Goal: Transaction & Acquisition: Subscribe to service/newsletter

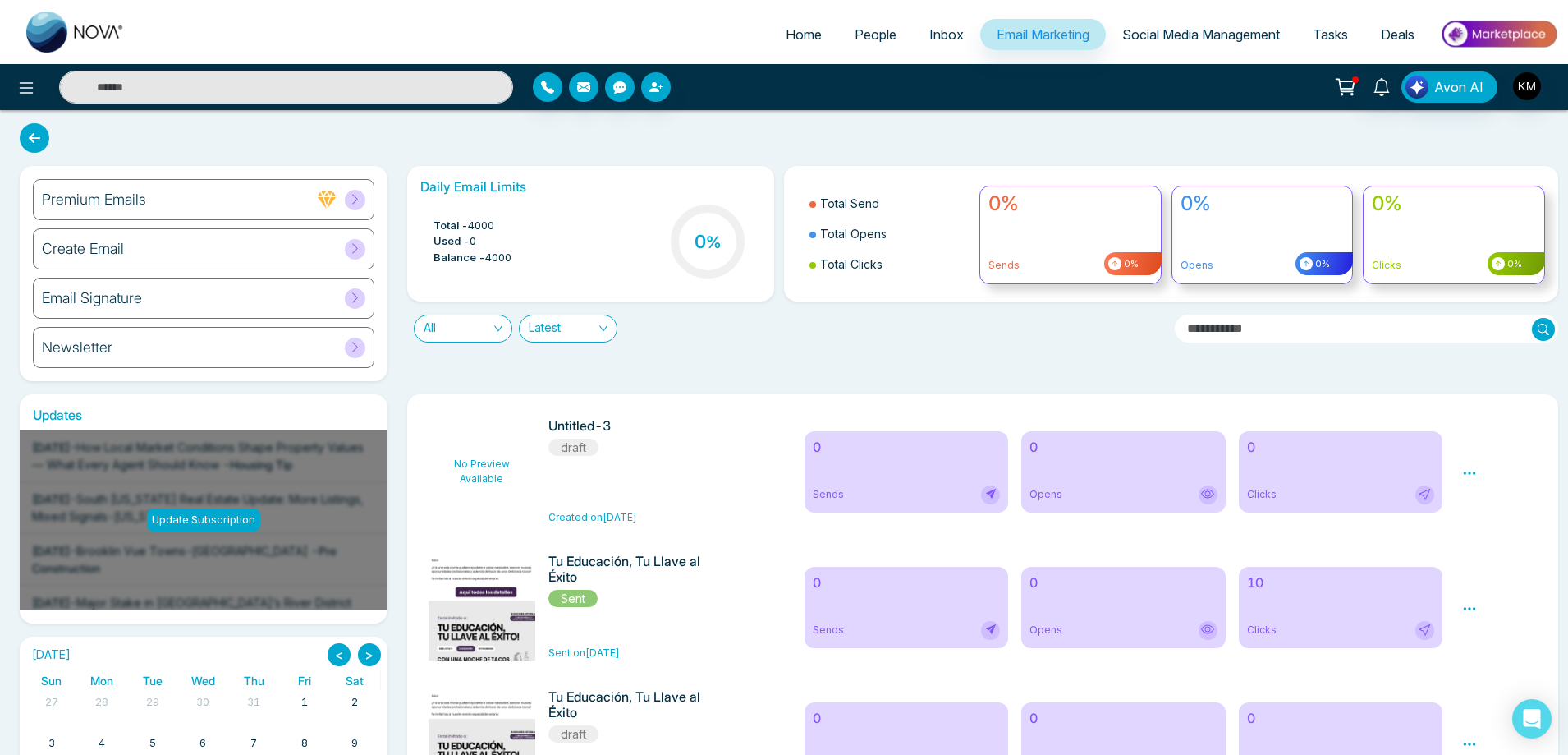
click at [228, 244] on div "Create Email" at bounding box center [204, 249] width 342 height 41
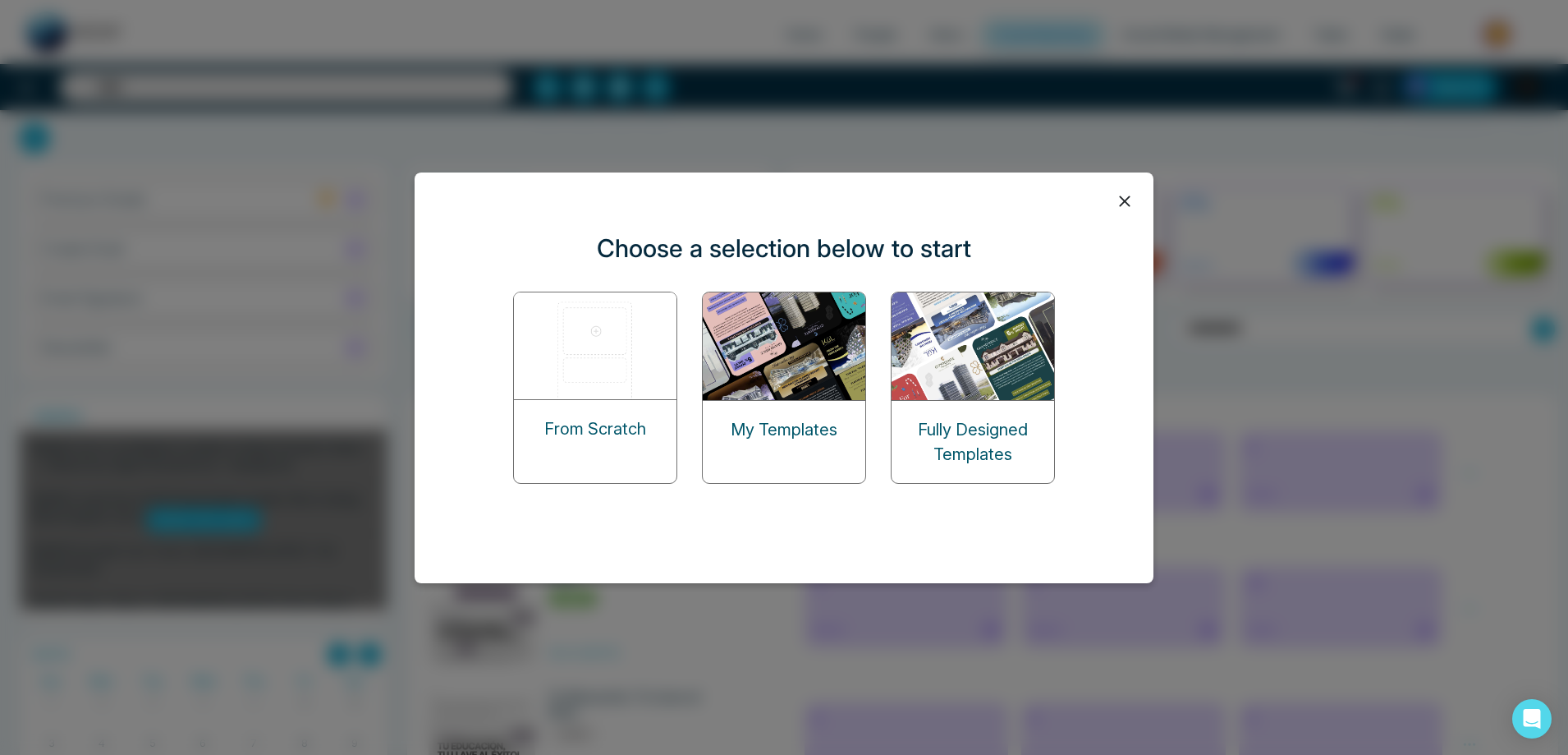
click at [599, 383] on img at bounding box center [596, 345] width 164 height 106
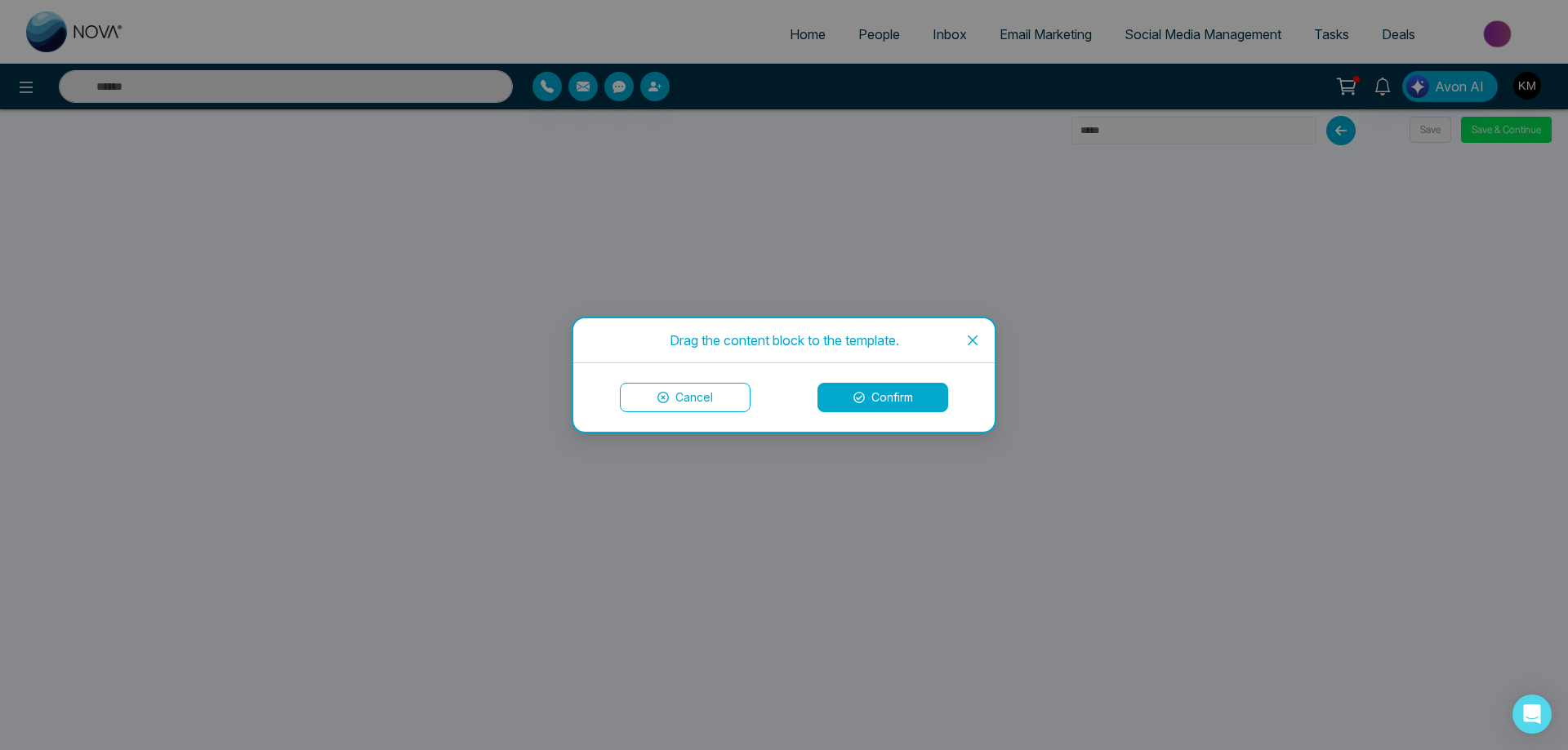
click at [881, 396] on button "Confirm" at bounding box center [883, 397] width 131 height 30
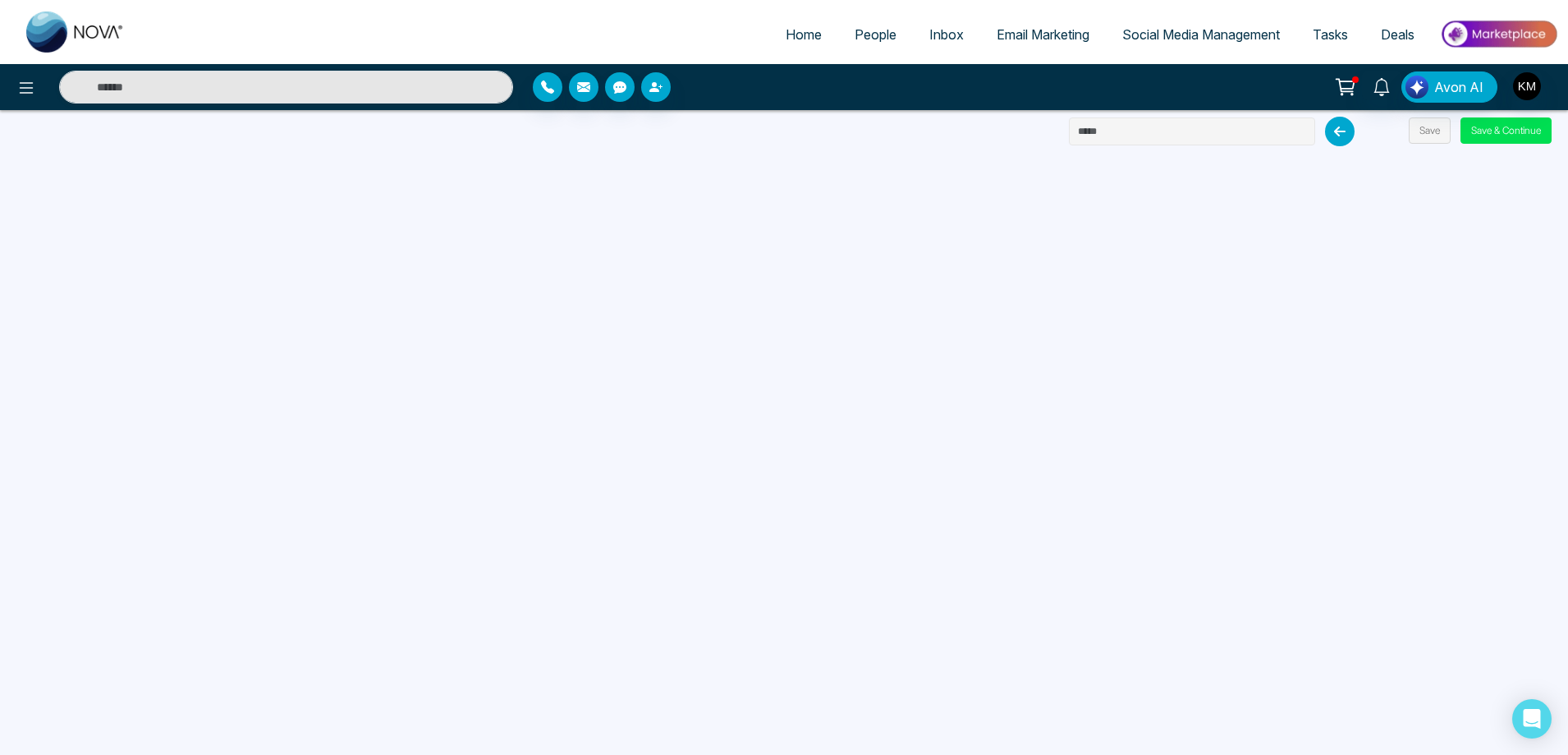
click at [1110, 133] on input "text" at bounding box center [1192, 131] width 247 height 28
type input "**********"
click at [1491, 130] on button "Save & Continue" at bounding box center [1506, 130] width 91 height 26
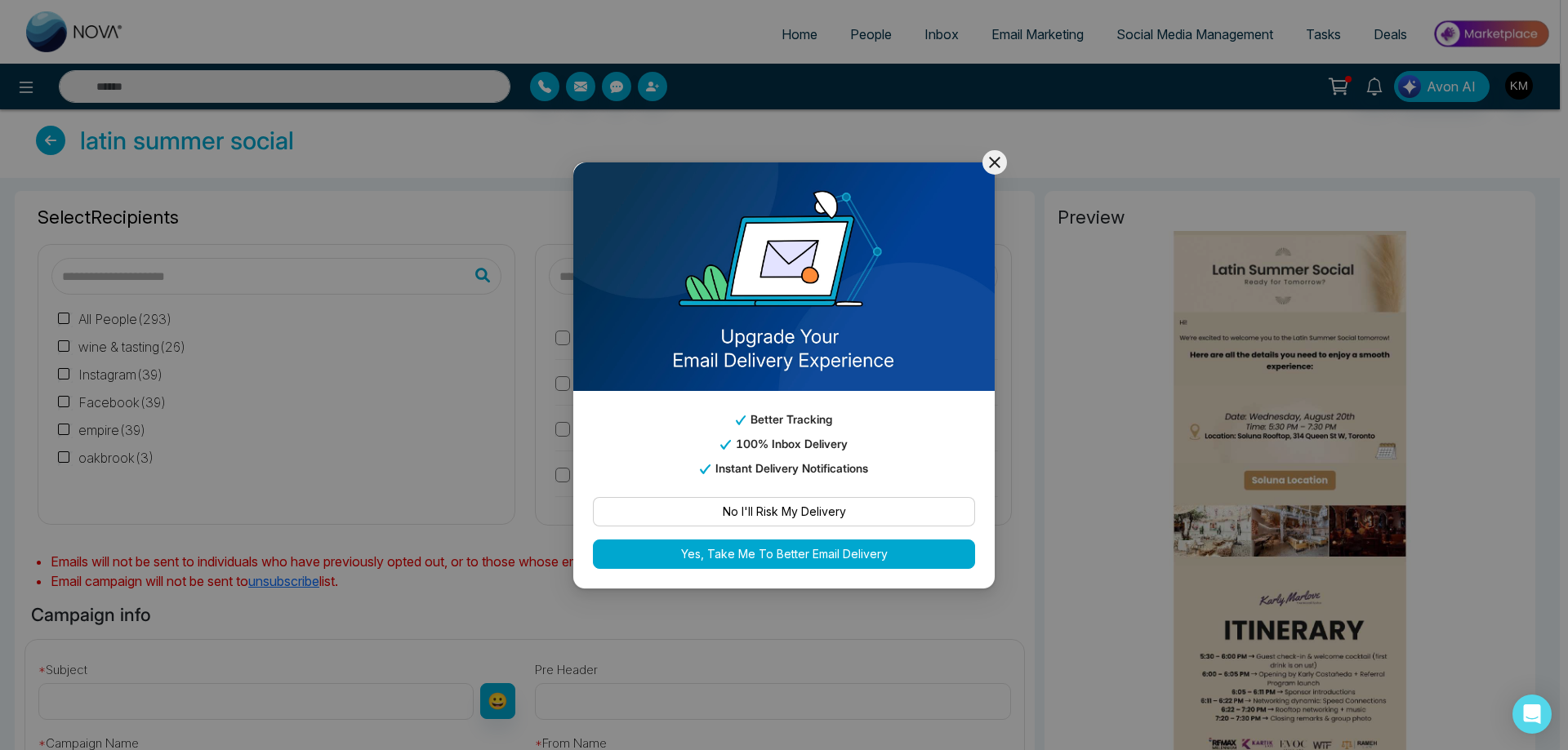
click at [494, 238] on div "Better Tracking 100% Inbox Delivery Instant Delivery Notifications No I'll Risk…" at bounding box center [784, 375] width 1568 height 750
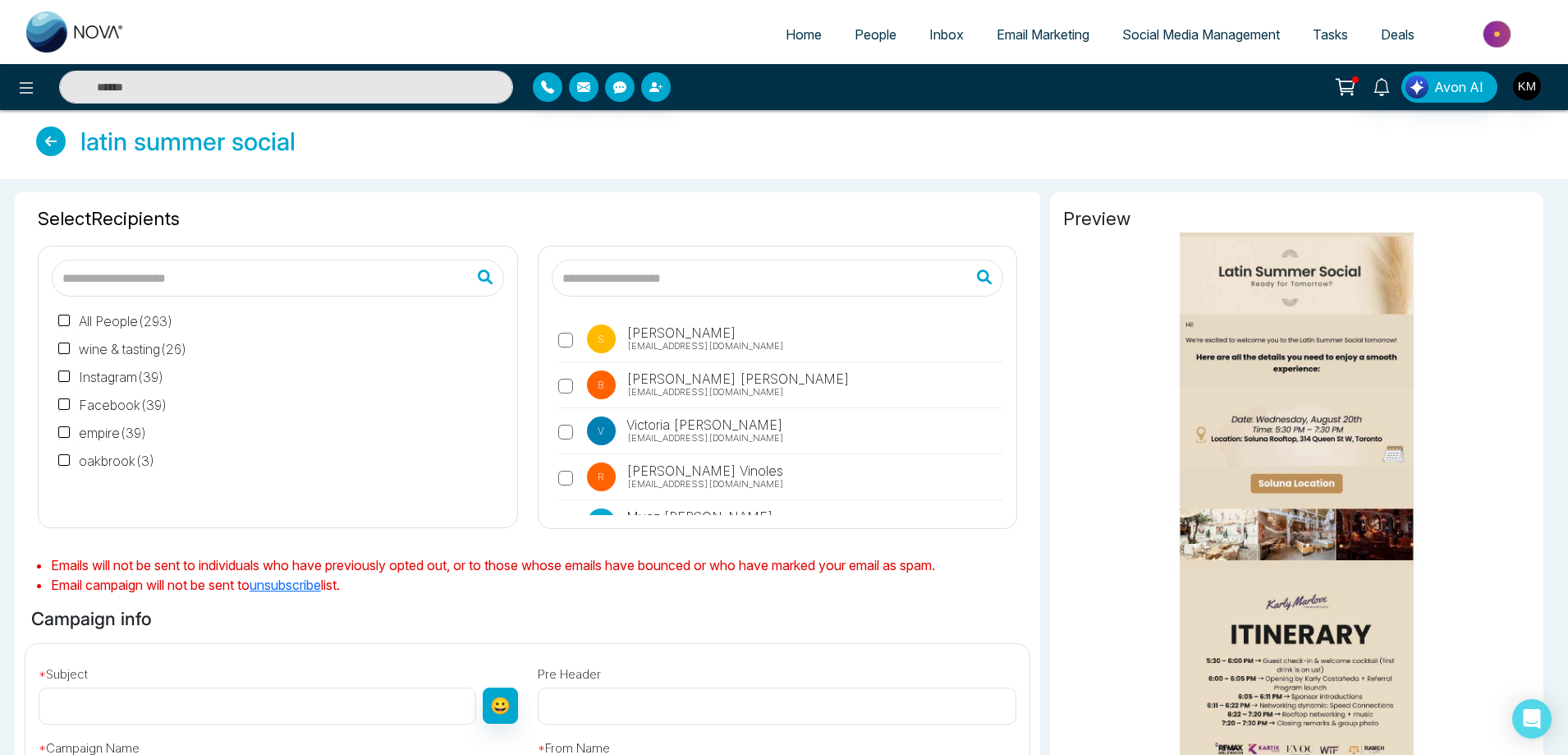
click at [234, 281] on input "text" at bounding box center [277, 278] width 452 height 37
click at [615, 277] on input "text" at bounding box center [778, 278] width 452 height 37
type input "*****"
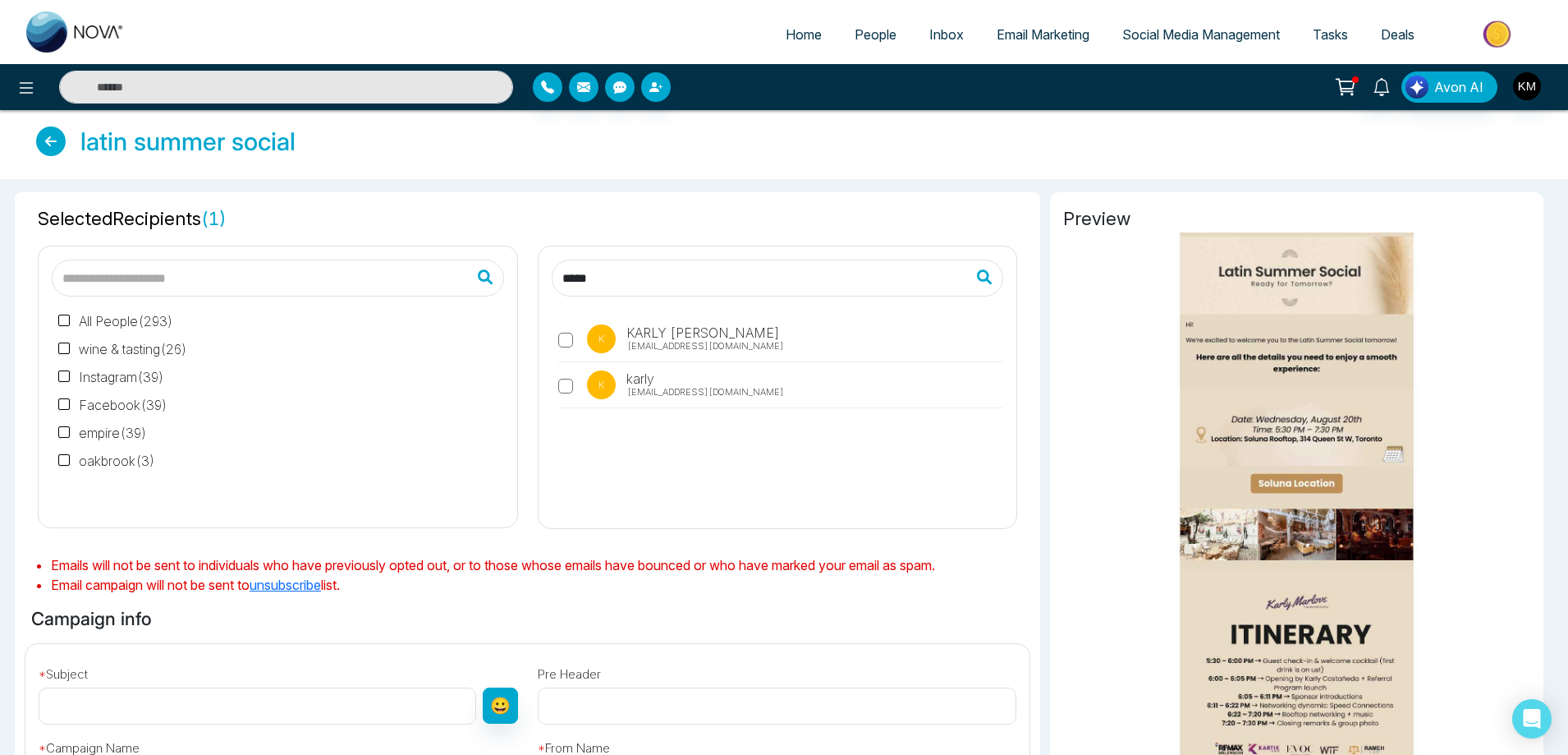
scroll to position [328, 0]
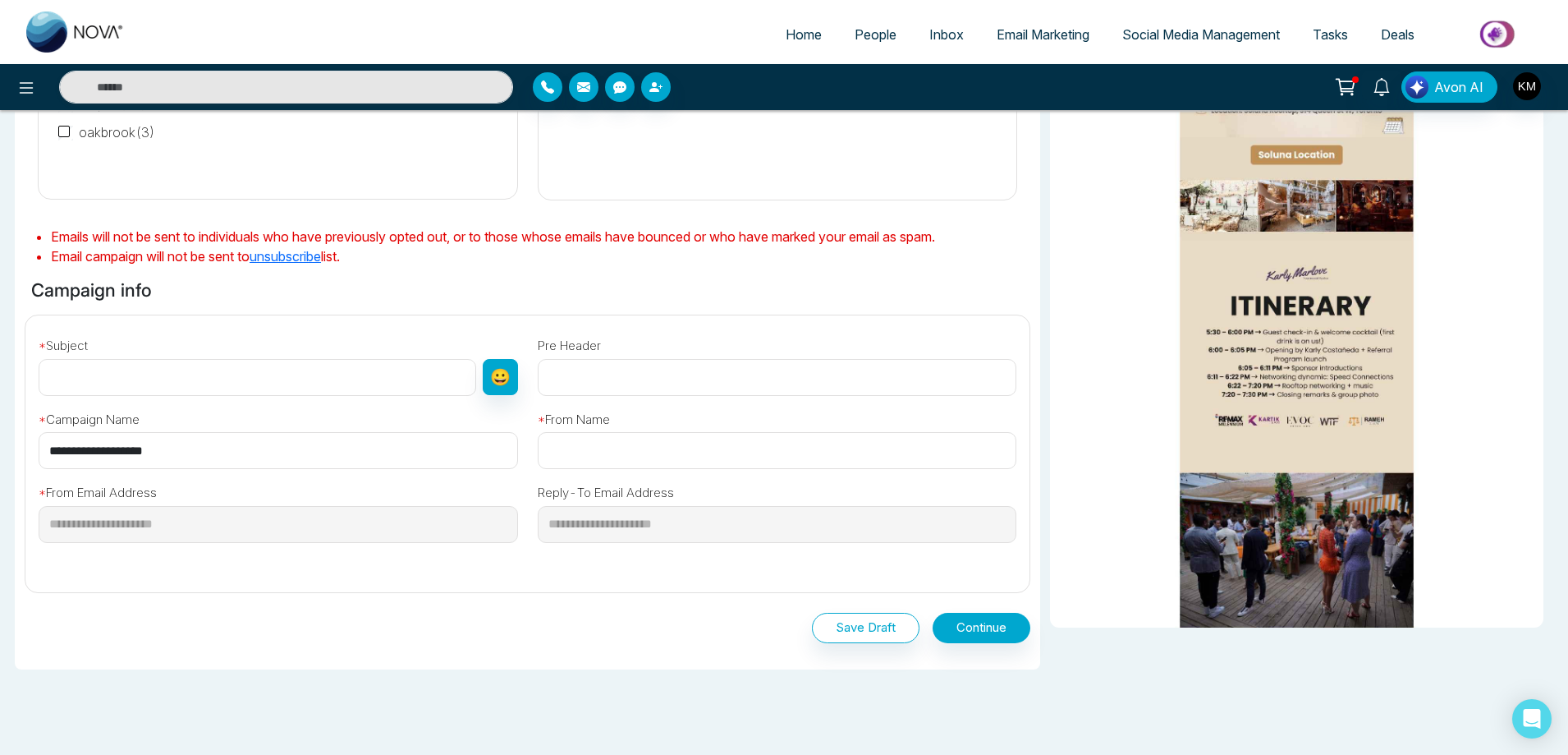
click at [225, 371] on input "text" at bounding box center [258, 377] width 437 height 37
paste input "**********"
type input "**********"
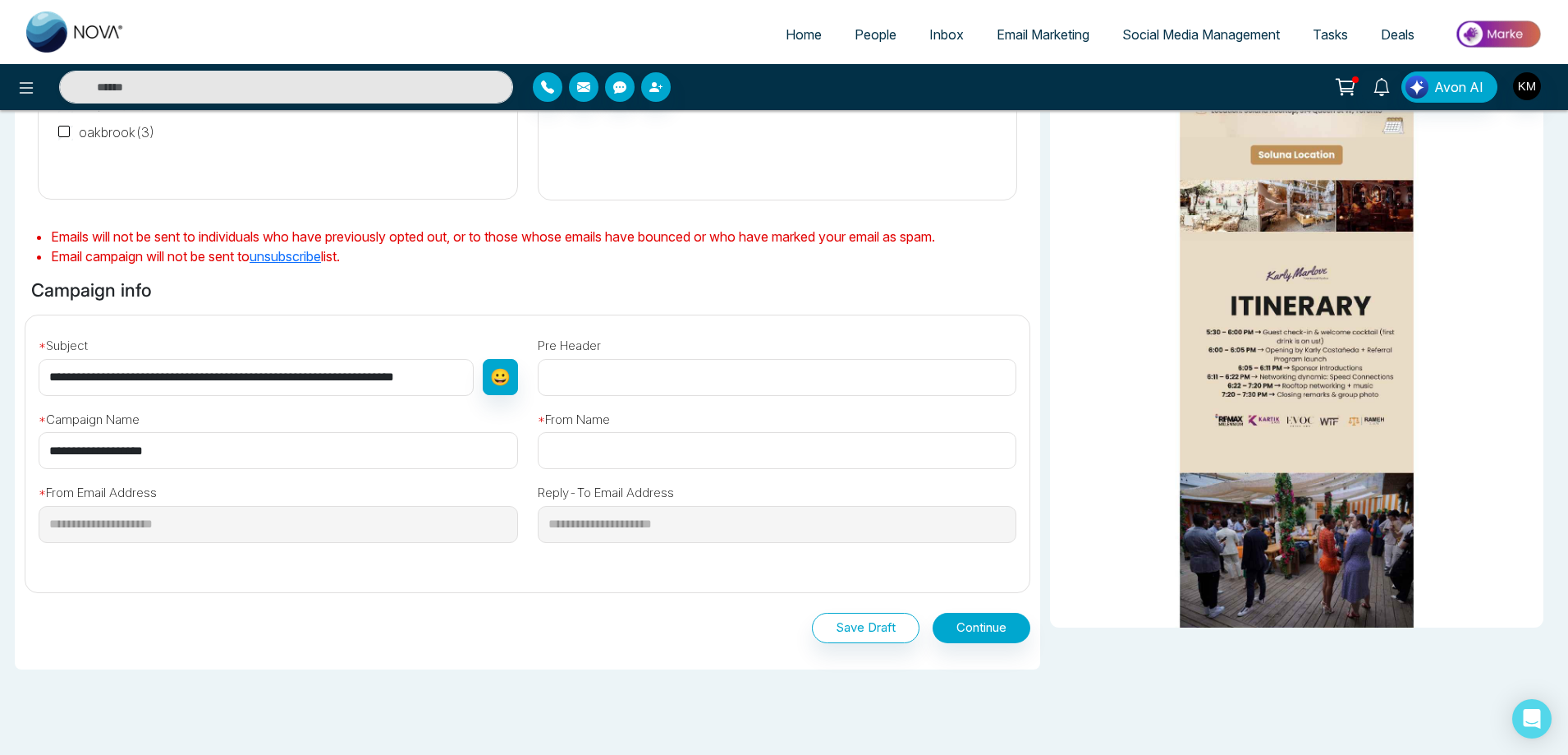
click at [639, 366] on input "text" at bounding box center [778, 377] width 479 height 37
paste input "**********"
type input "**********"
click at [562, 451] on input "text" at bounding box center [778, 450] width 479 height 37
type input "**********"
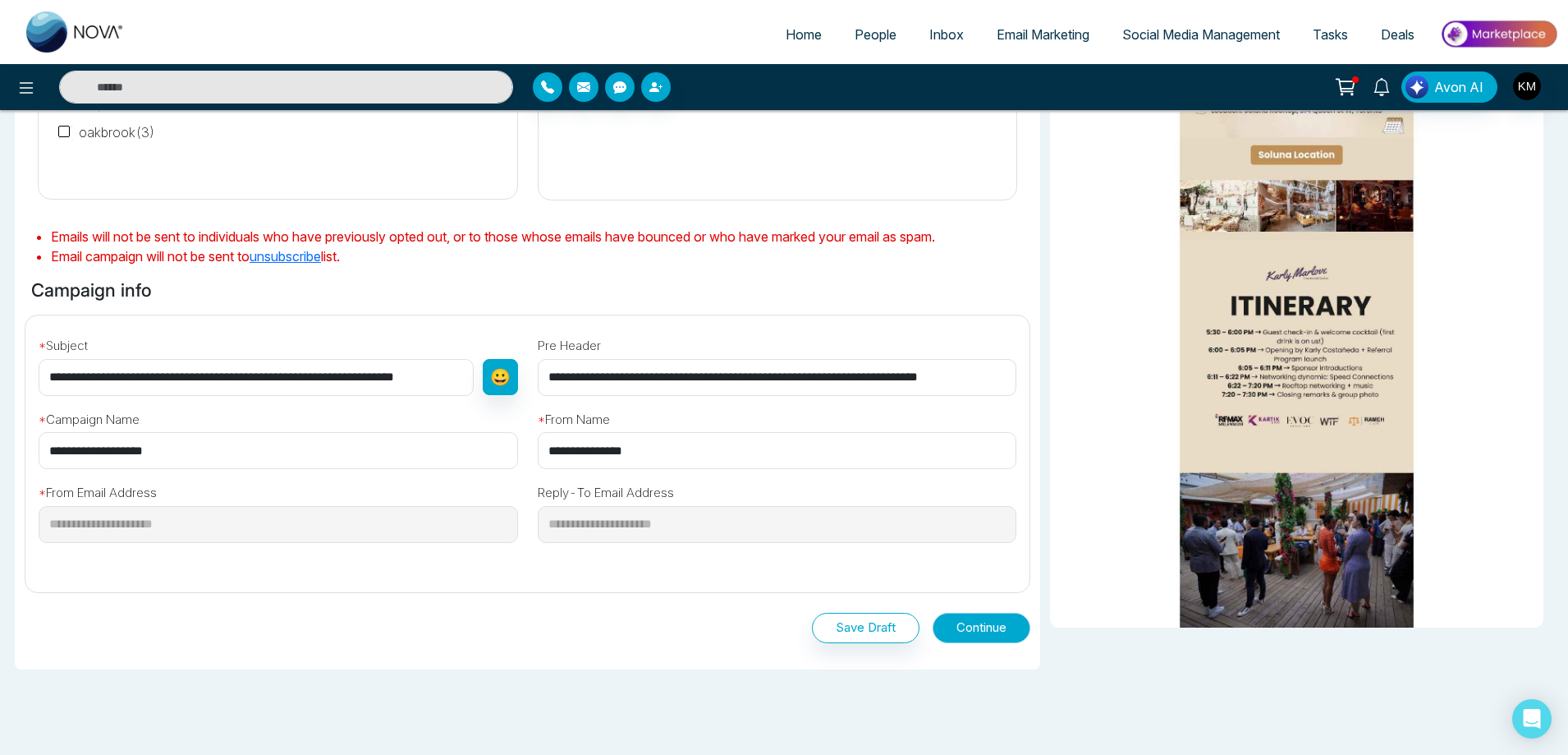
click at [969, 626] on button "Continue" at bounding box center [981, 628] width 97 height 31
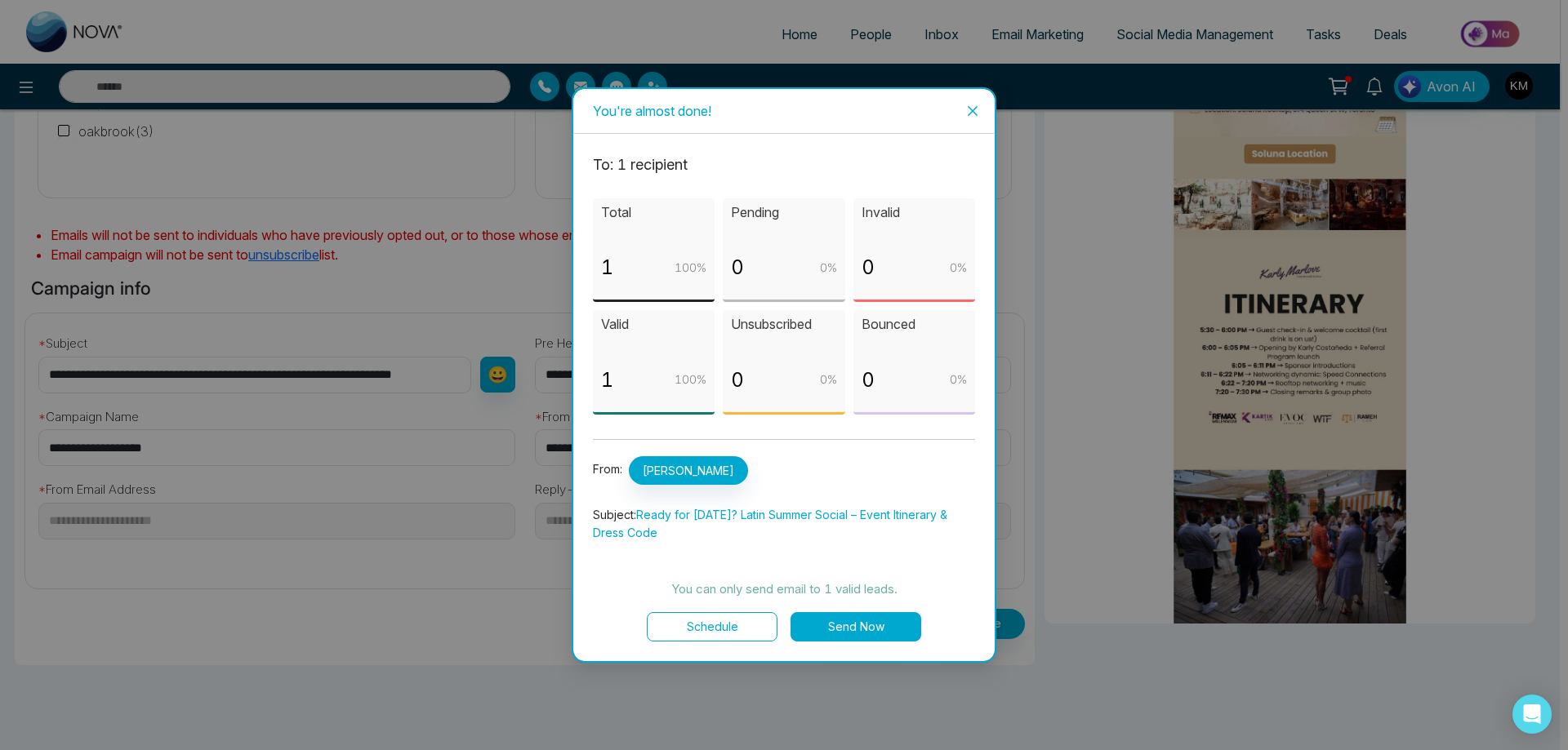
click at [866, 643] on div "To: 1 recipient Total 1 100 % Pending 0 0 % Invalid 0 0 % Valid 1 100 % Unsubsc…" at bounding box center [784, 397] width 421 height 528
click at [868, 639] on button "Send Now" at bounding box center [855, 626] width 131 height 30
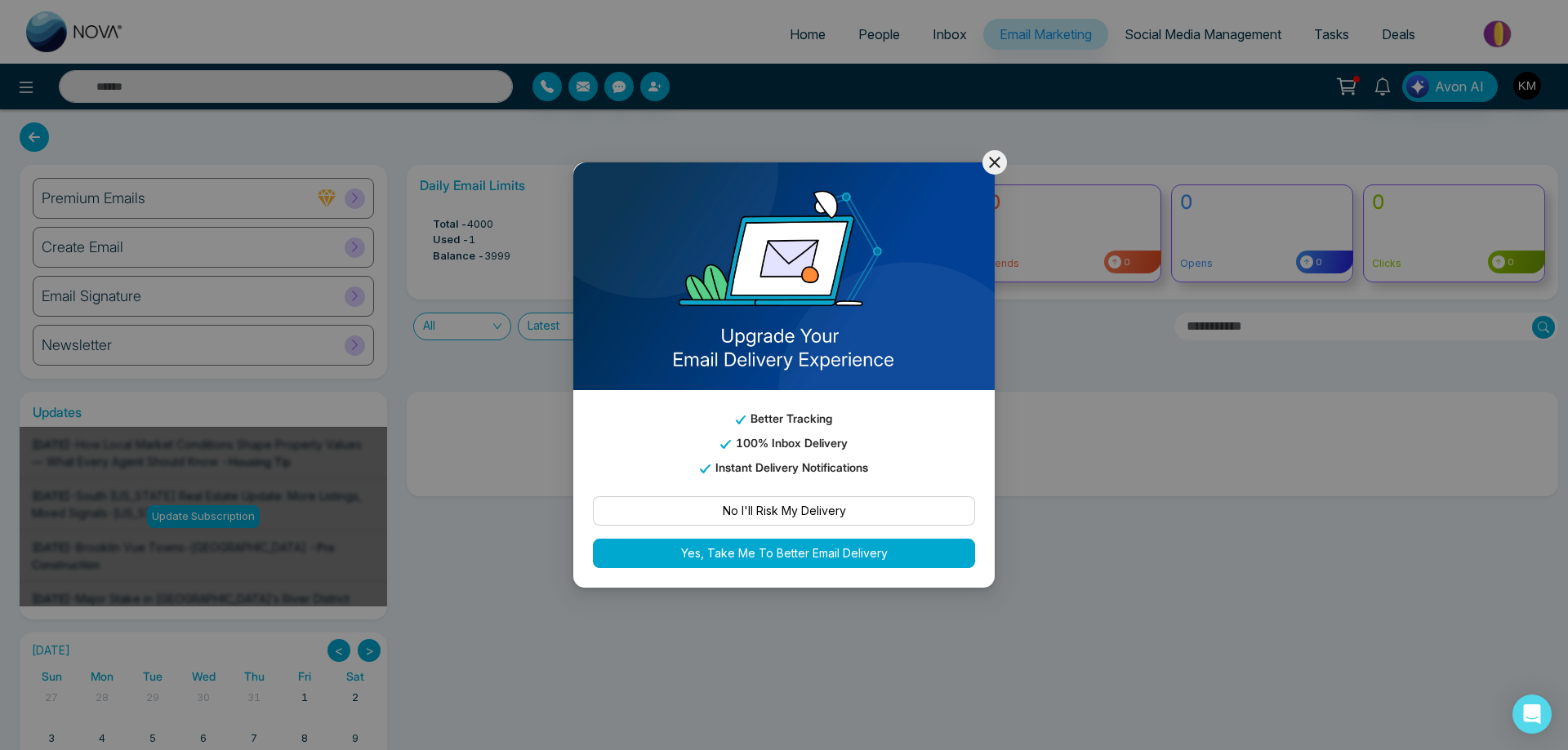
click at [992, 163] on icon at bounding box center [995, 162] width 20 height 20
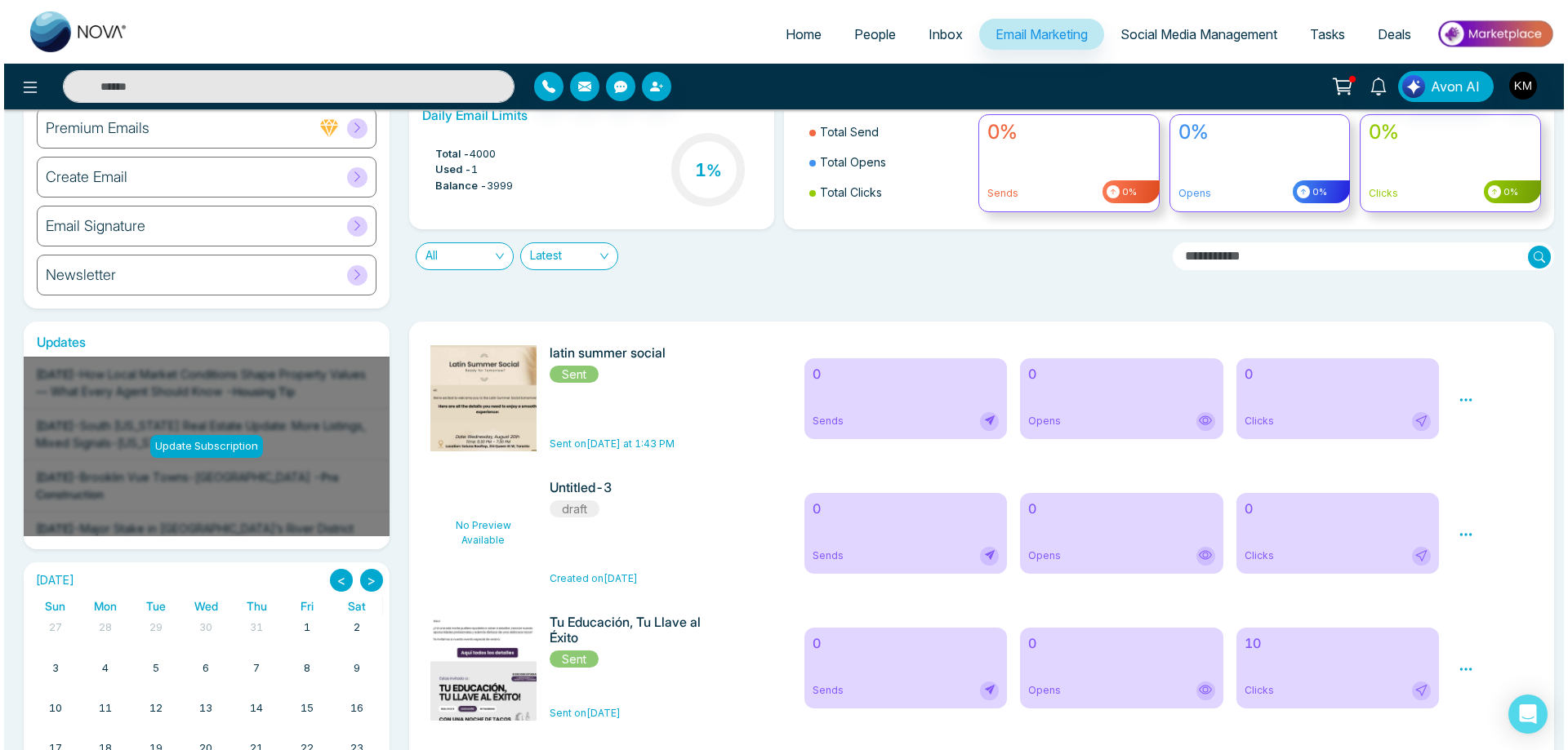
scroll to position [163, 0]
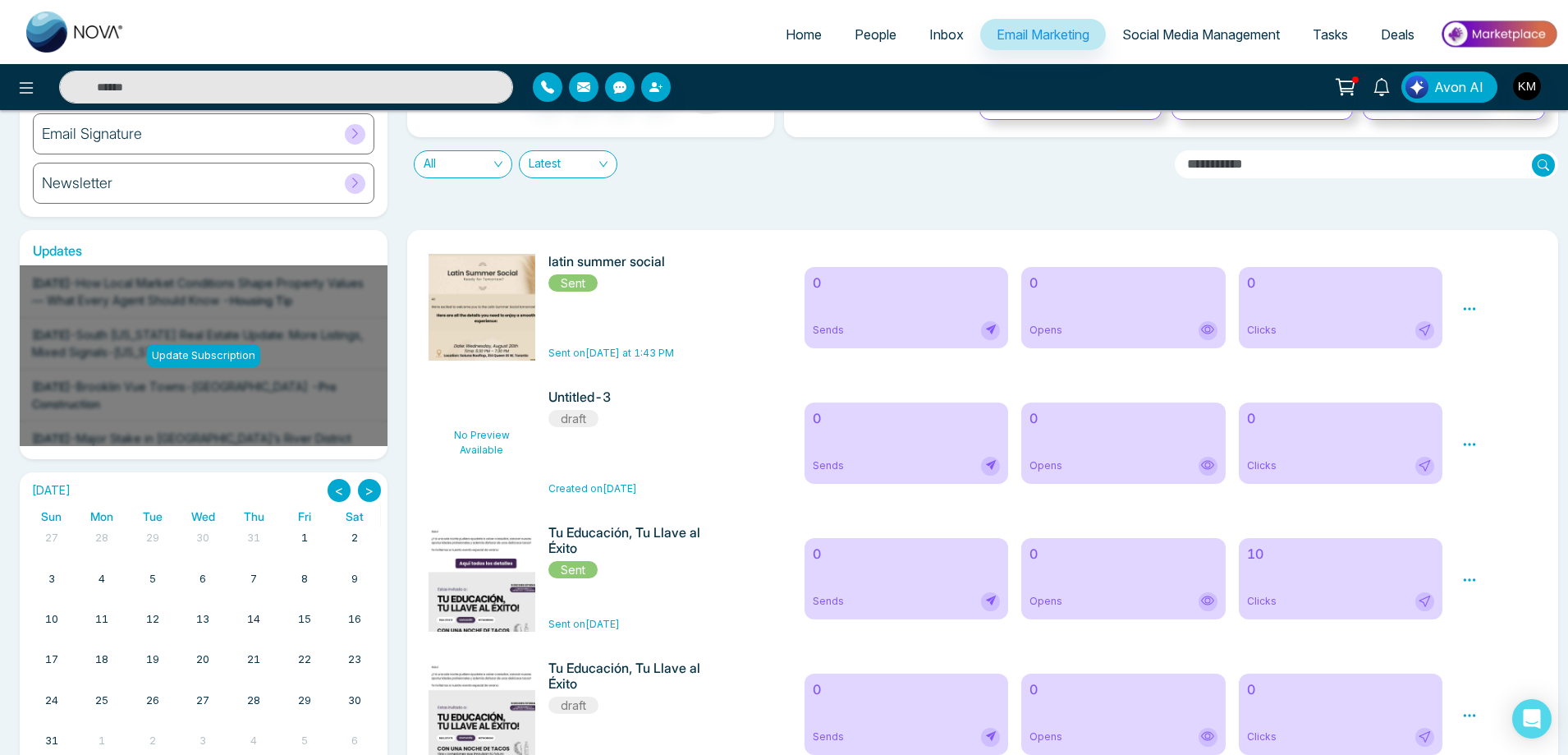
click at [1477, 308] on icon at bounding box center [1470, 308] width 15 height 15
click at [1500, 332] on span "Preview" at bounding box center [1497, 333] width 45 height 14
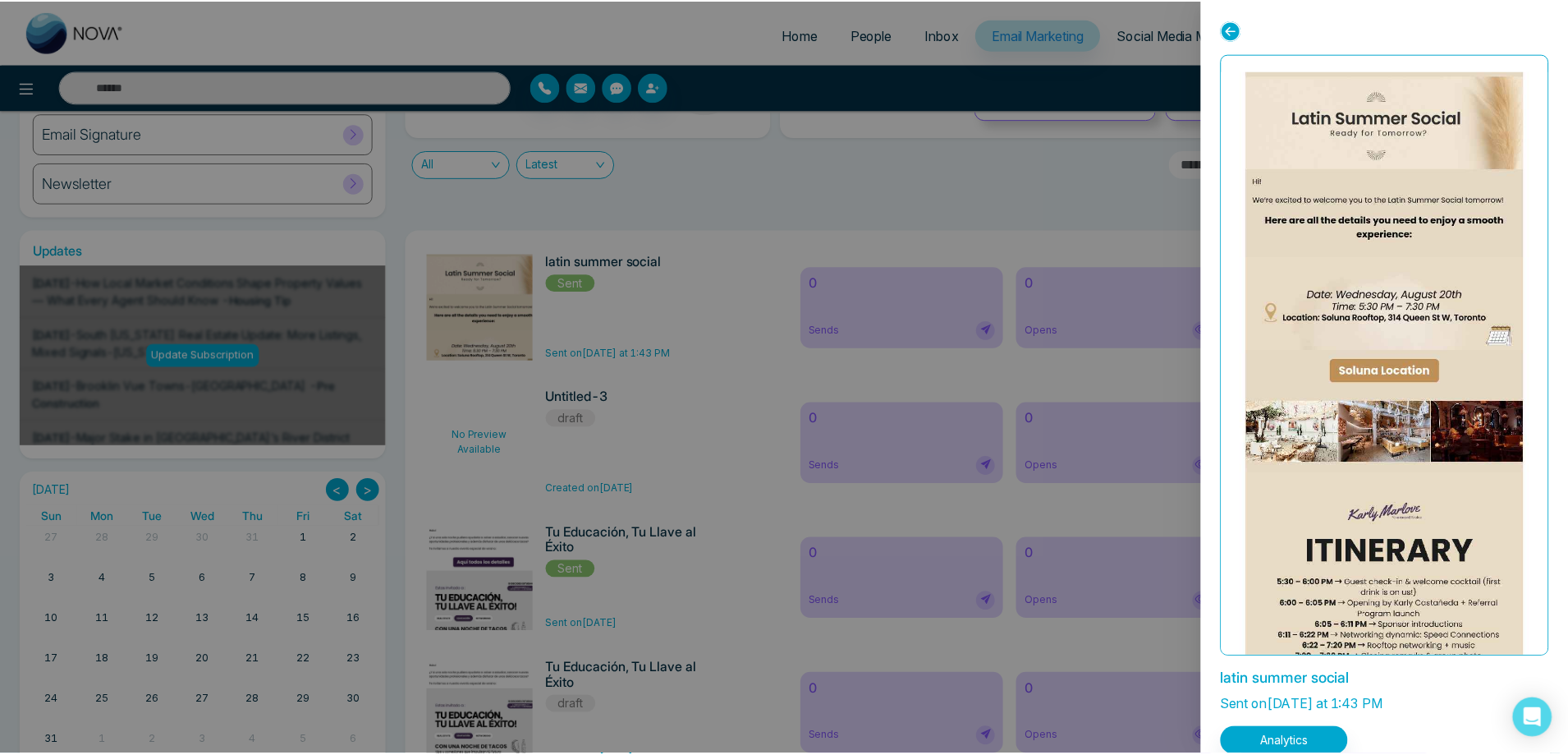
scroll to position [0, 0]
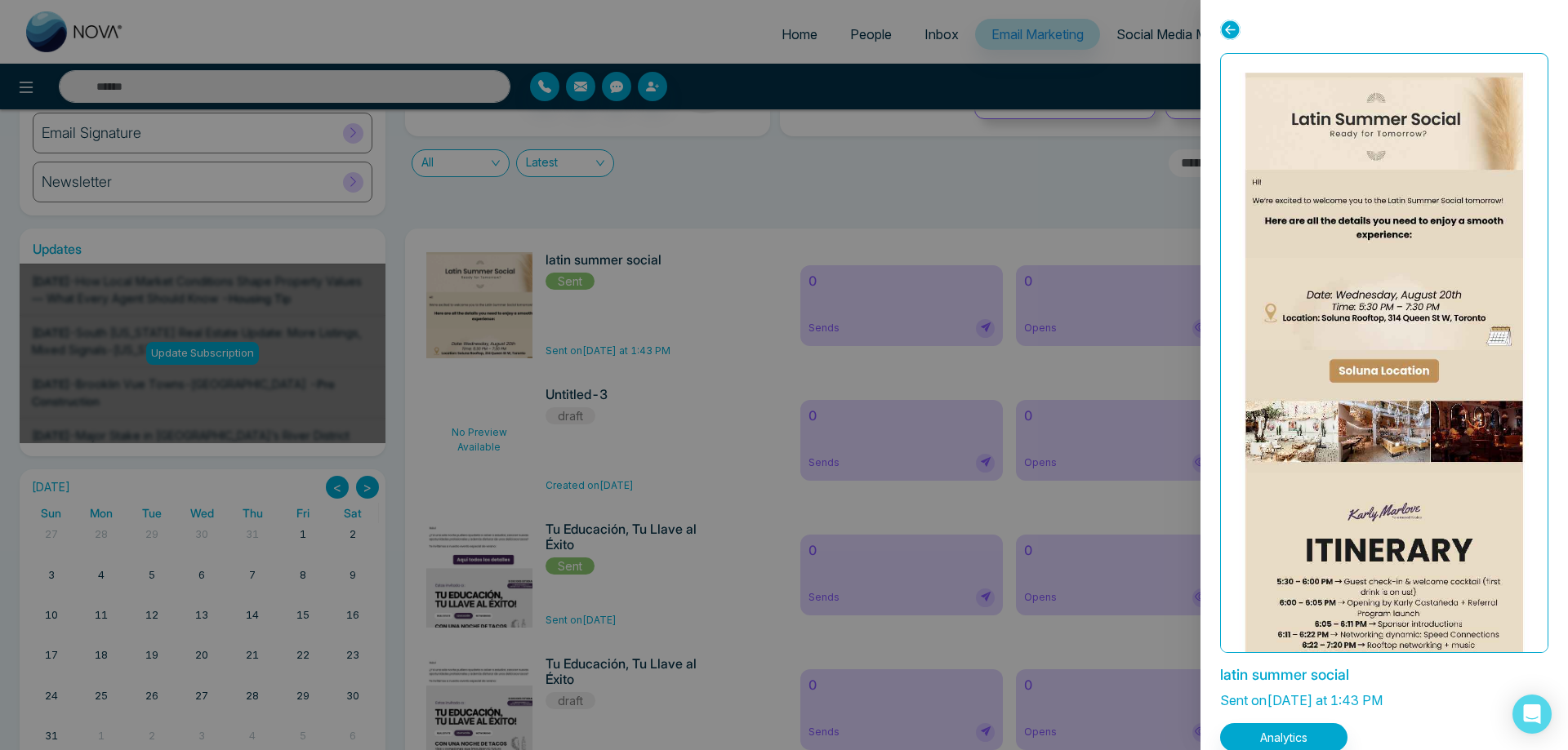
click at [1237, 29] on icon at bounding box center [1230, 30] width 21 height 21
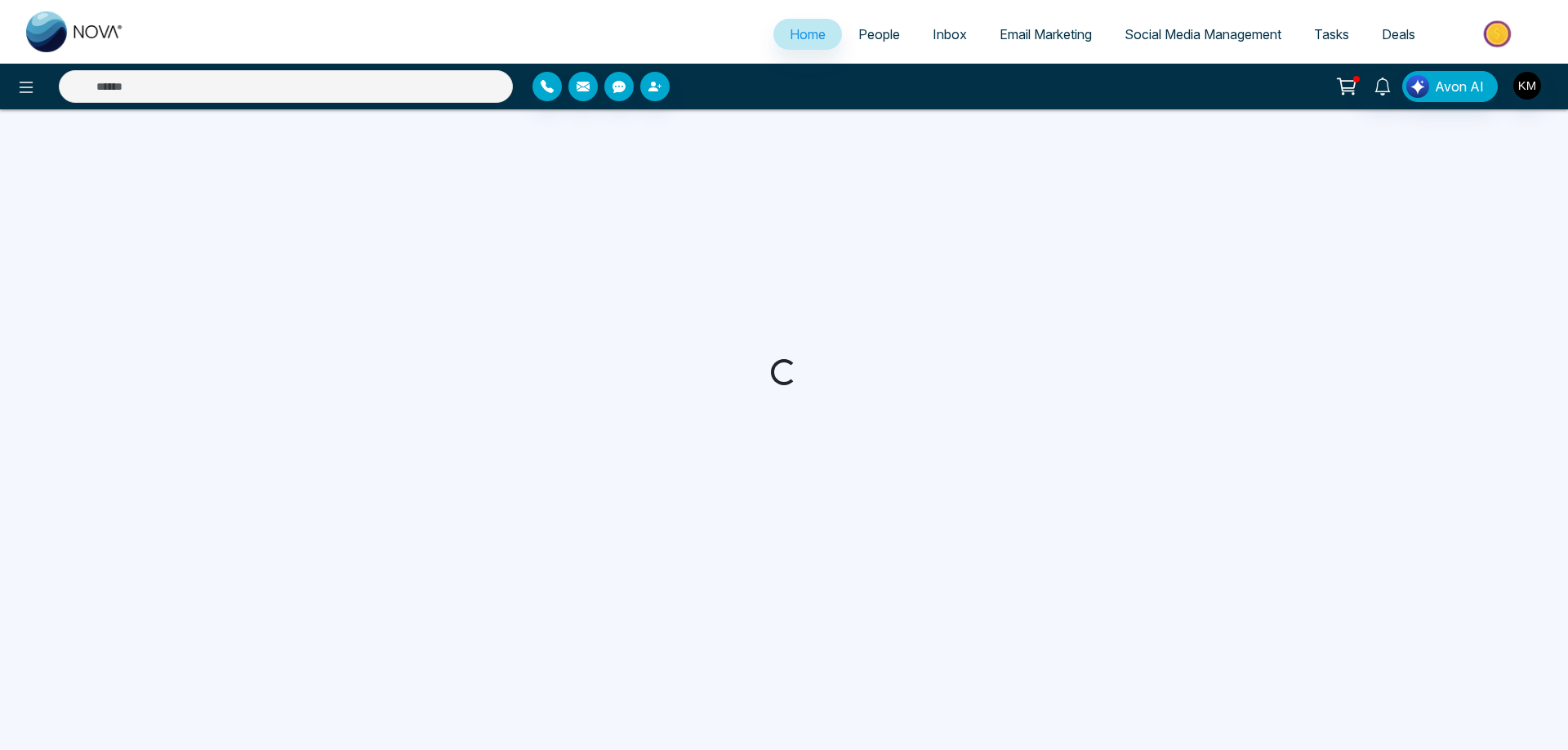
select select "*"
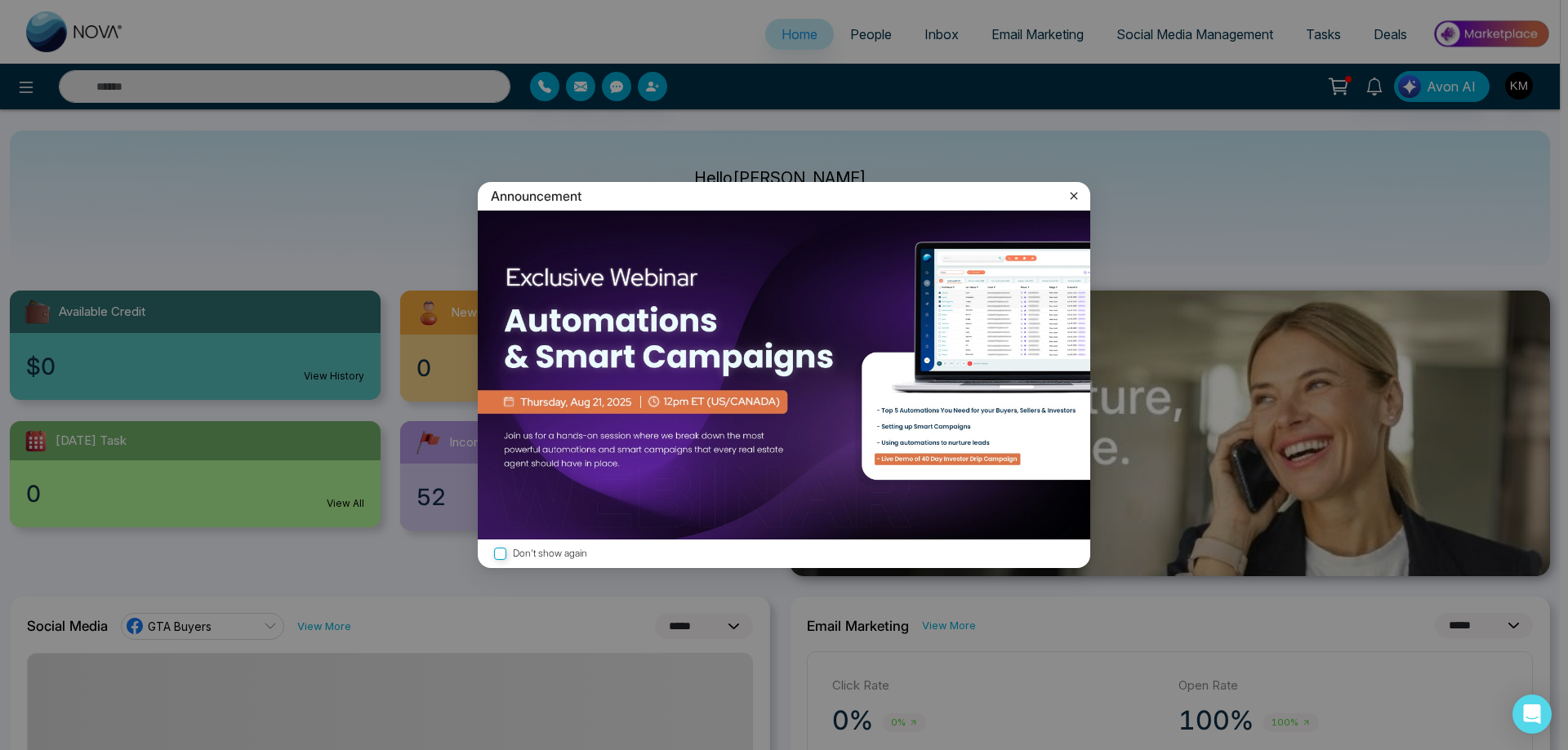
click at [1072, 201] on icon at bounding box center [1074, 196] width 17 height 17
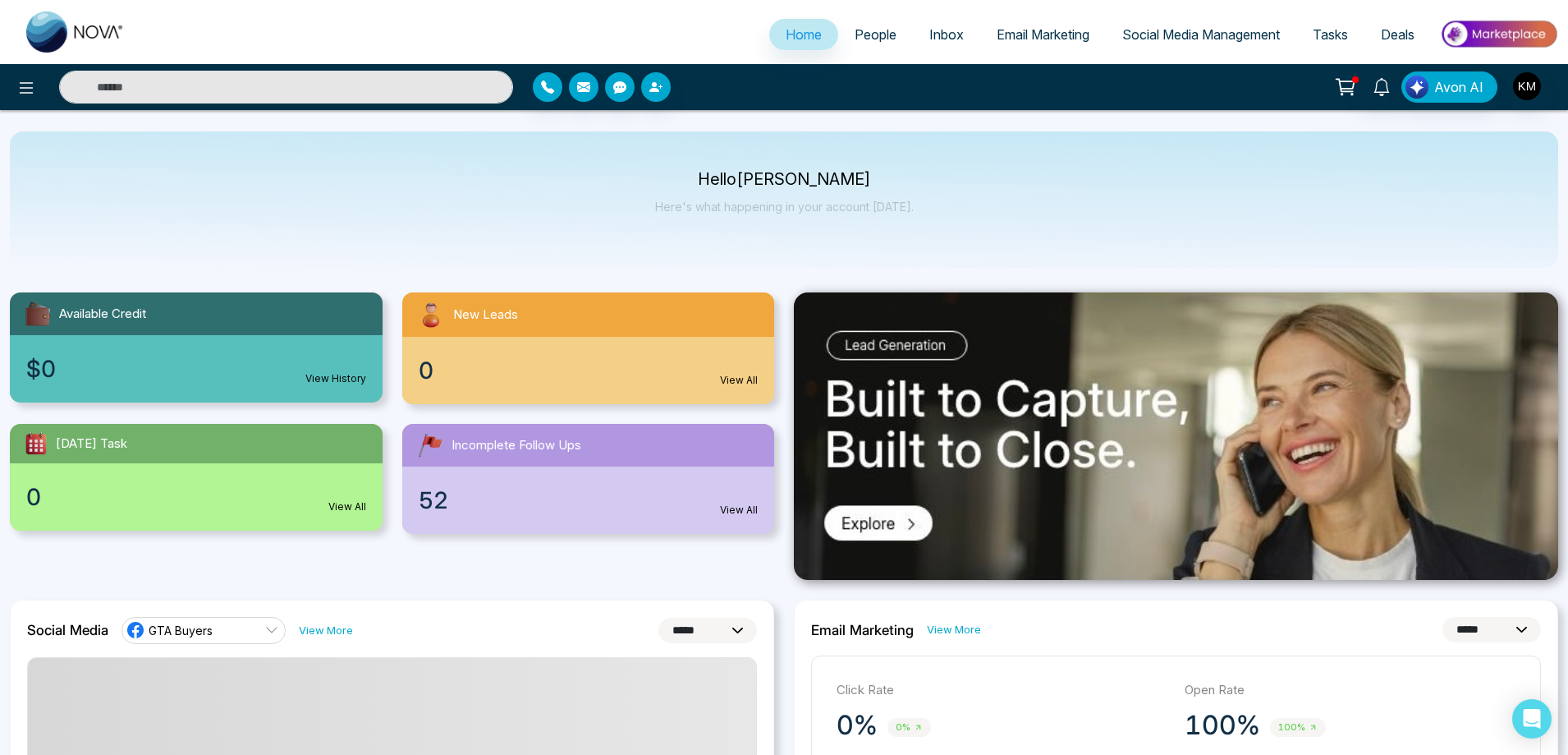
click at [1062, 31] on span "Email Marketing" at bounding box center [1043, 34] width 92 height 17
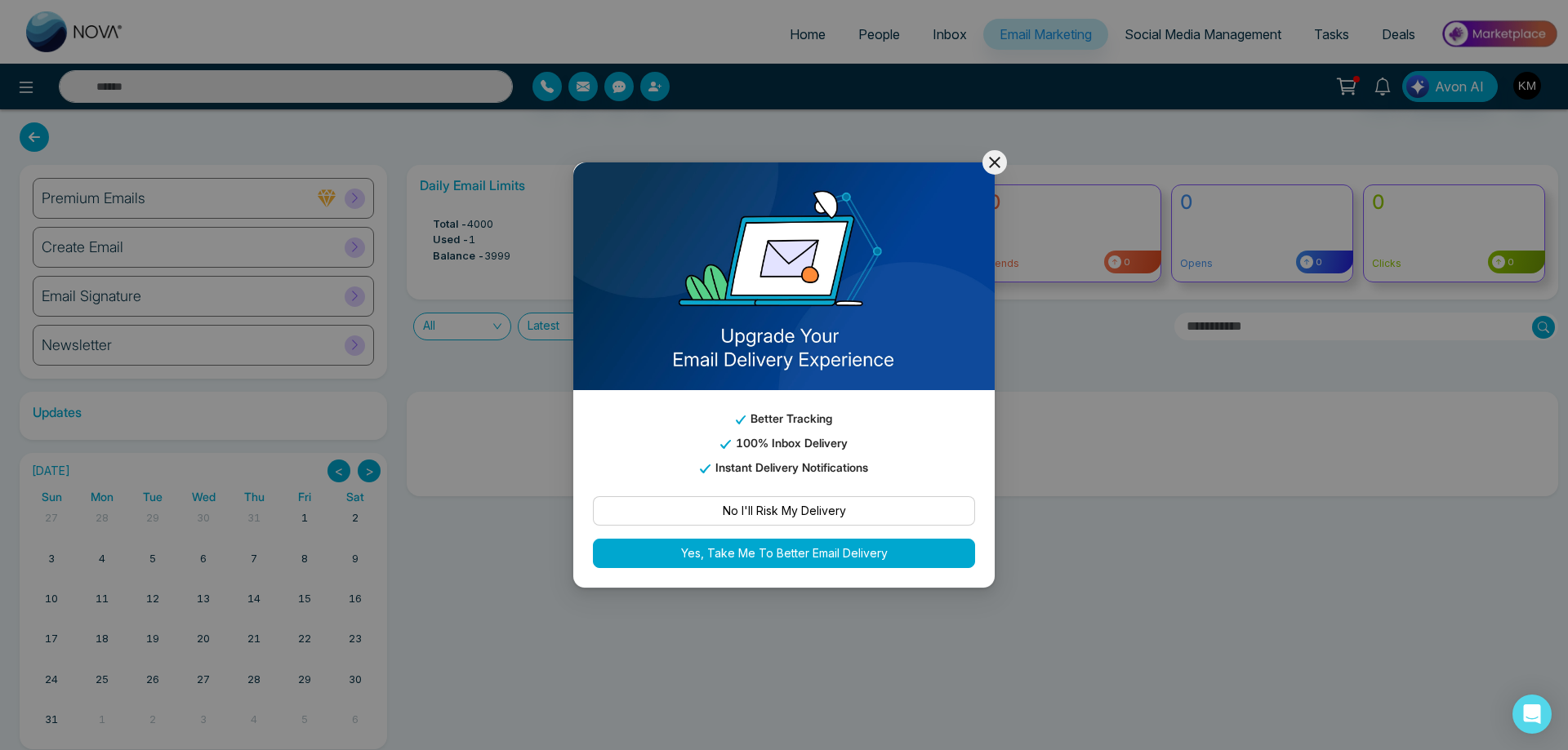
click at [986, 153] on icon at bounding box center [995, 162] width 20 height 20
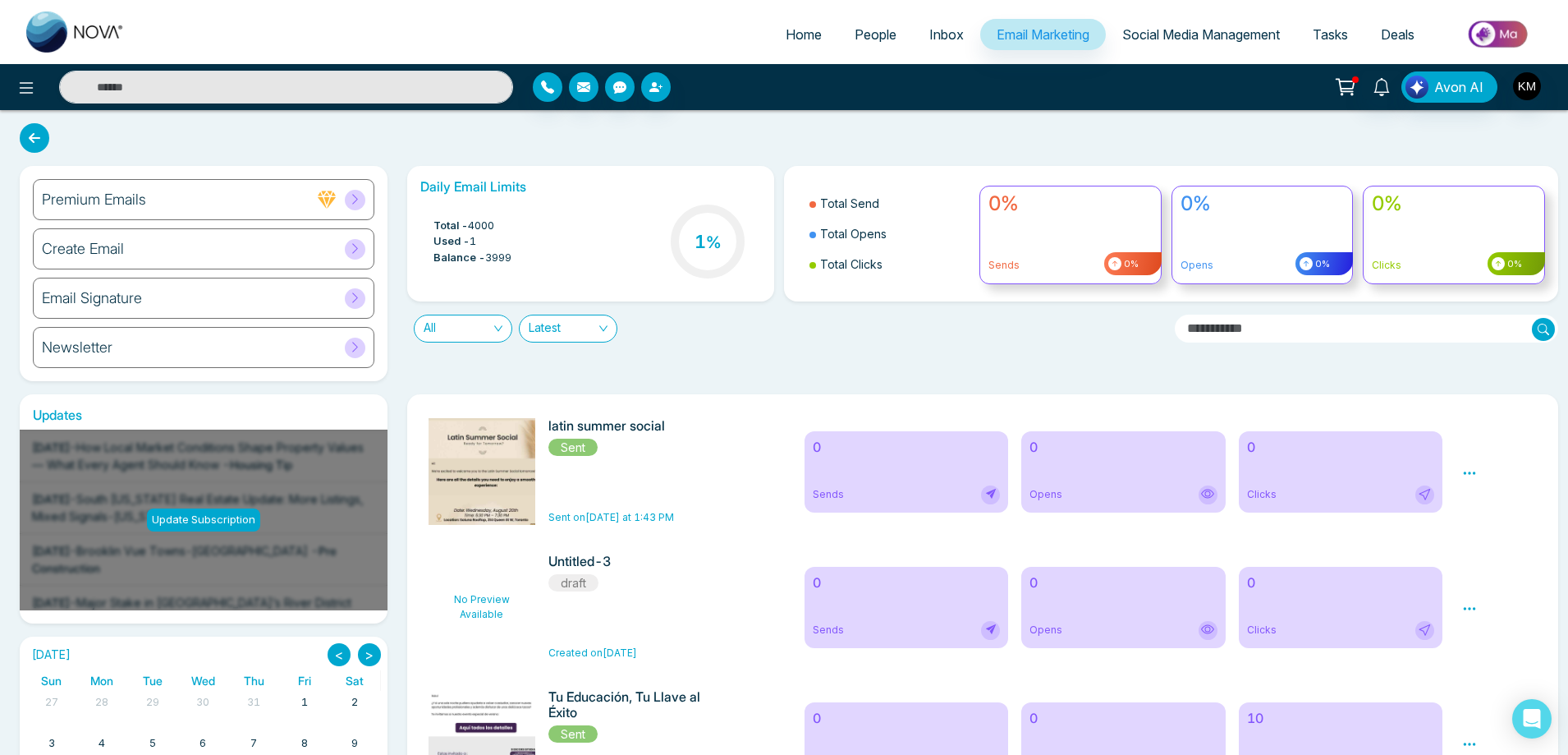
click at [1468, 474] on icon at bounding box center [1470, 472] width 15 height 15
click at [1346, 514] on div "0 Sends 0 Opens 0 Clicks" at bounding box center [1124, 471] width 658 height 106
click at [1464, 461] on div "Preview Analytics Delete" at bounding box center [1499, 471] width 94 height 106
click at [1470, 478] on icon at bounding box center [1470, 472] width 15 height 15
click at [1309, 470] on div "0 Clicks" at bounding box center [1341, 472] width 205 height 82
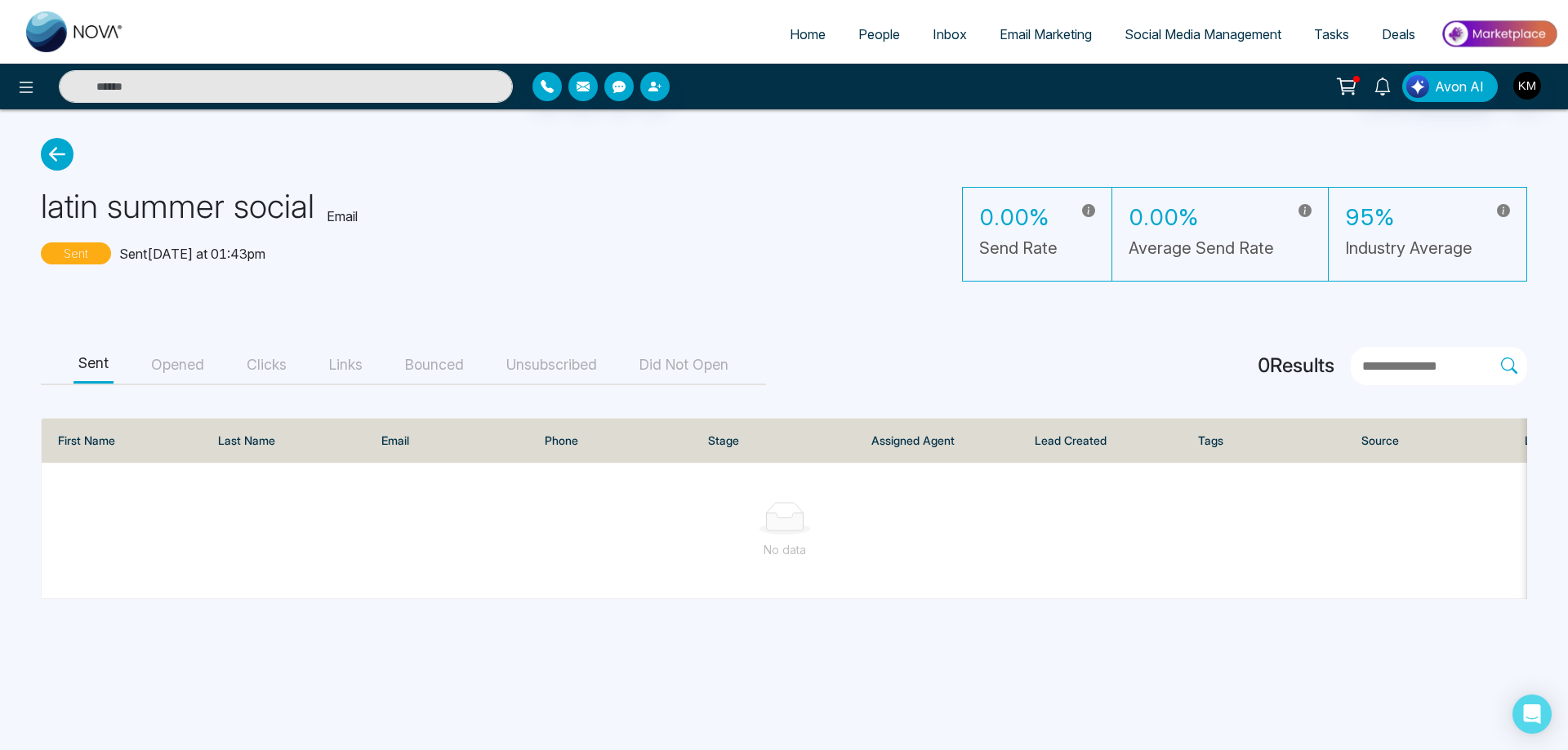
click at [66, 161] on icon at bounding box center [56, 154] width 33 height 33
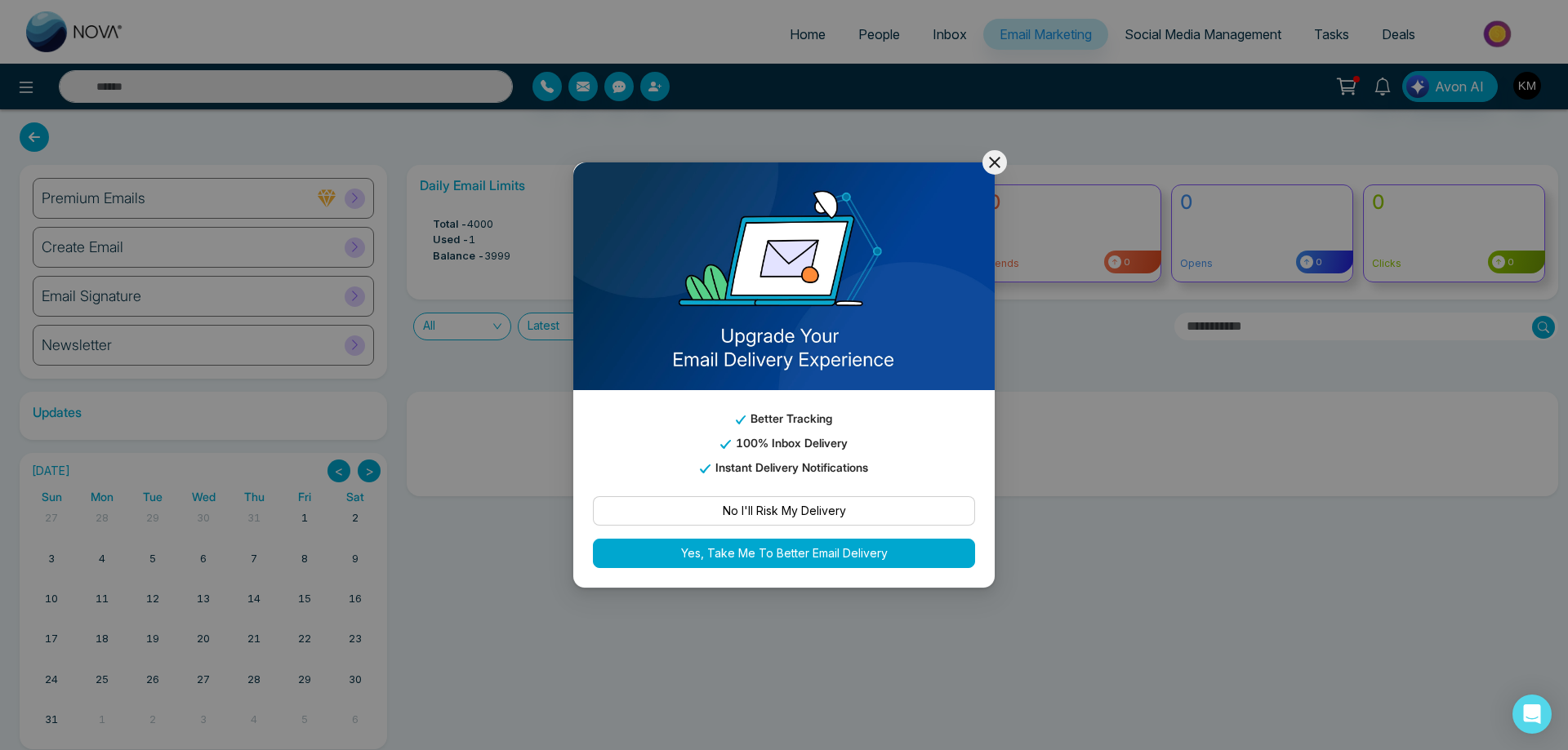
click at [994, 165] on icon at bounding box center [995, 162] width 20 height 20
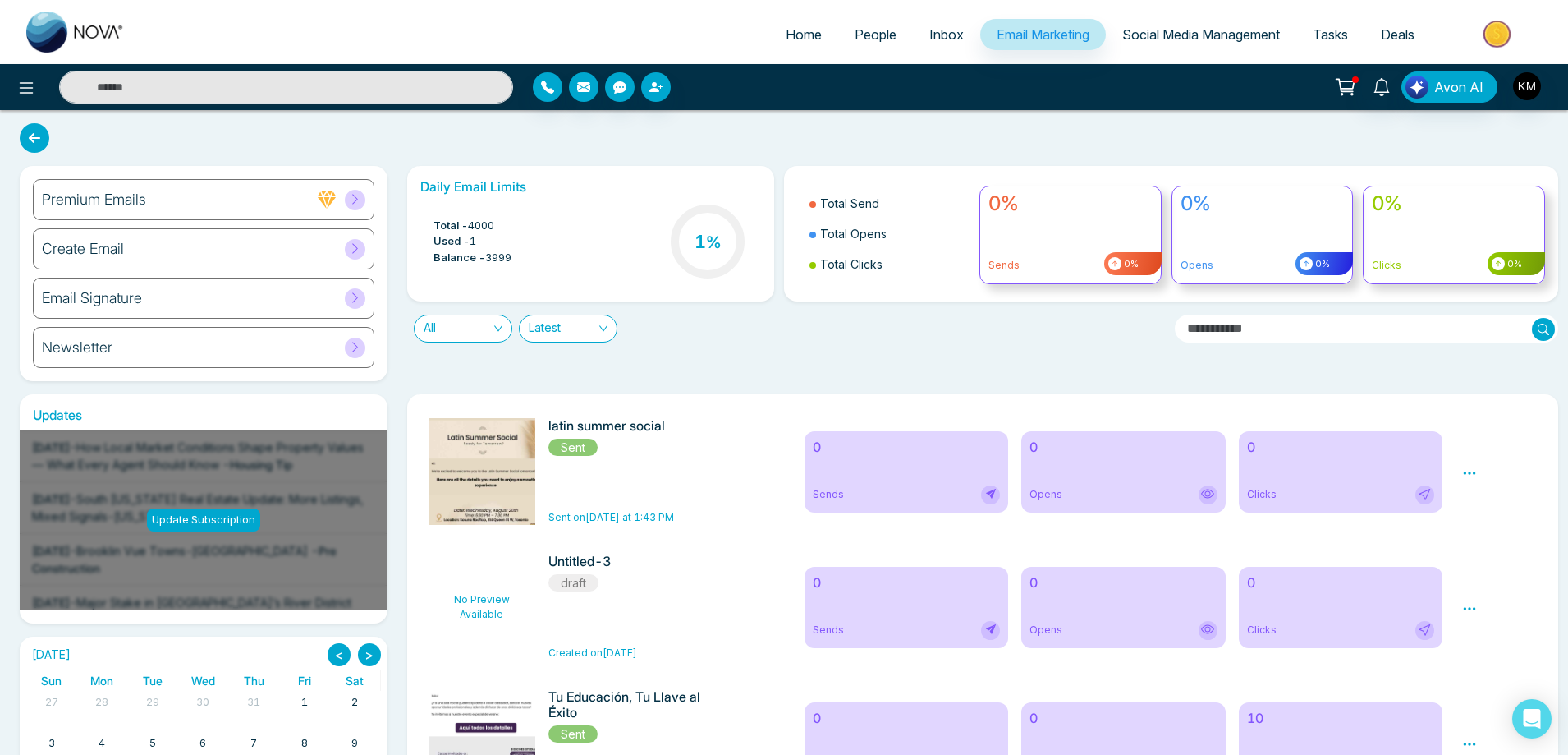
click at [507, 473] on img at bounding box center [485, 695] width 230 height 555
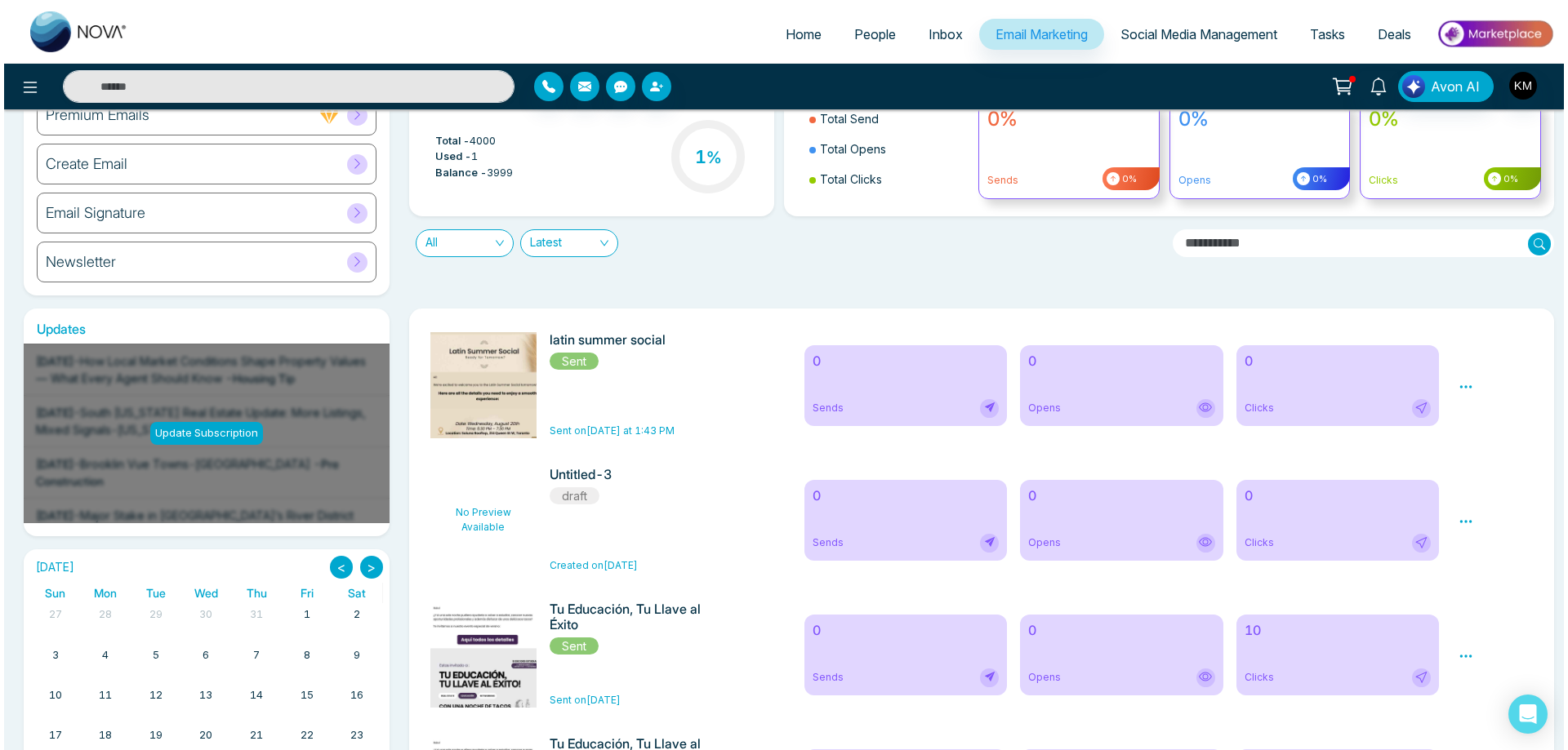
scroll to position [82, 0]
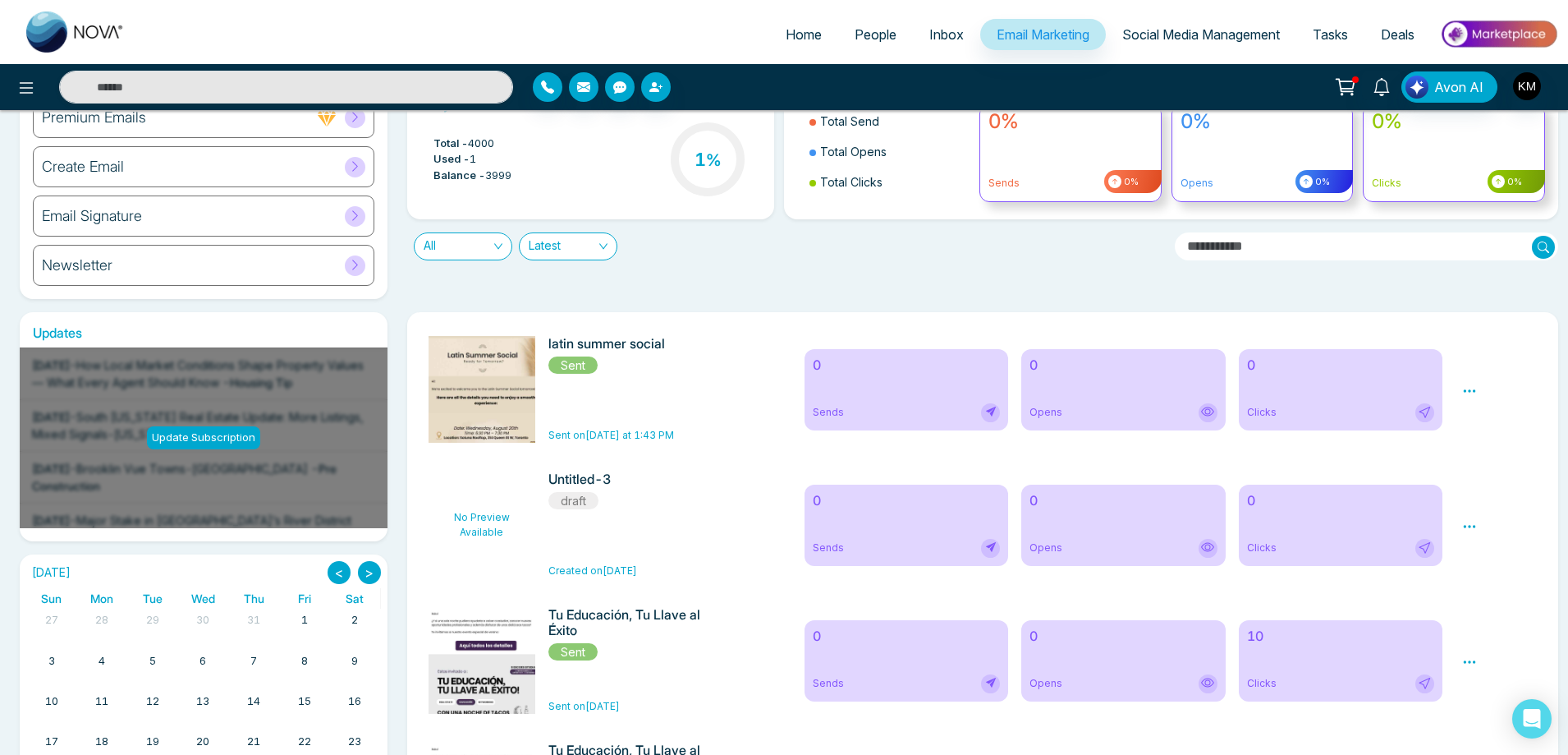
click at [1476, 389] on icon at bounding box center [1470, 391] width 15 height 15
click at [1524, 389] on div "Preview Analytics Delete" at bounding box center [1499, 389] width 94 height 106
click at [1518, 385] on div "Preview Analytics Delete" at bounding box center [1499, 389] width 94 height 106
click at [1474, 391] on icon at bounding box center [1471, 390] width 12 height 2
click at [1498, 409] on span "Preview" at bounding box center [1497, 415] width 45 height 14
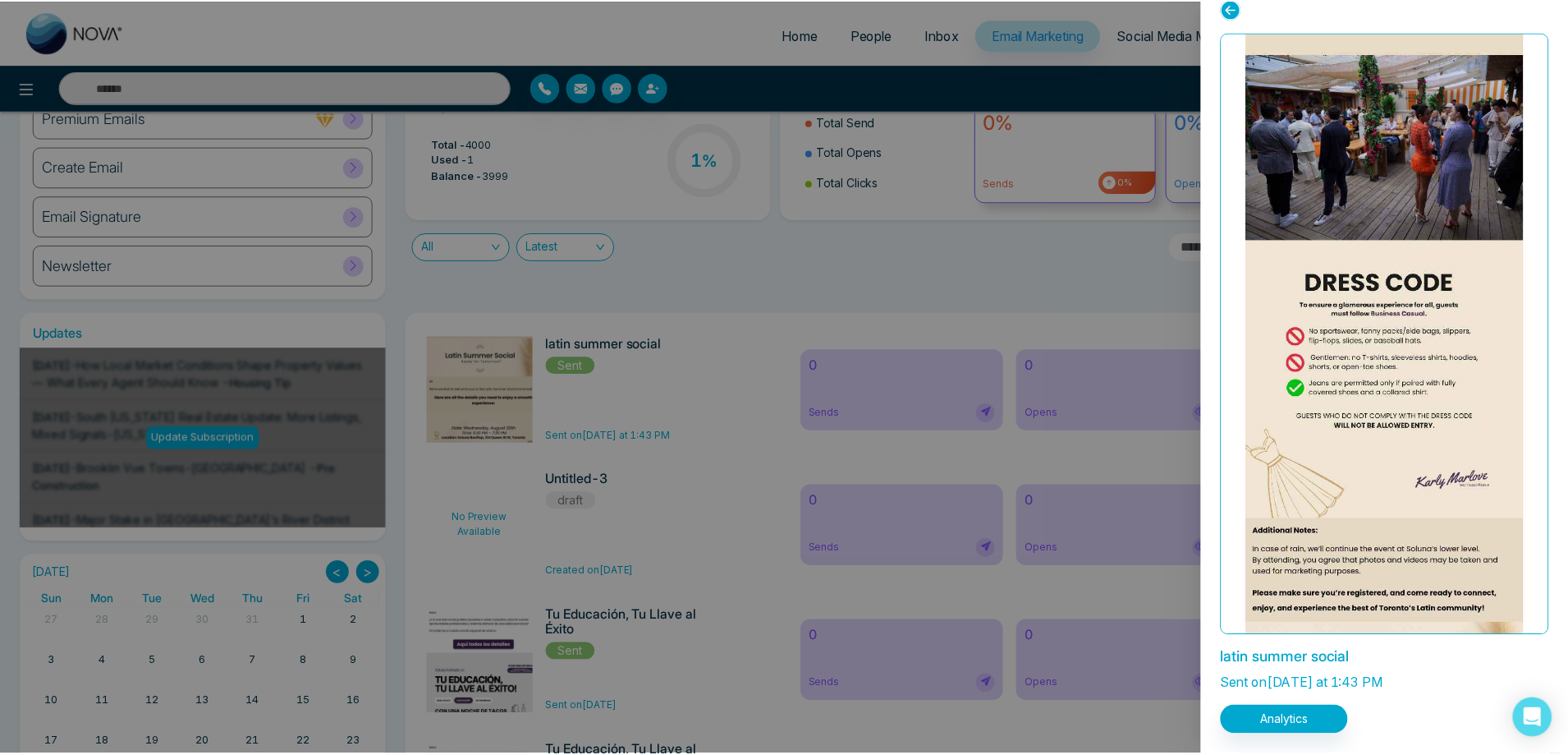
scroll to position [696, 0]
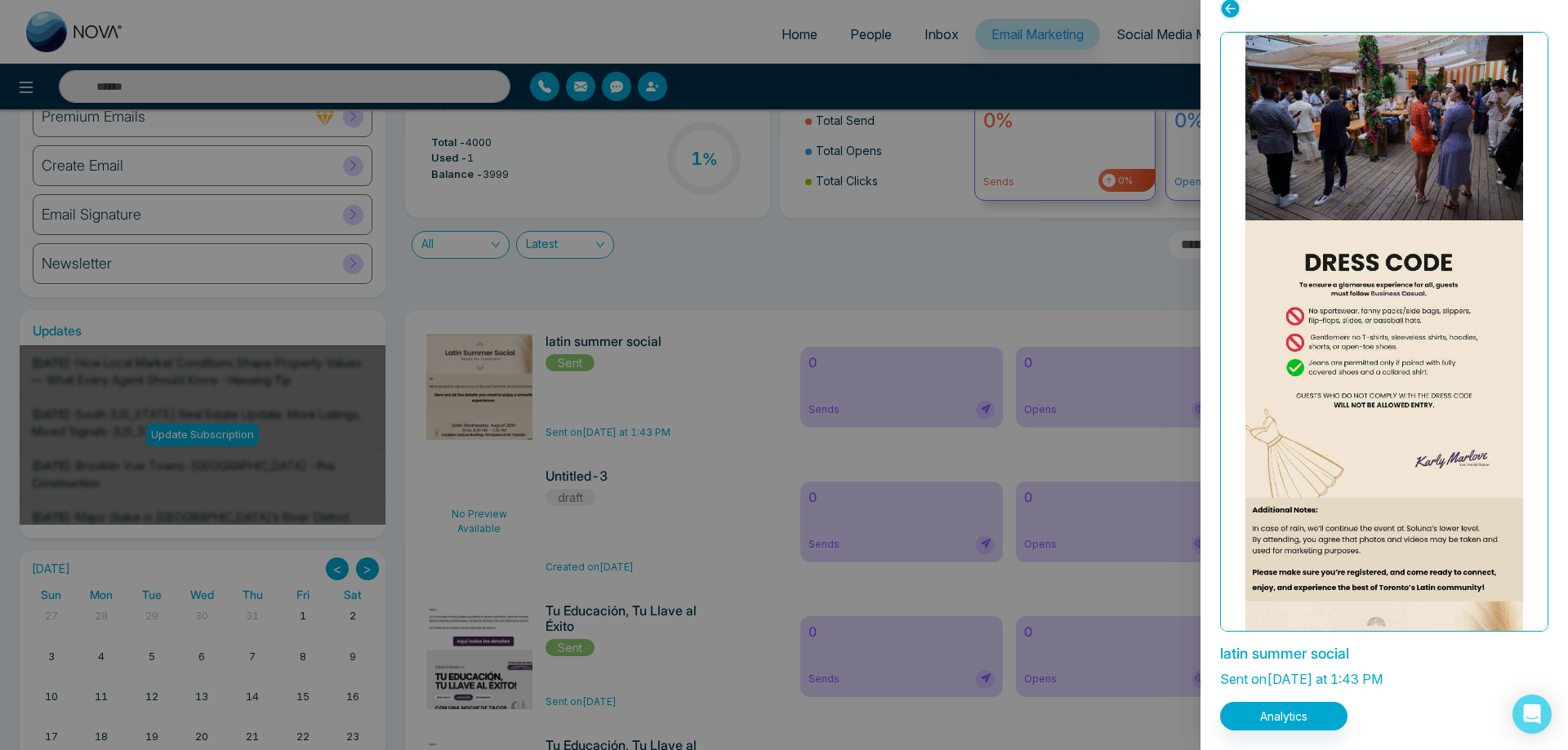
click at [994, 287] on div at bounding box center [784, 375] width 1568 height 750
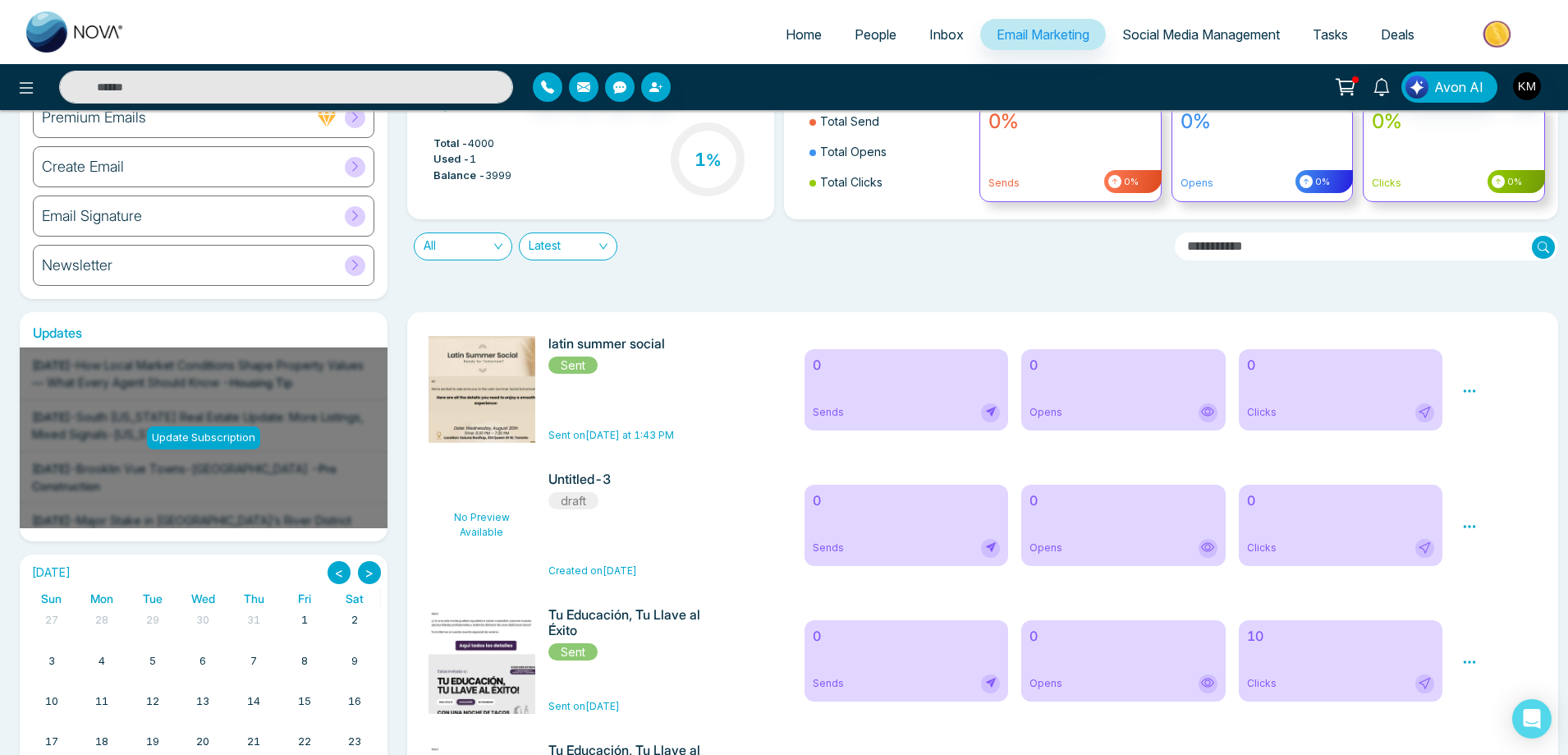
click at [152, 164] on div "Create Email" at bounding box center [204, 166] width 342 height 41
click at [317, 179] on div "Create Email" at bounding box center [204, 166] width 342 height 41
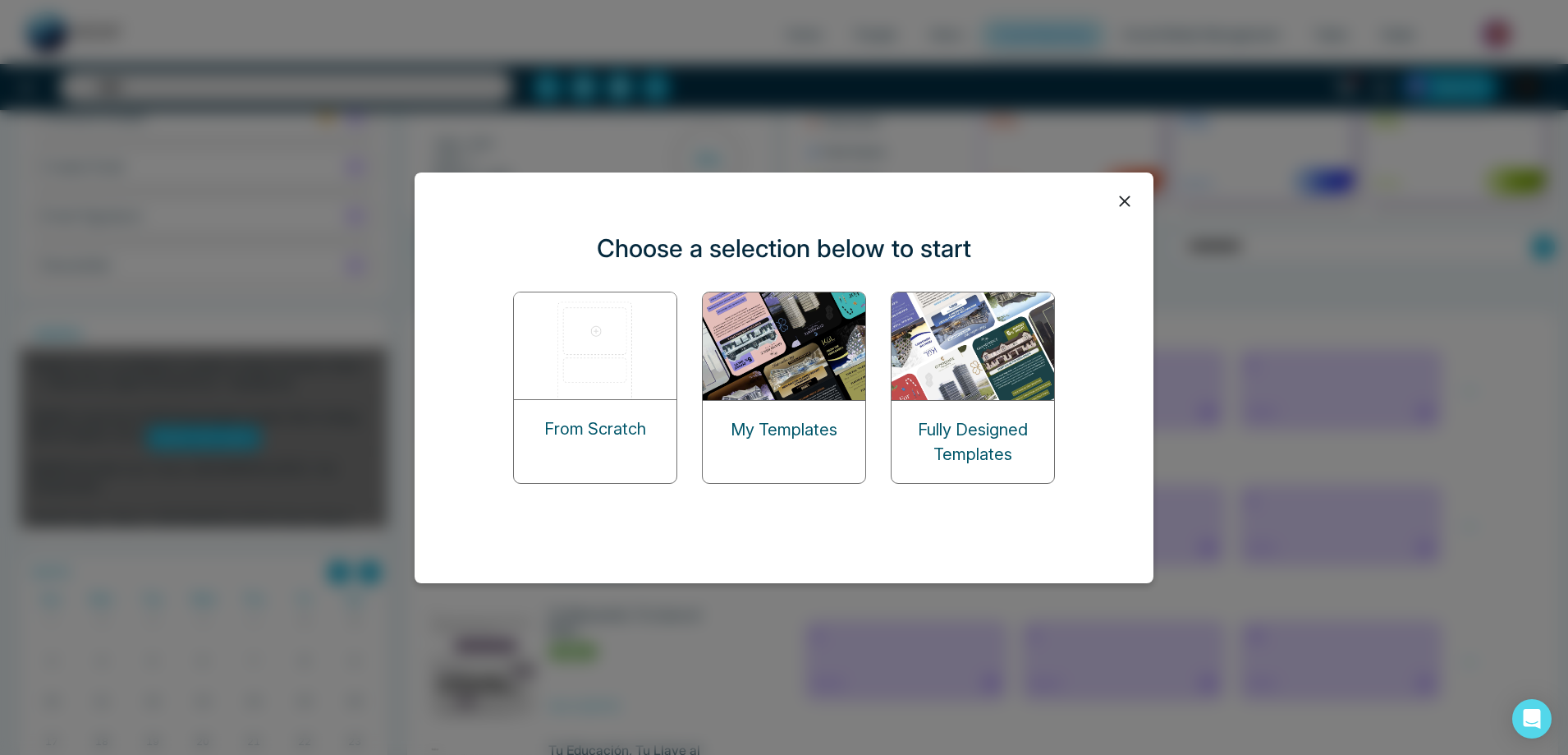
click at [592, 422] on p "From Scratch" at bounding box center [596, 429] width 101 height 25
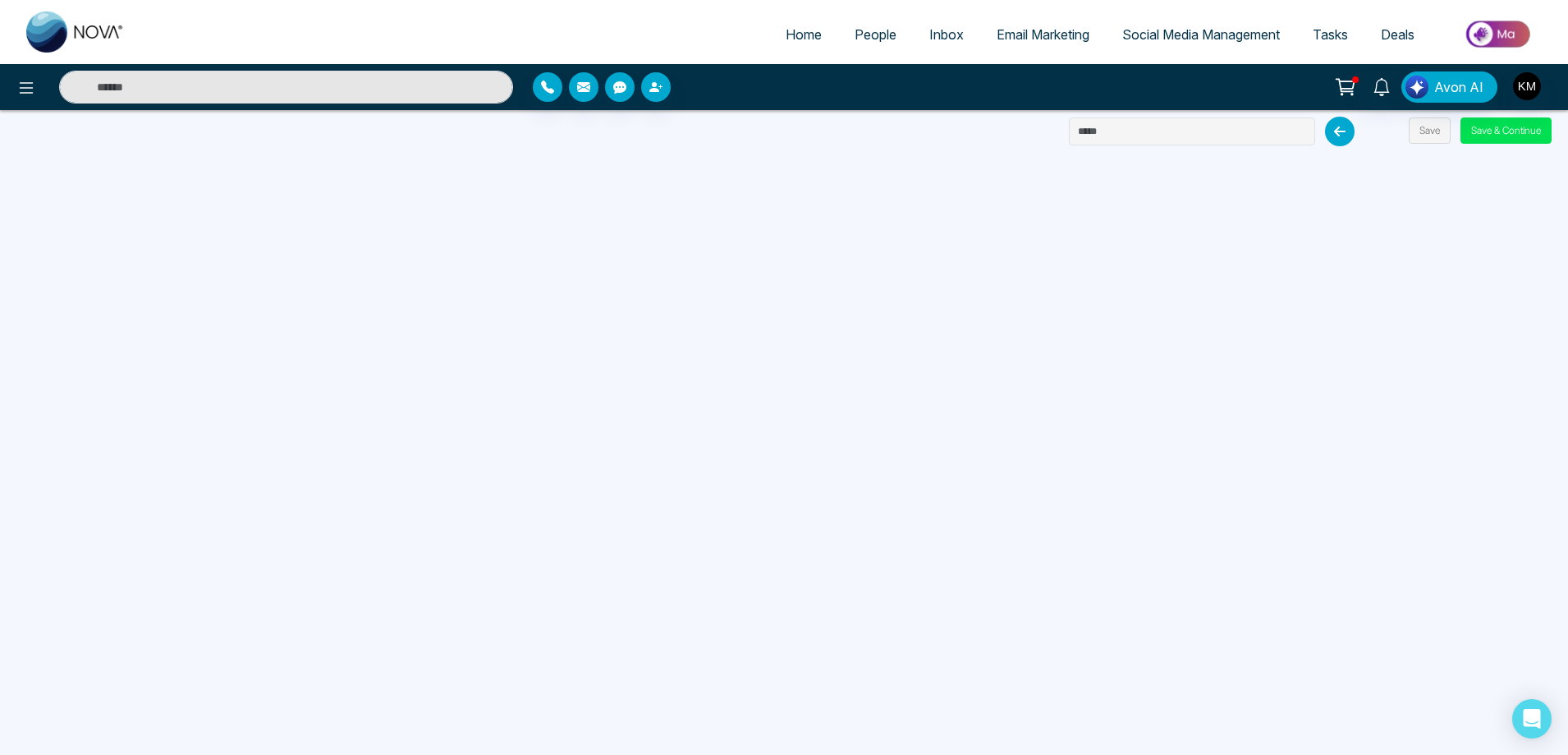
click at [1224, 146] on div "Home People Inbox Email Marketing Social Media Management Tasks Deals Avon AI S…" at bounding box center [784, 377] width 1568 height 755
click at [1219, 134] on input "text" at bounding box center [1192, 131] width 247 height 28
click at [1132, 134] on input "**********" at bounding box center [1192, 131] width 247 height 28
type input "**********"
click at [1533, 126] on button "Save & Continue" at bounding box center [1506, 130] width 91 height 26
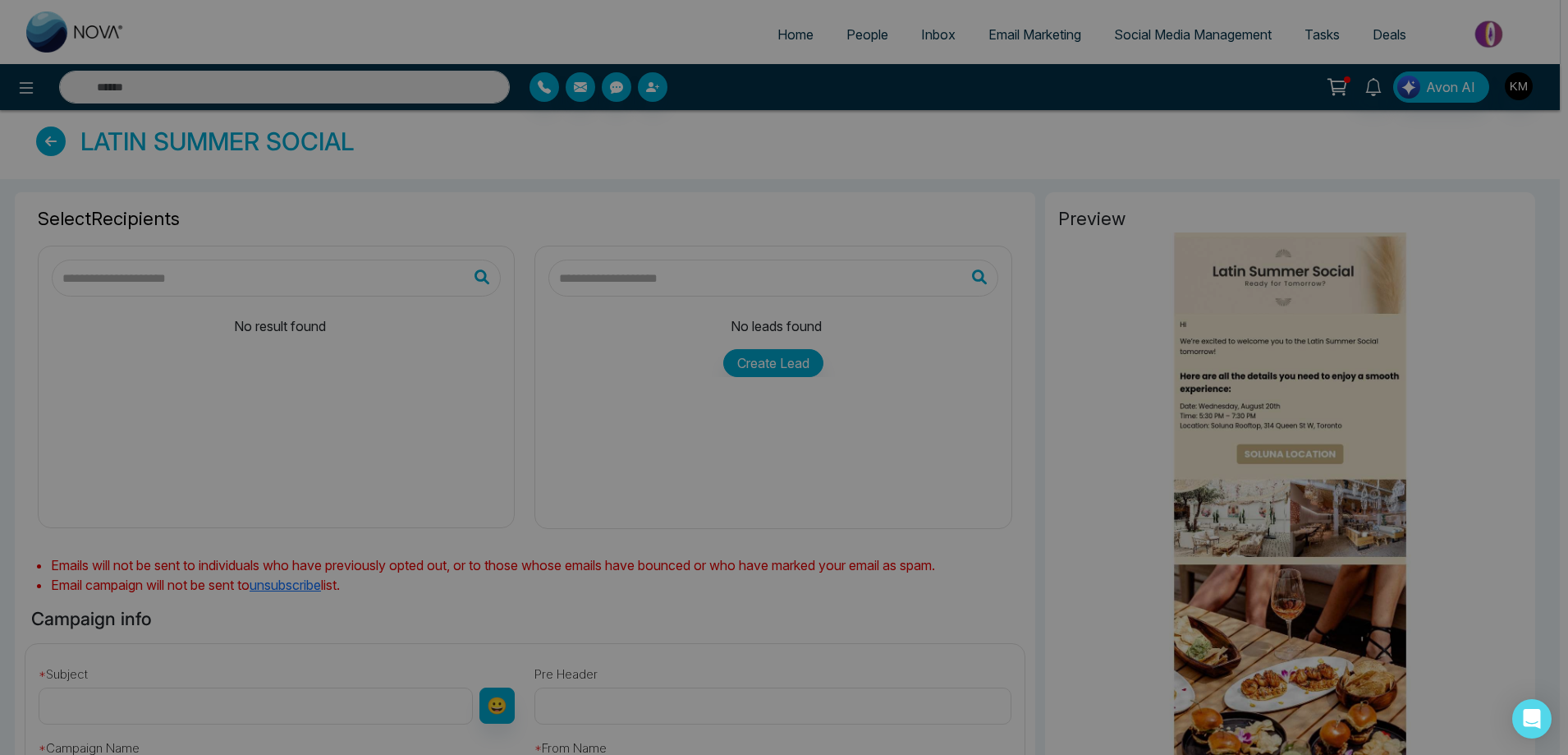
type input "**********"
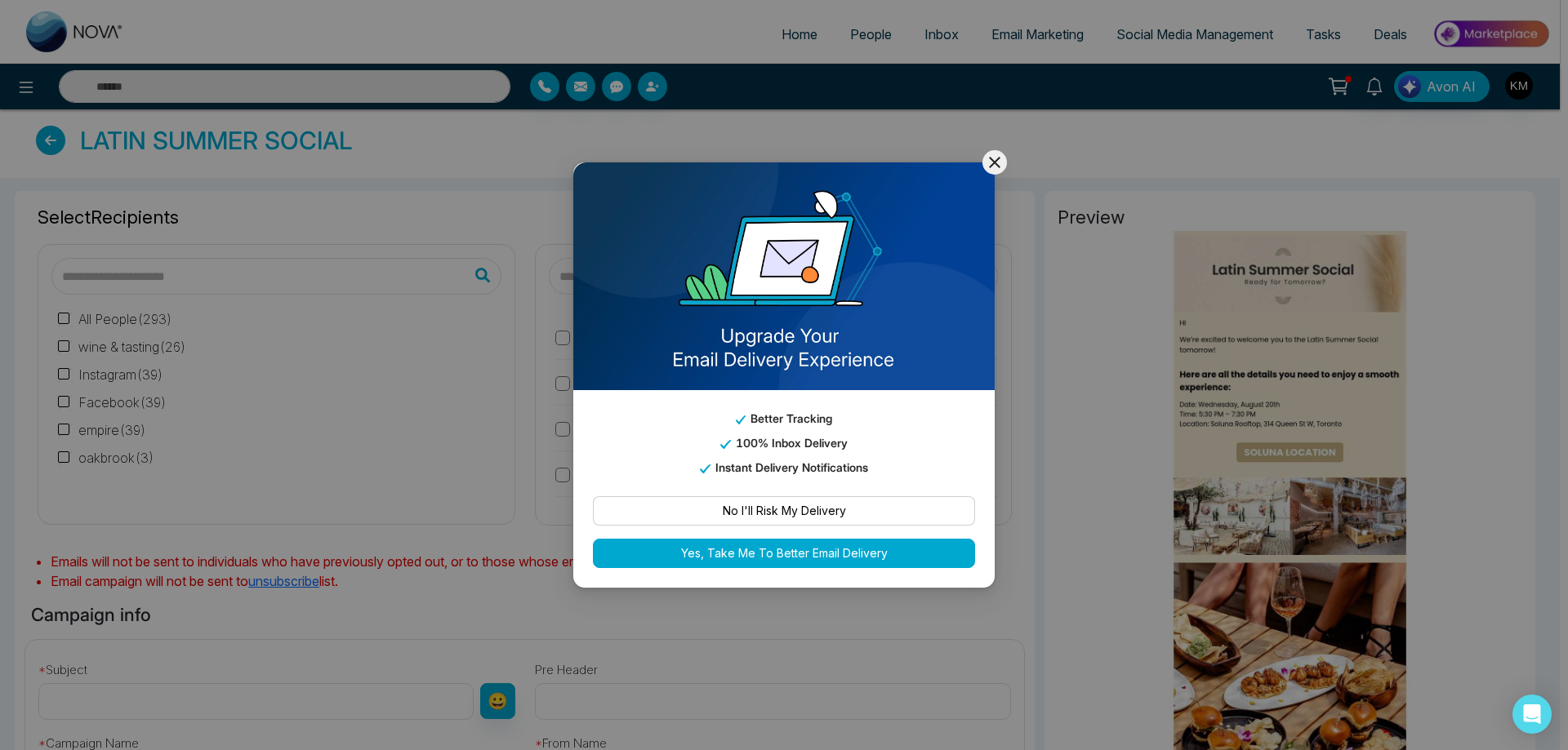
click at [992, 166] on icon at bounding box center [995, 163] width 12 height 12
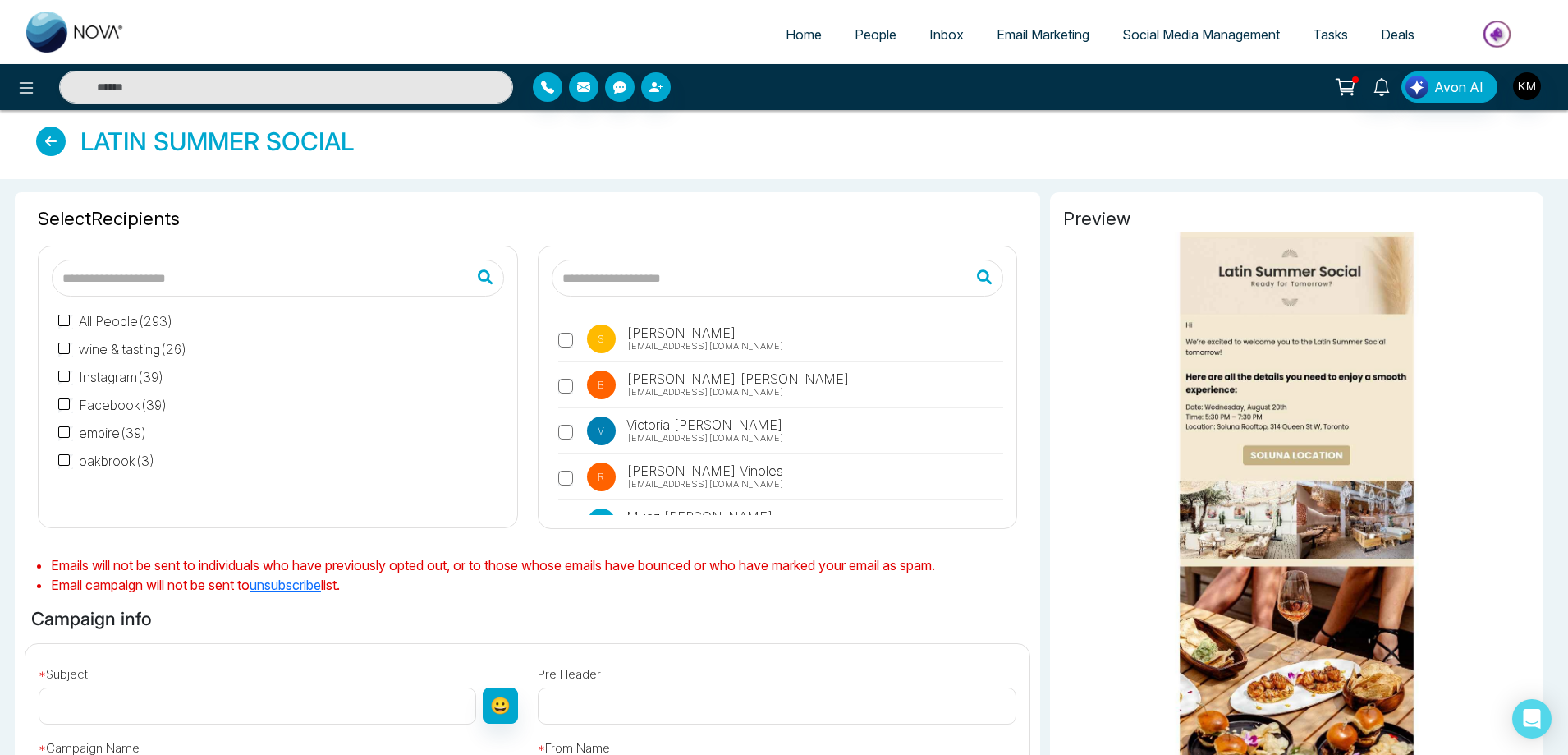
click at [62, 146] on icon at bounding box center [51, 141] width 30 height 30
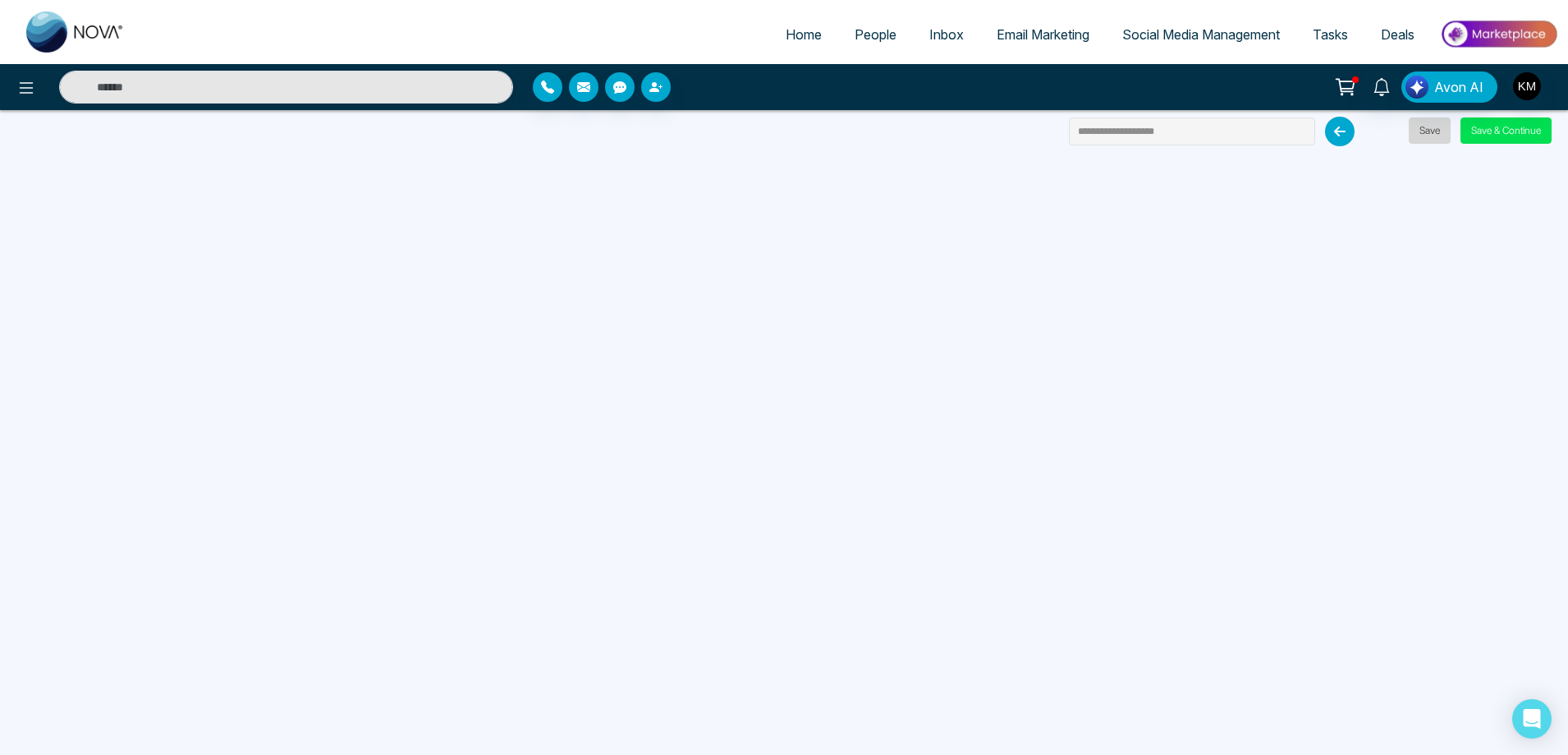
click at [1430, 131] on button "Save" at bounding box center [1430, 130] width 42 height 26
click at [1429, 130] on button "Save" at bounding box center [1430, 130] width 42 height 26
click at [856, 35] on span "People" at bounding box center [876, 34] width 42 height 17
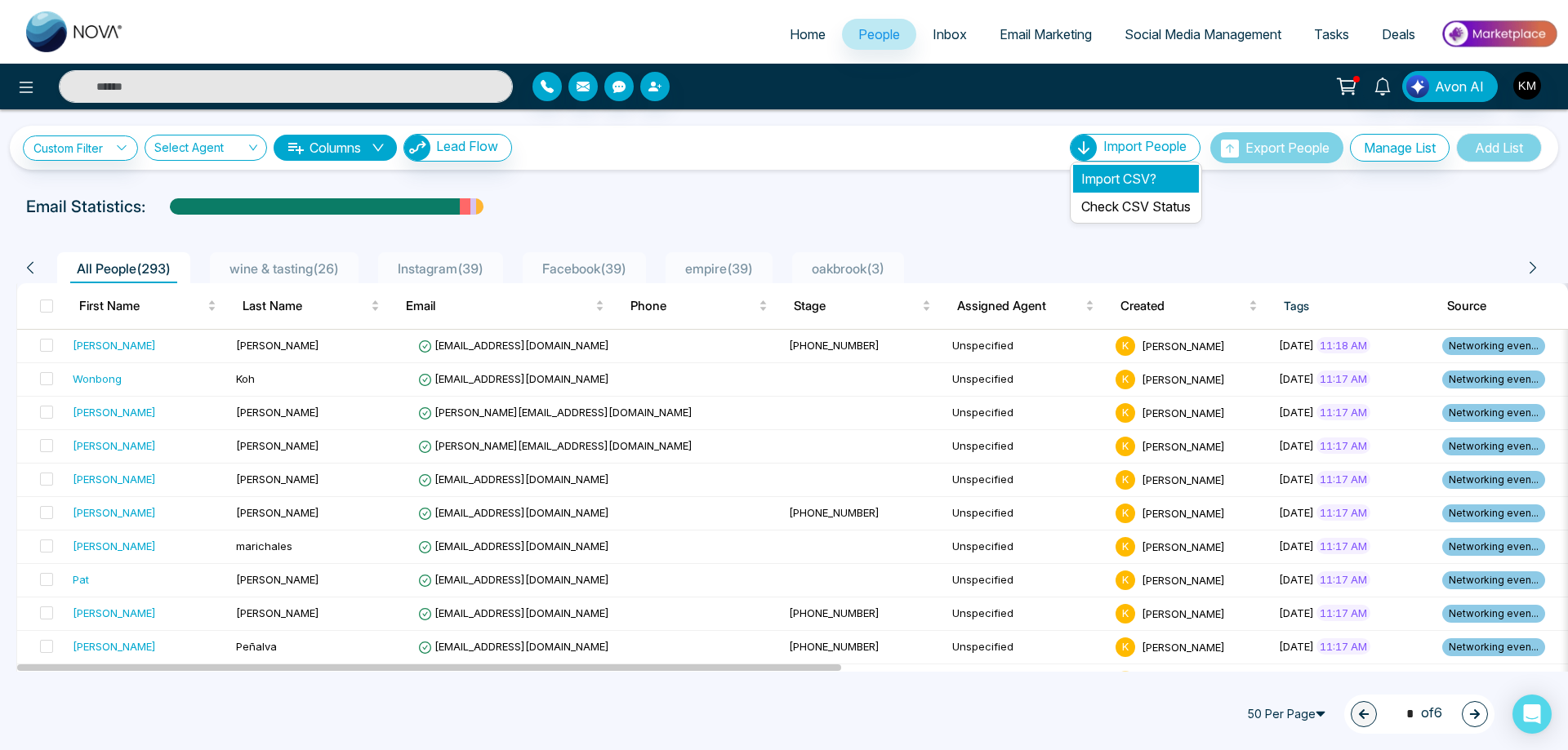
click at [1136, 181] on li "Import CSV?" at bounding box center [1135, 179] width 126 height 28
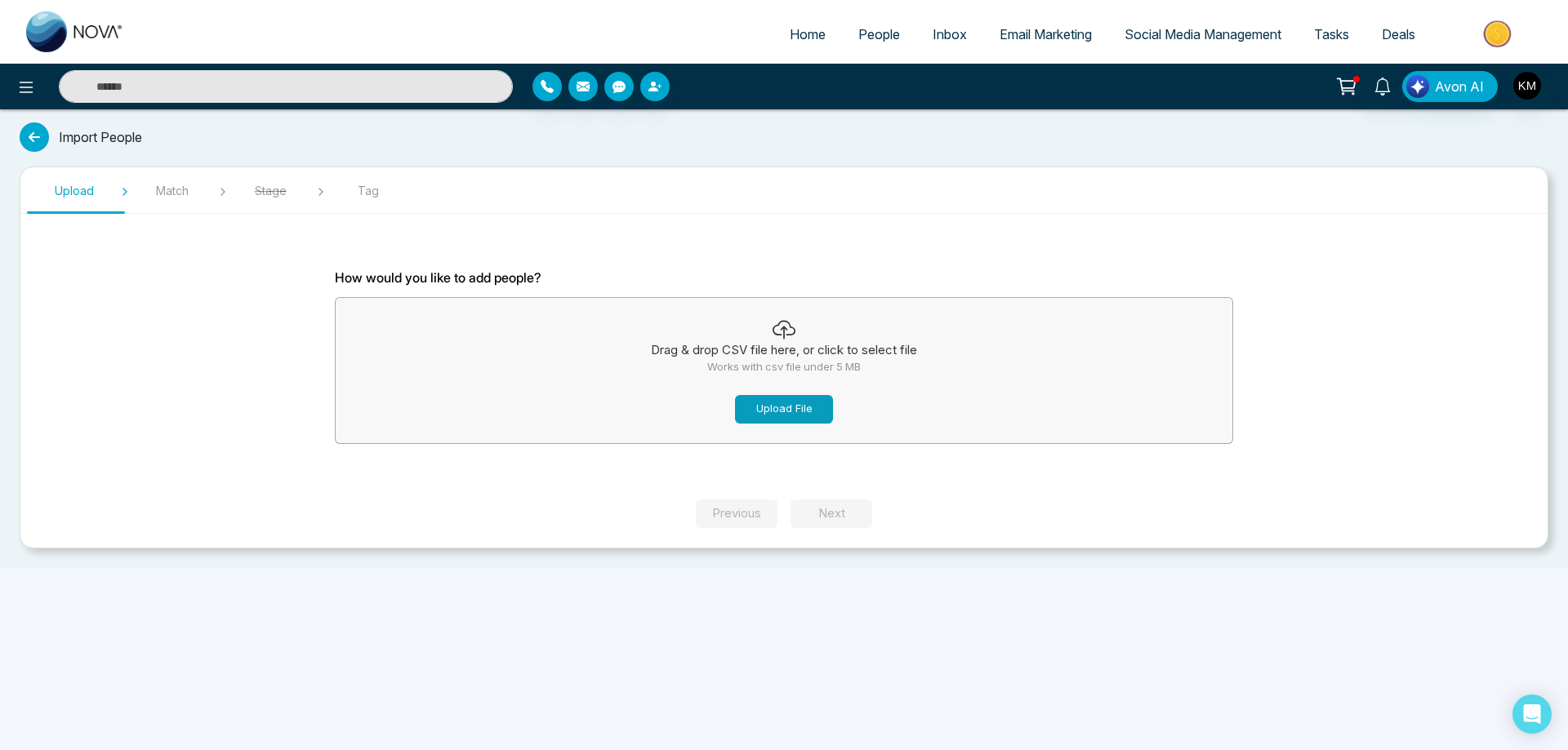
click at [782, 415] on button "Upload File" at bounding box center [783, 409] width 98 height 29
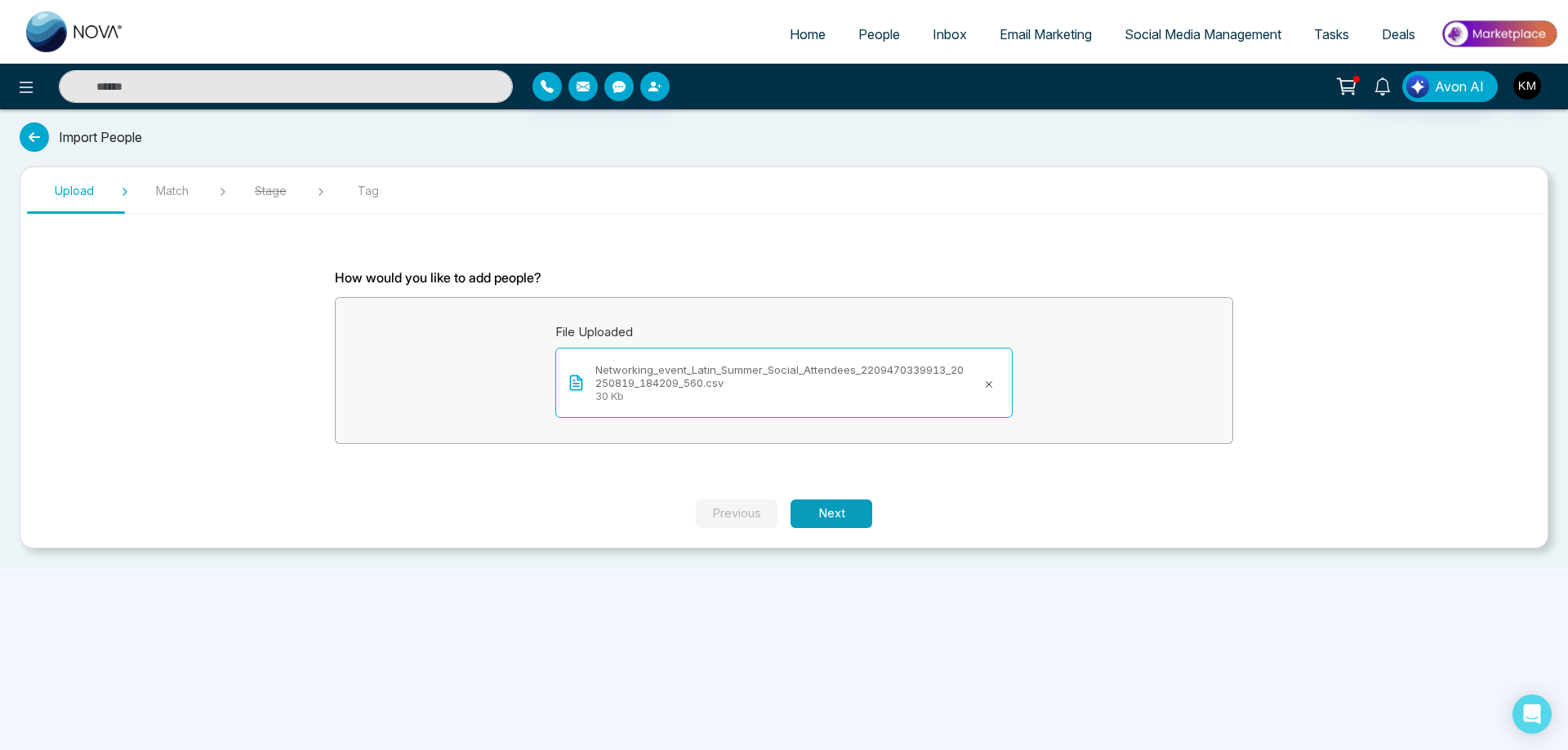
click at [838, 511] on button "Next" at bounding box center [830, 513] width 82 height 29
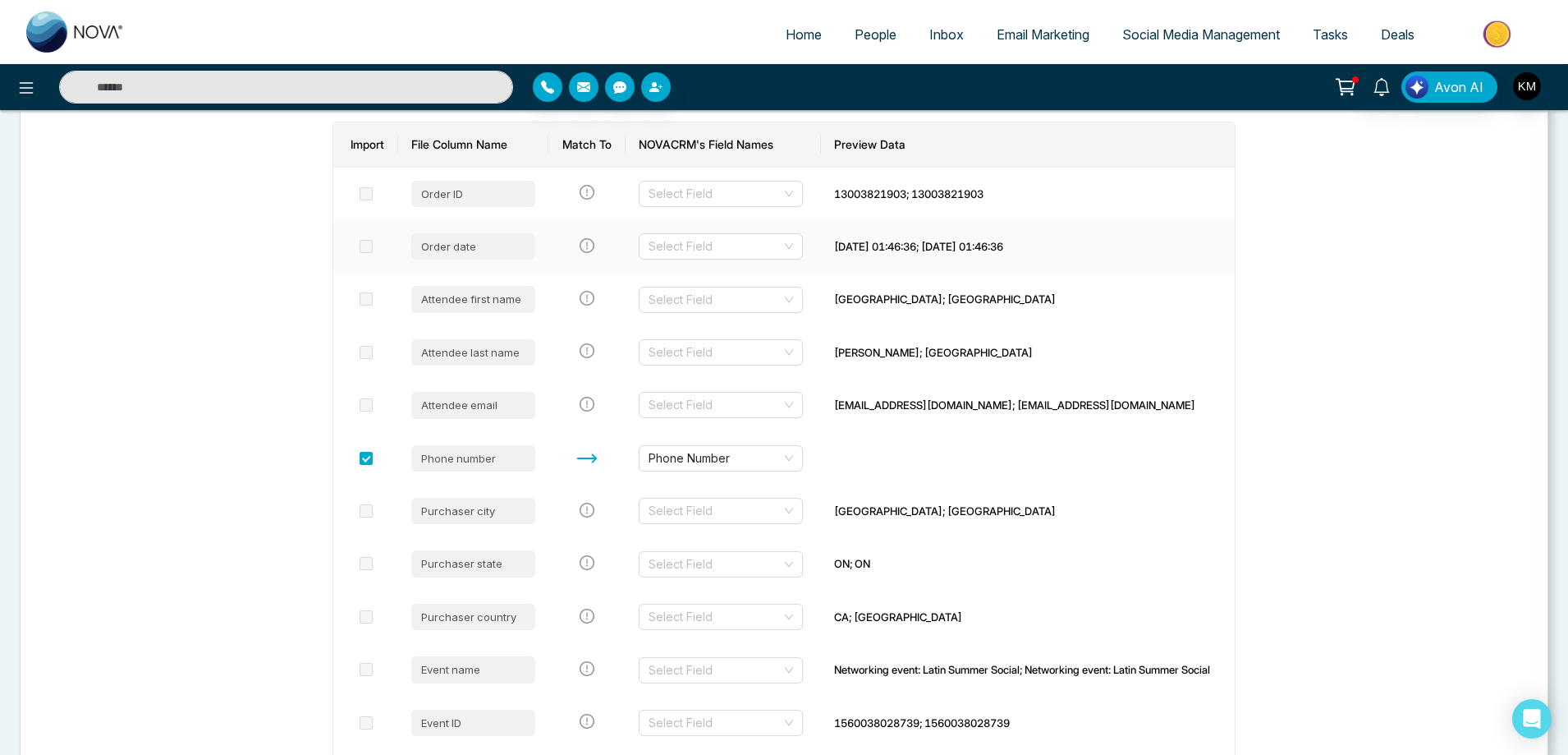
scroll to position [247, 0]
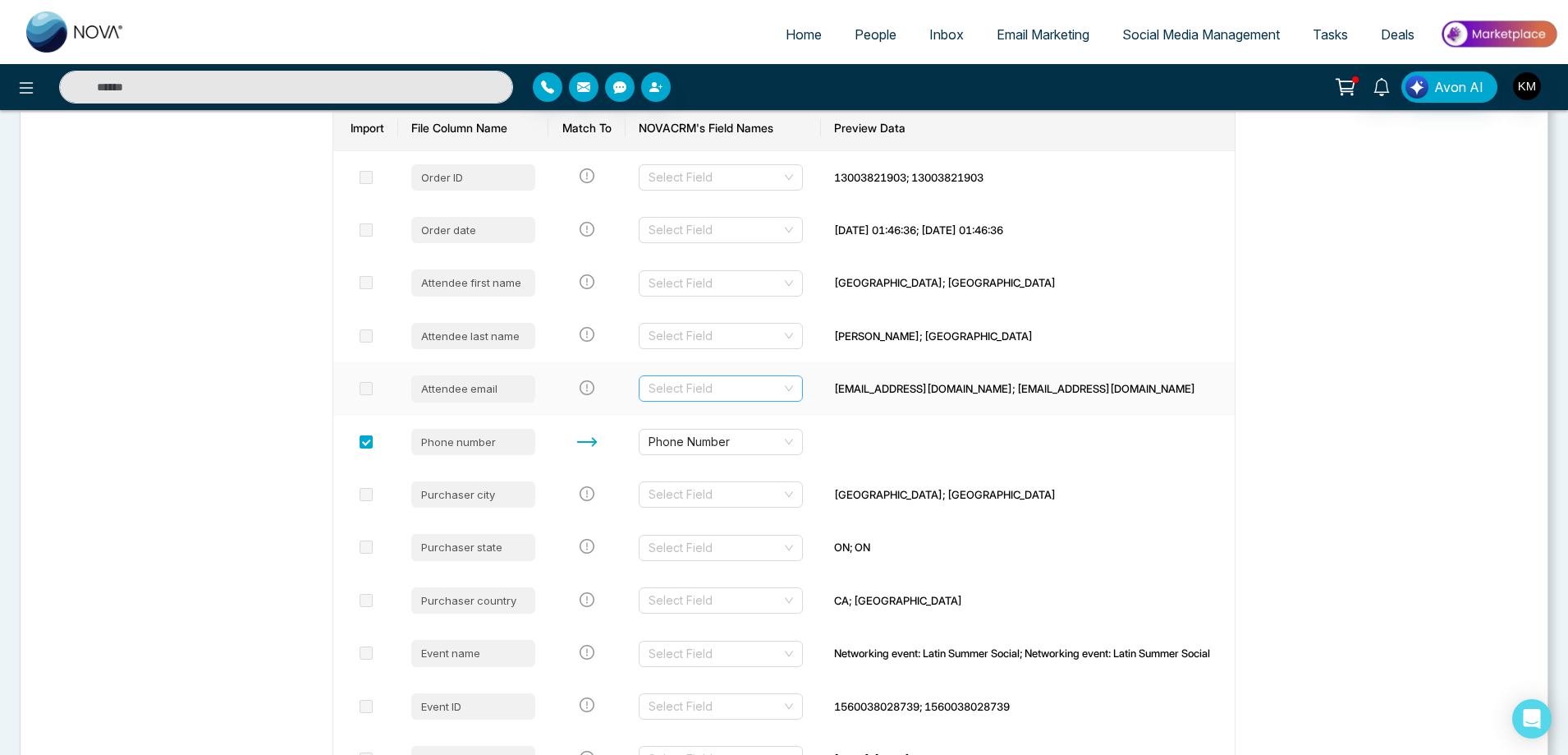
click at [657, 388] on input "search" at bounding box center [715, 388] width 133 height 25
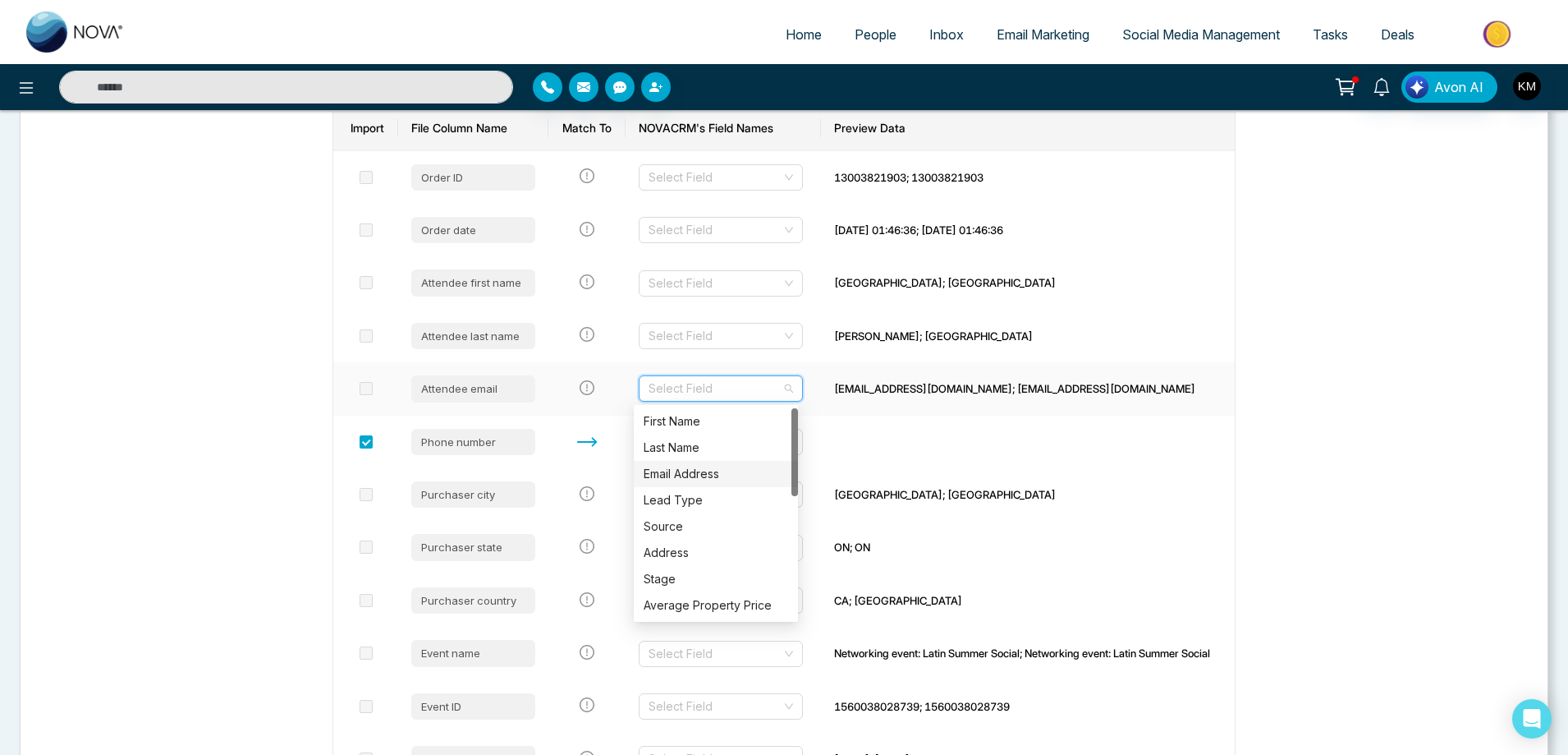
click at [713, 469] on div "Email Address" at bounding box center [715, 473] width 144 height 18
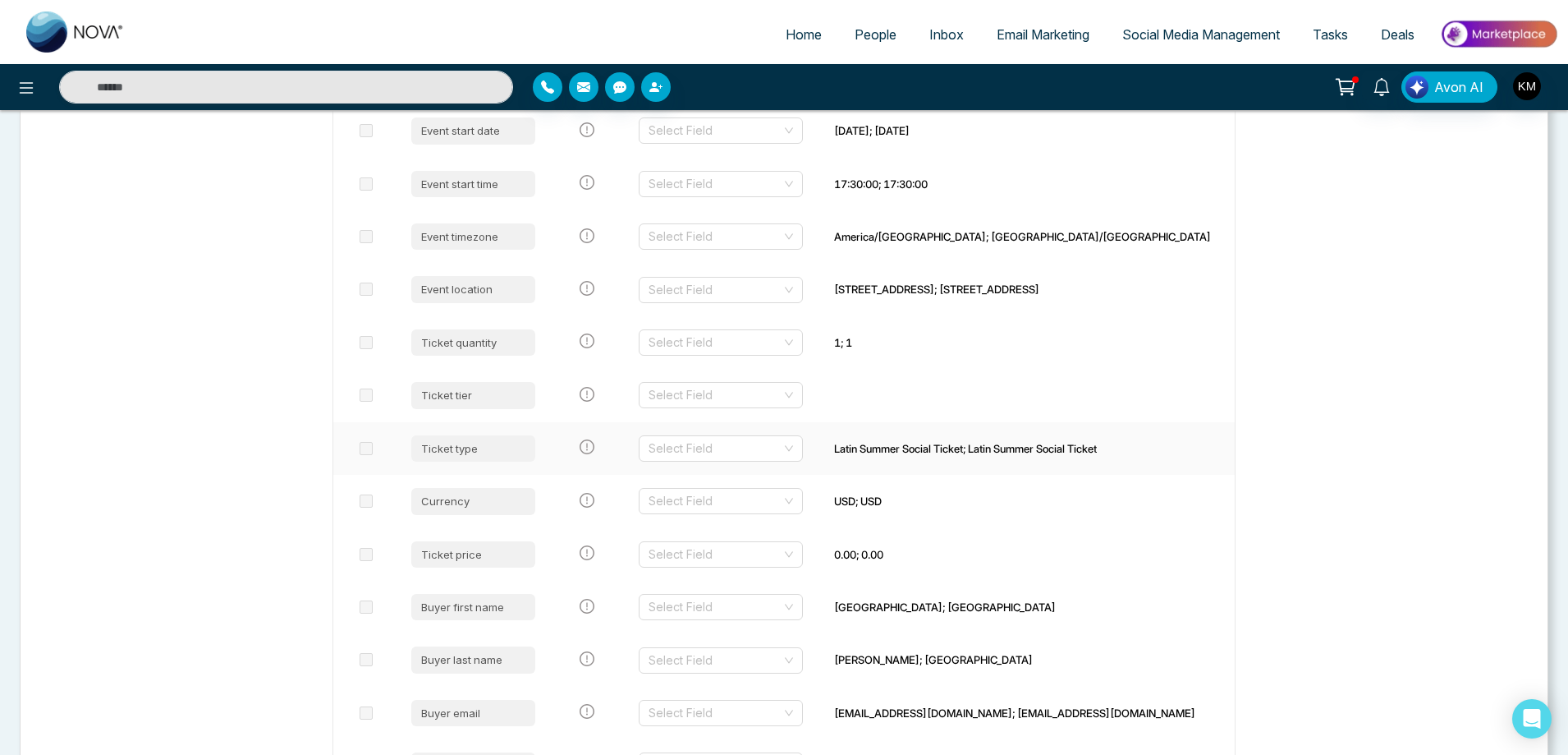
scroll to position [986, 0]
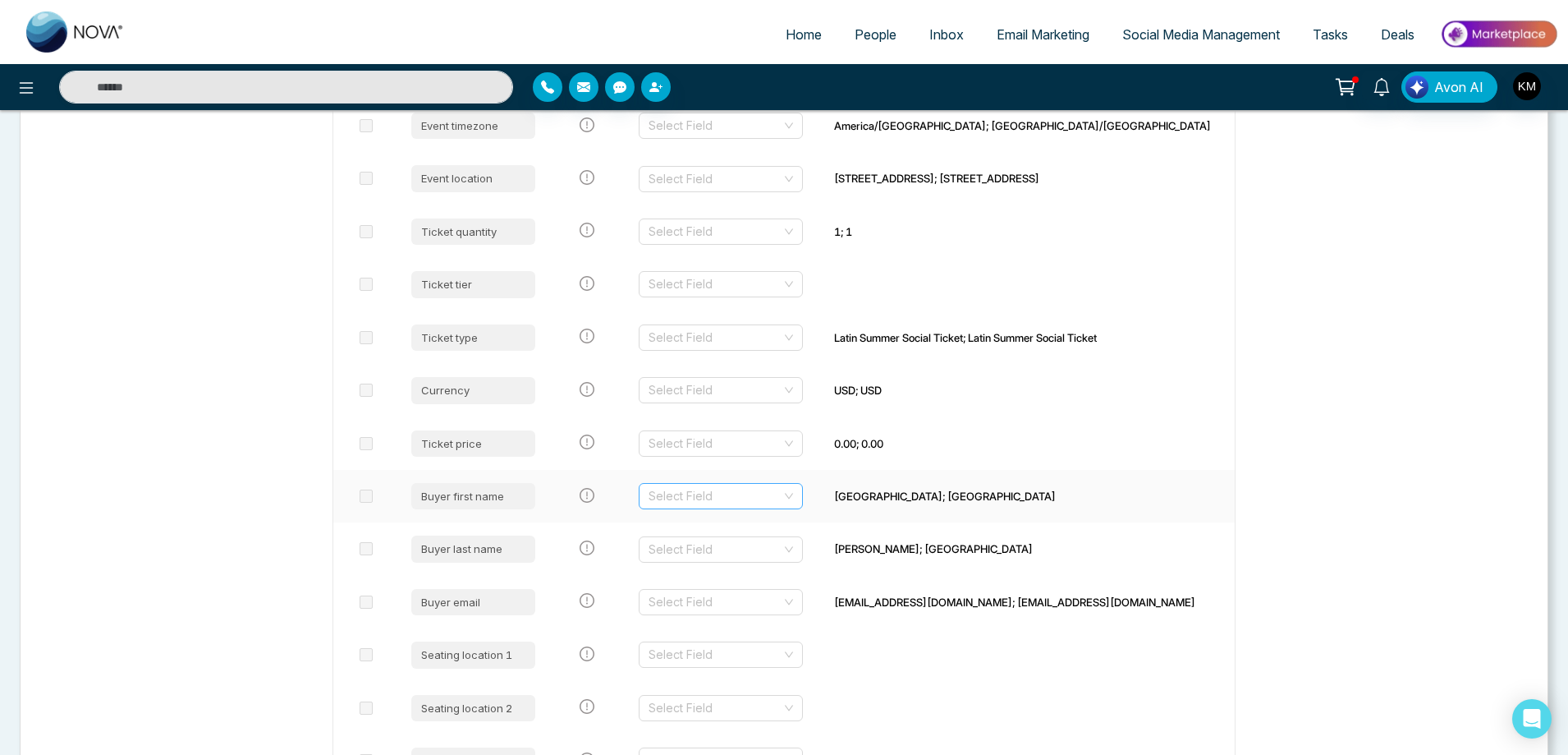
click at [668, 493] on input "search" at bounding box center [715, 495] width 133 height 25
click at [686, 531] on div "First Name" at bounding box center [715, 529] width 144 height 18
click at [697, 554] on input "search" at bounding box center [715, 549] width 133 height 25
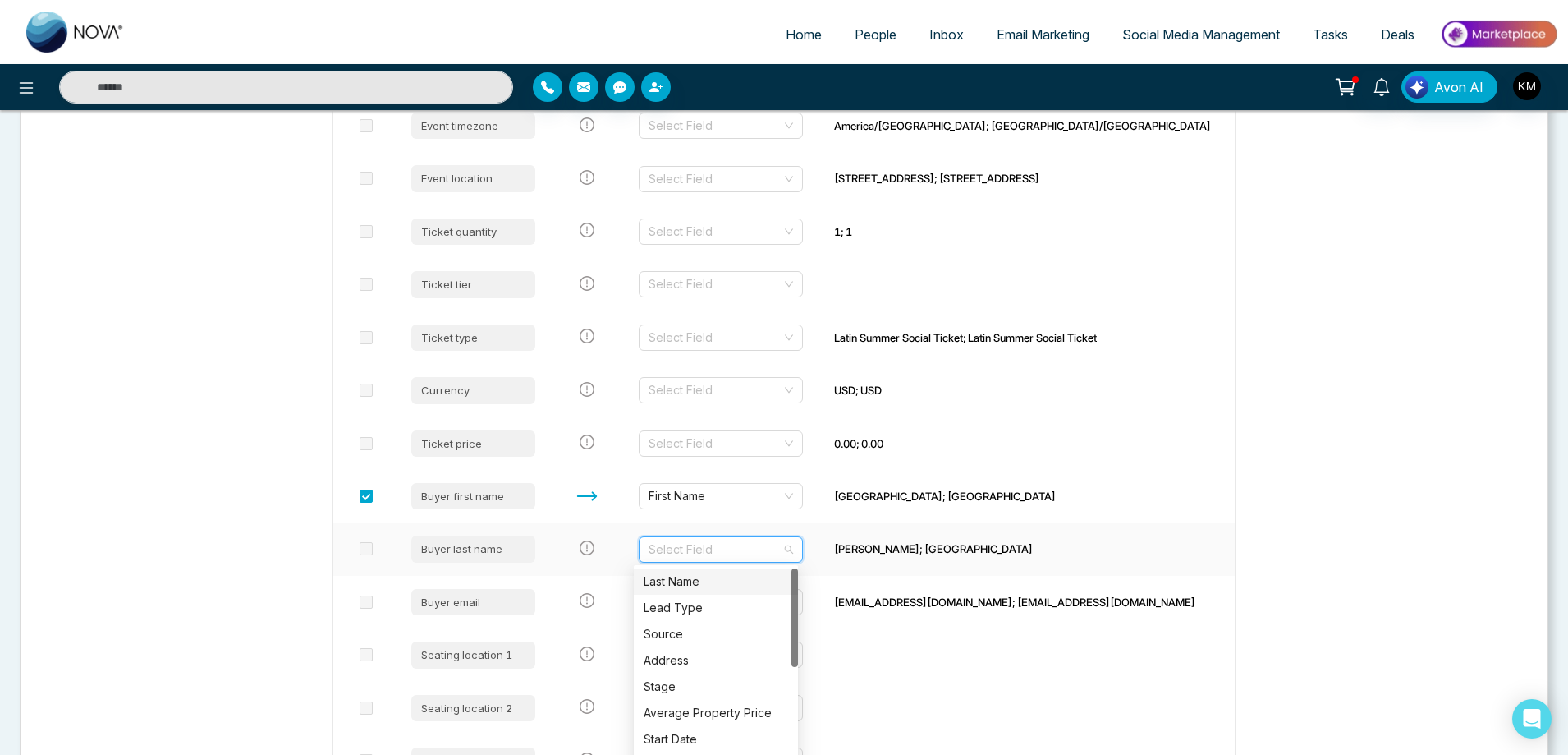
click at [715, 578] on div "Last Name" at bounding box center [715, 582] width 144 height 18
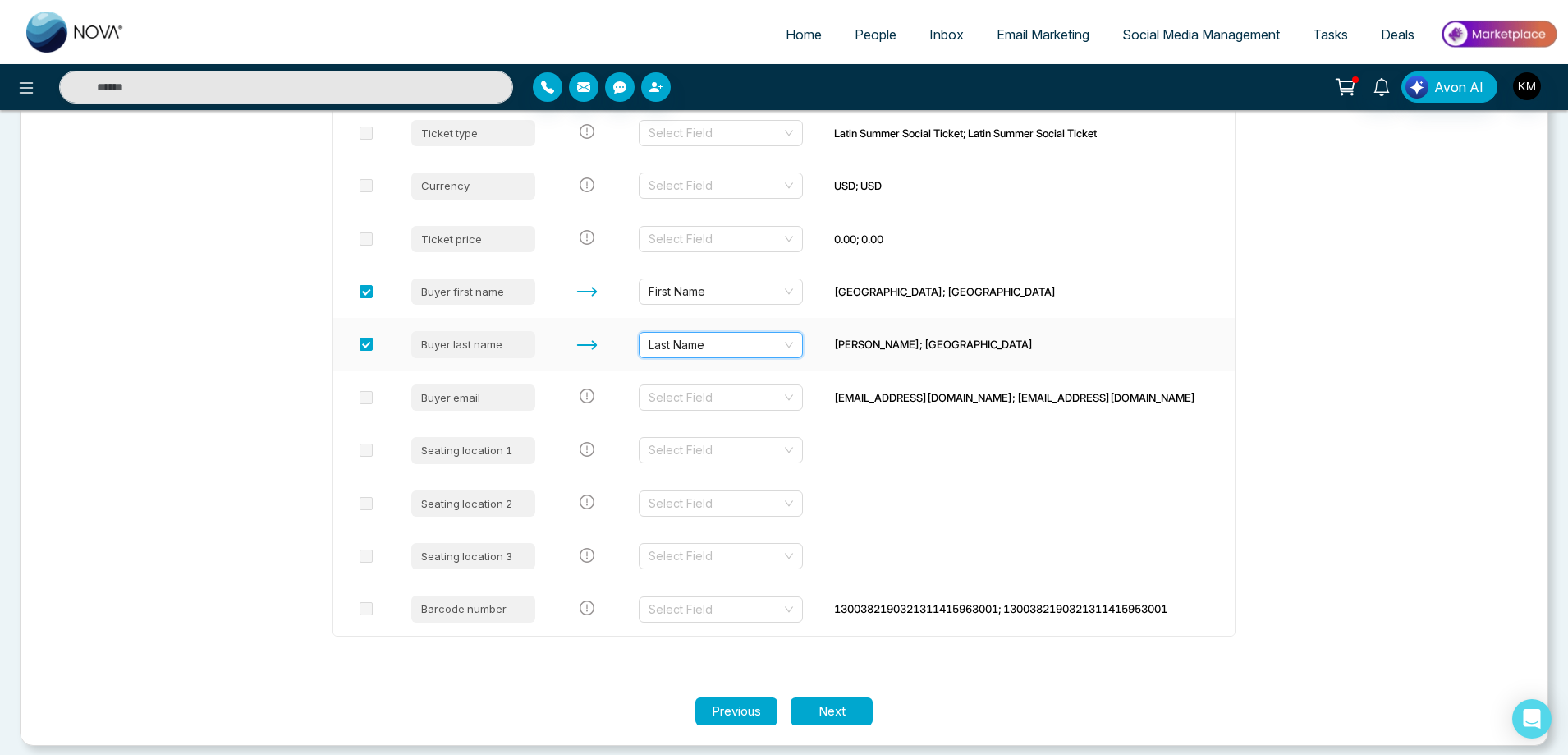
scroll to position [1201, 0]
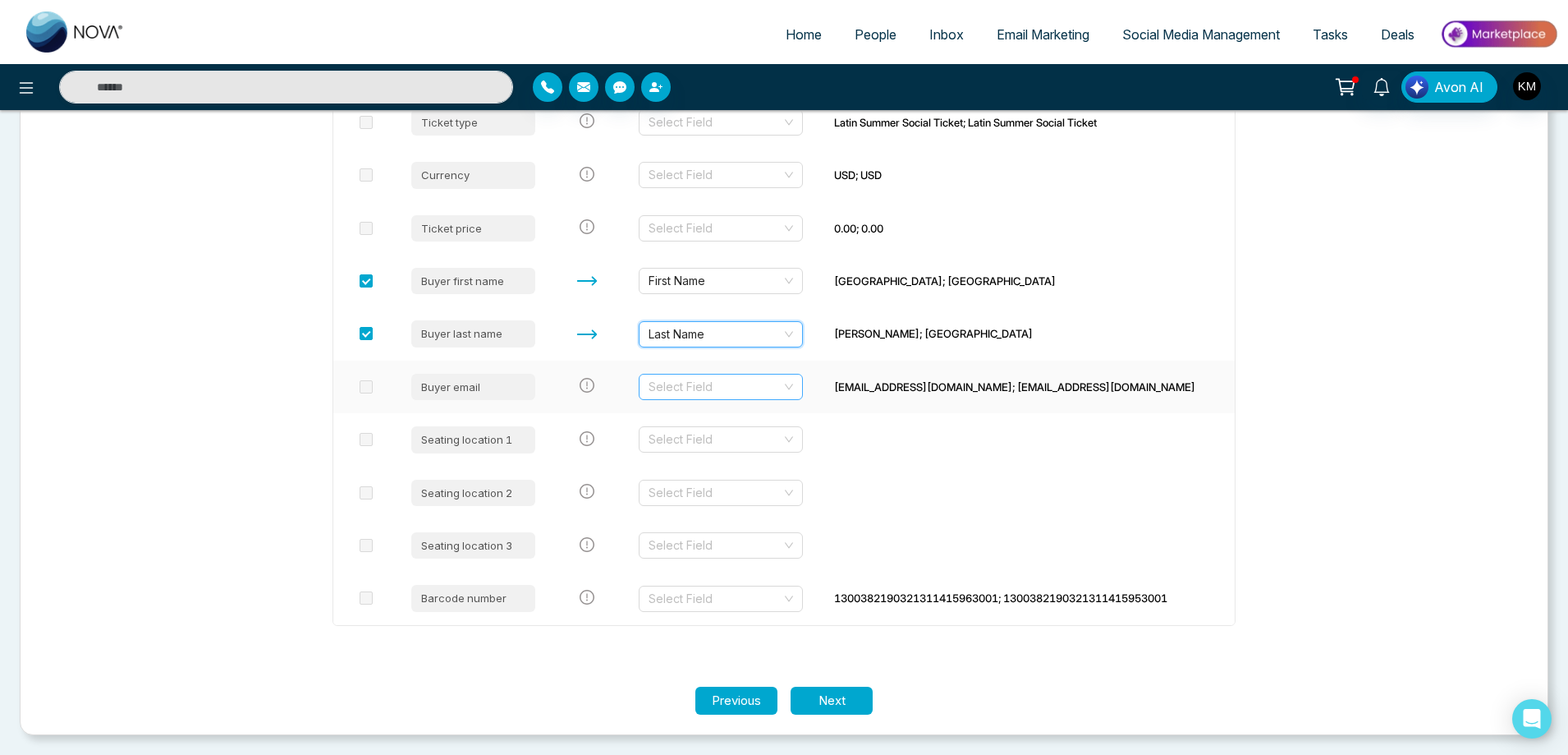
click at [752, 389] on input "search" at bounding box center [715, 387] width 133 height 25
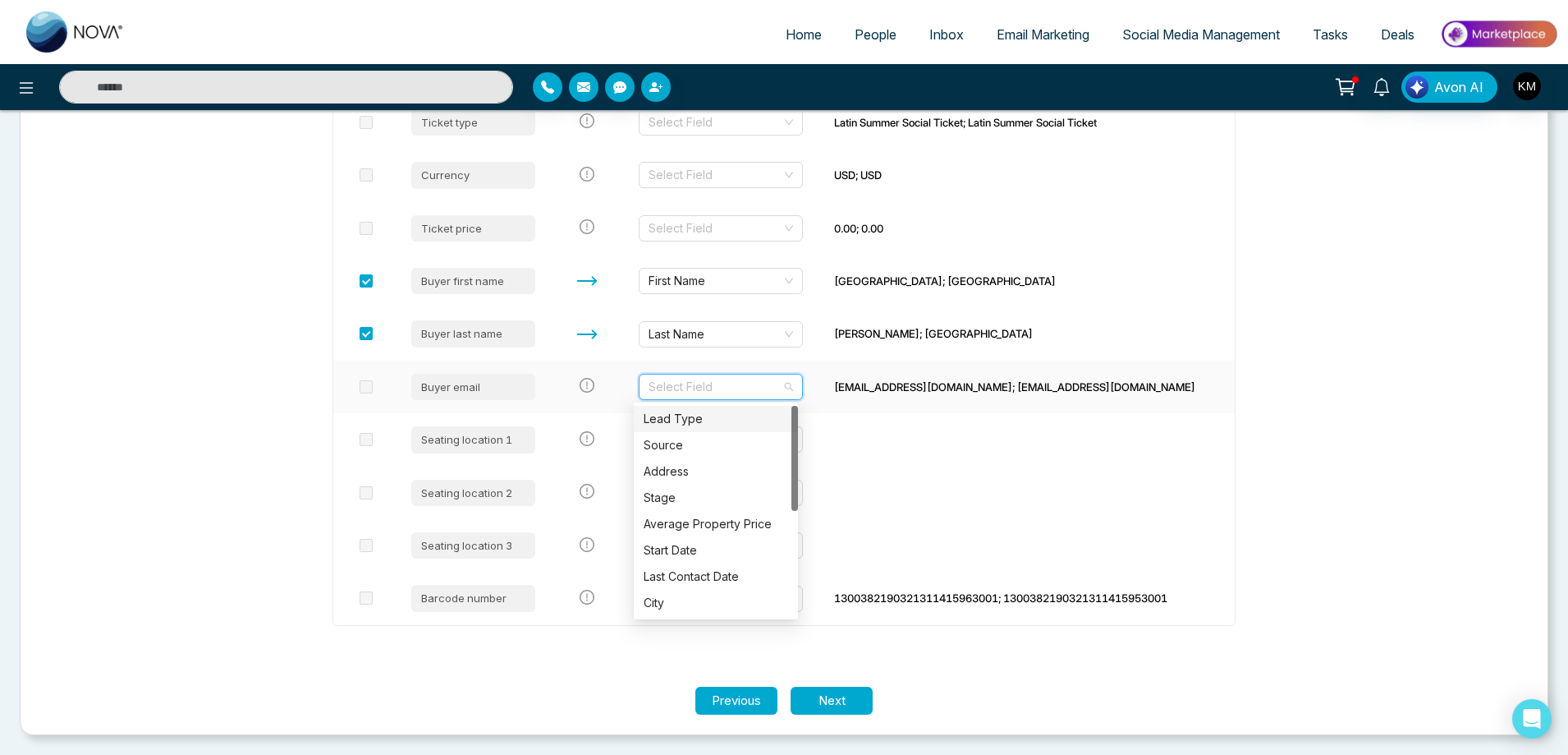
click at [736, 429] on div "Lead Type" at bounding box center [716, 419] width 164 height 26
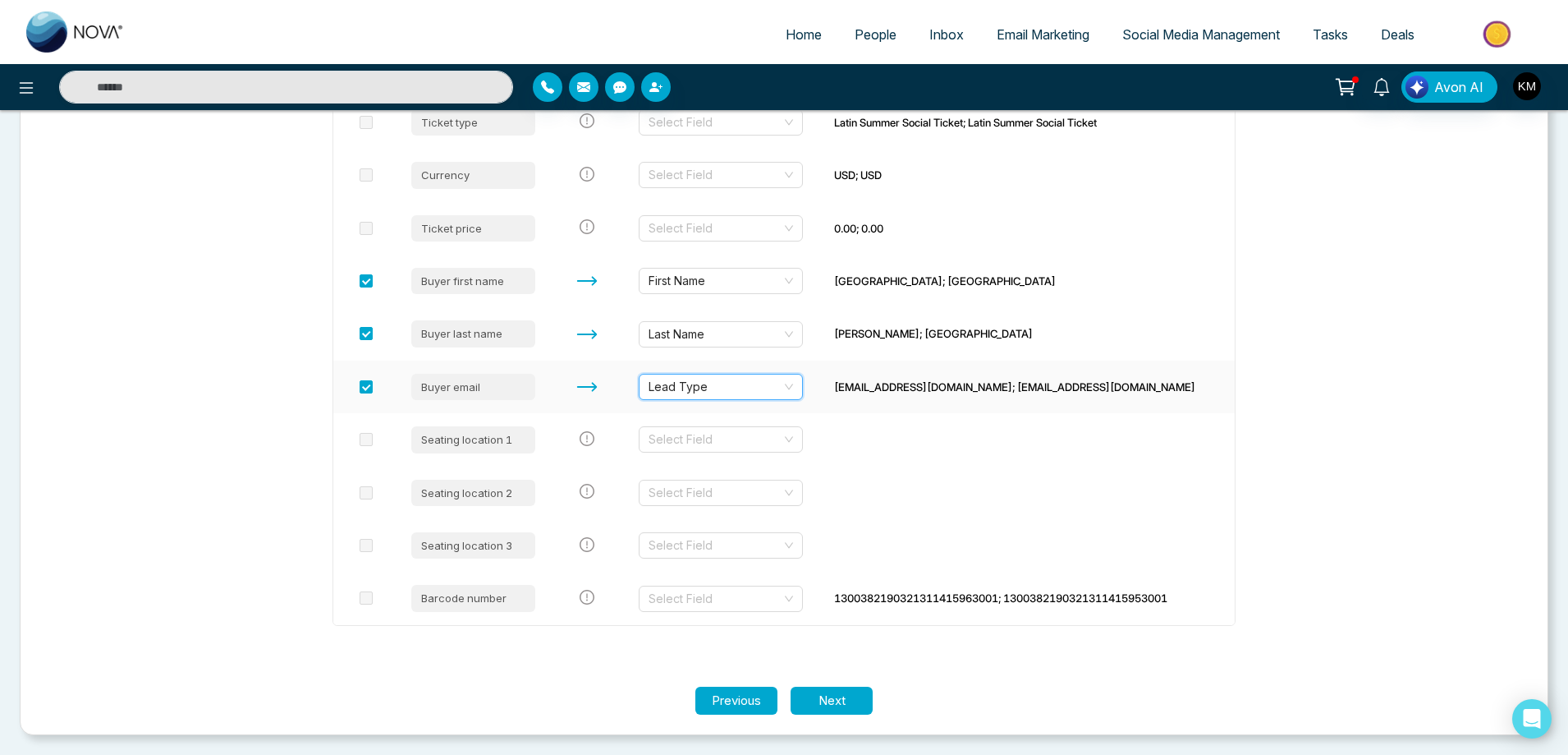
click at [757, 380] on span "Lead Type" at bounding box center [720, 387] width 144 height 25
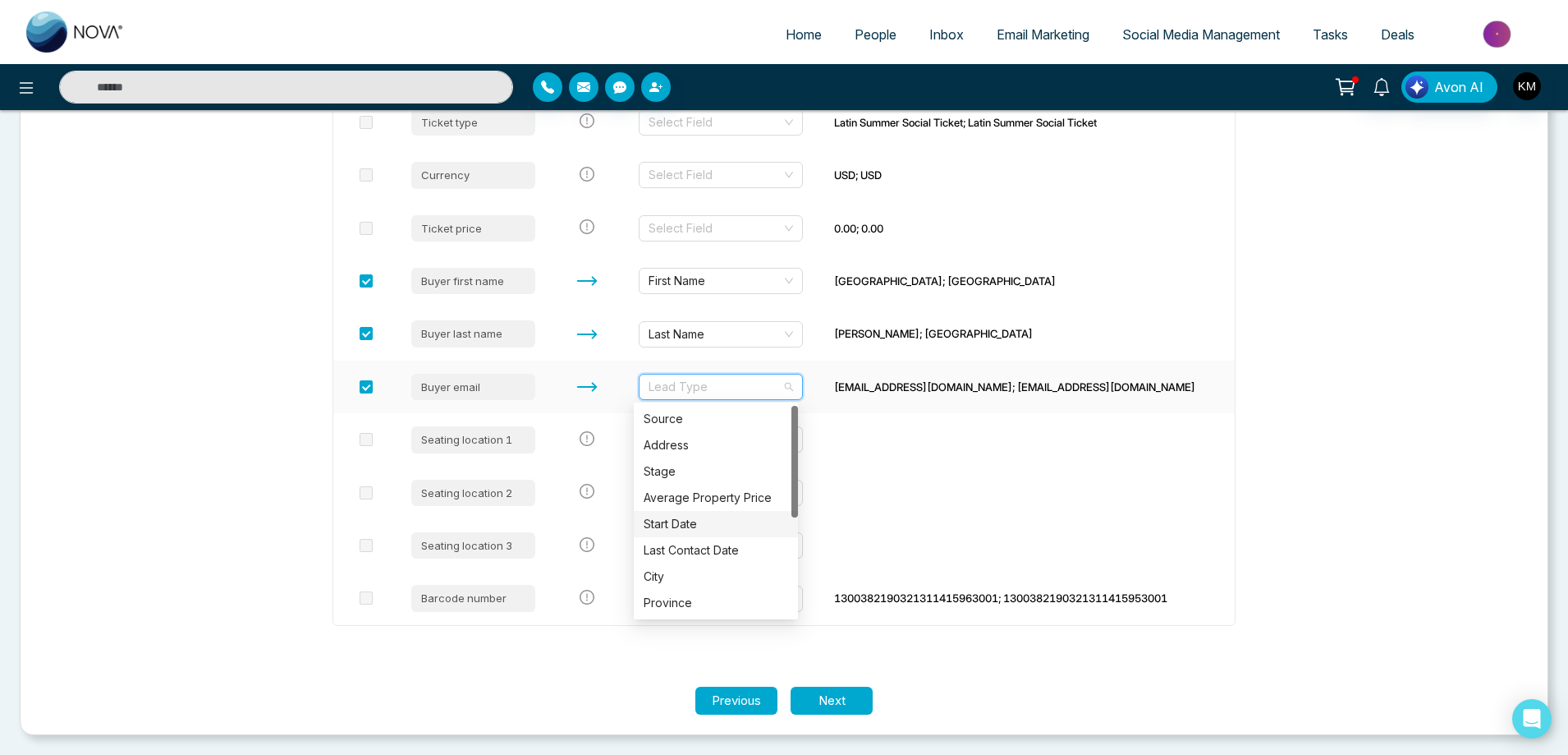
scroll to position [184, 0]
click at [918, 465] on td at bounding box center [1028, 439] width 414 height 53
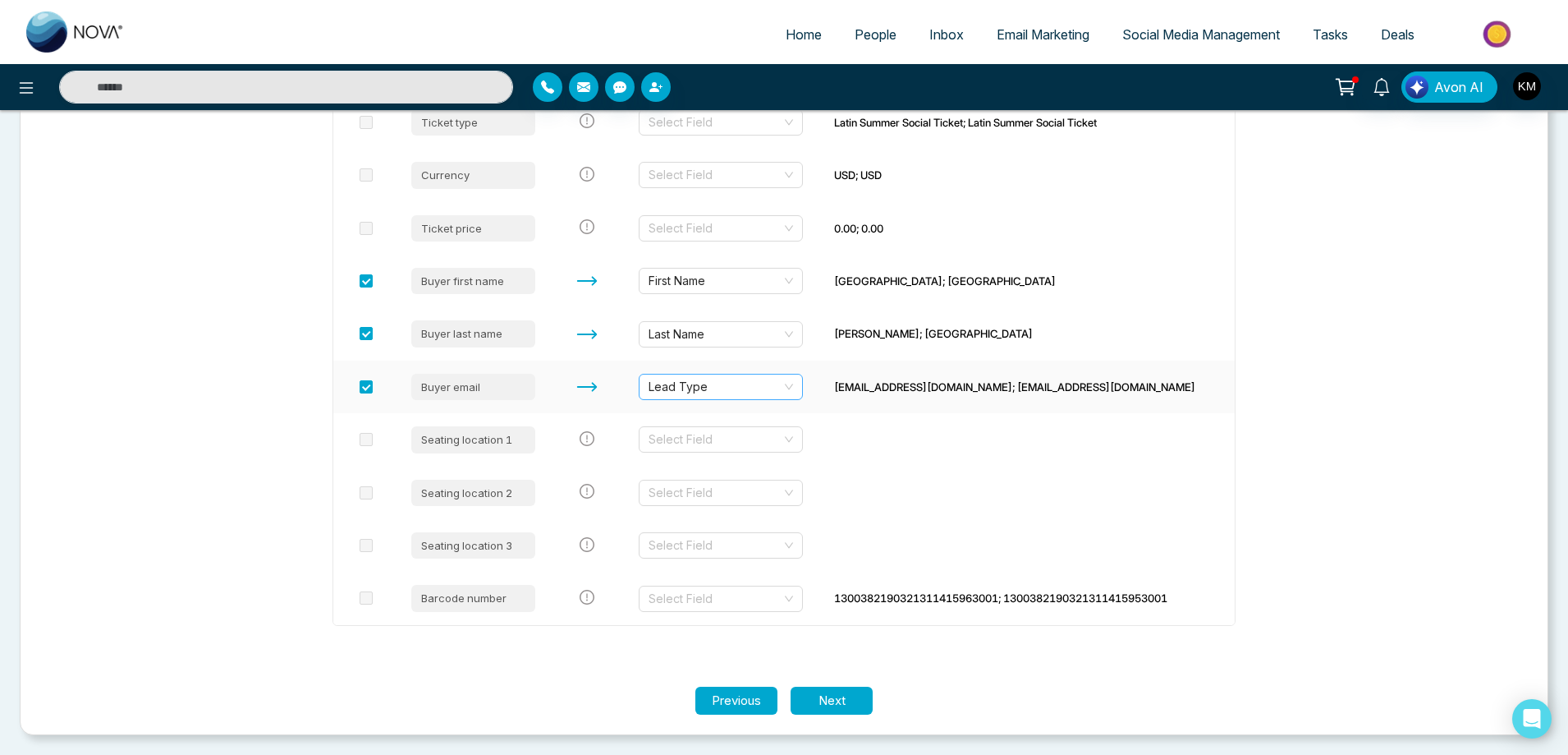
click at [793, 396] on div "Lead Type" at bounding box center [721, 387] width 164 height 26
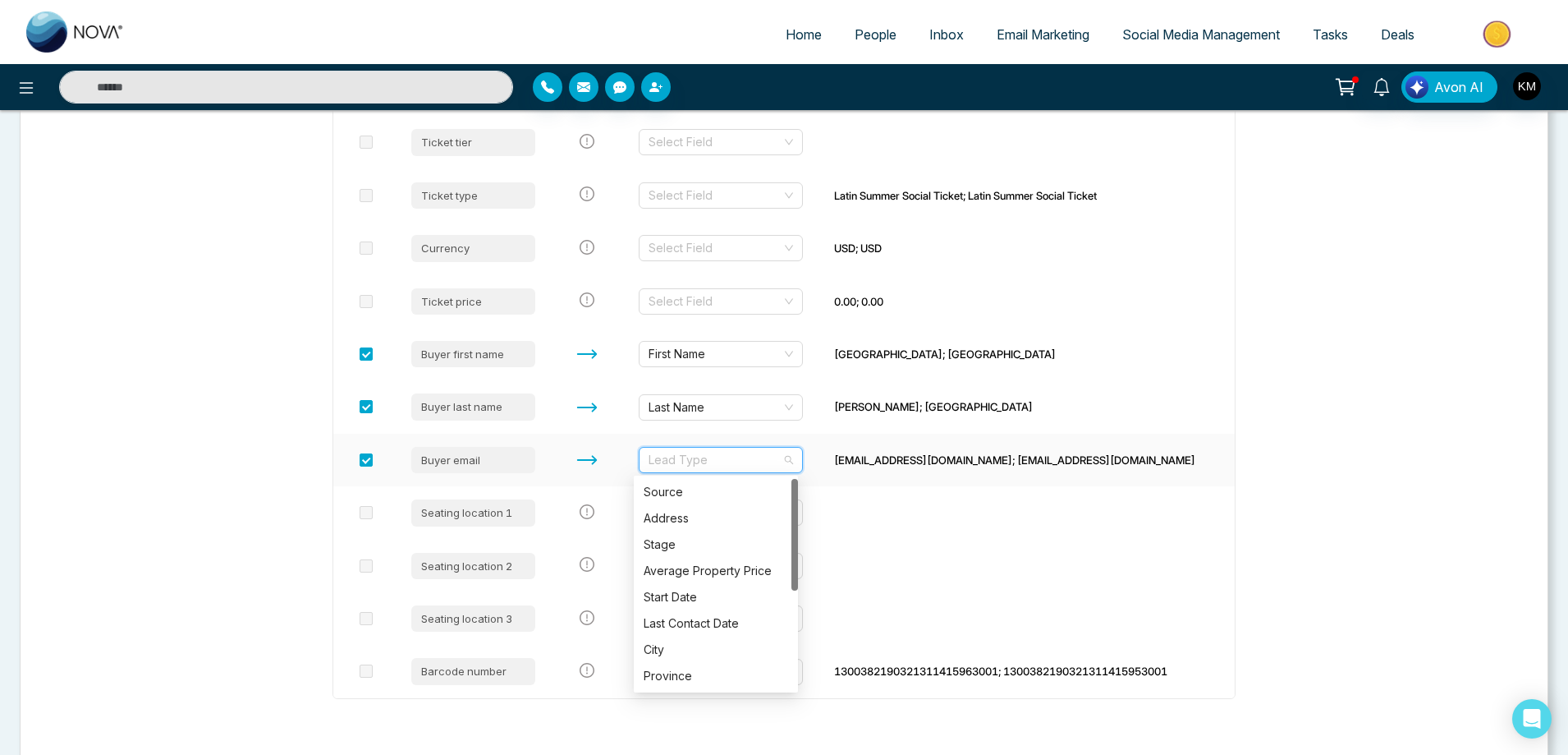
scroll to position [1037, 0]
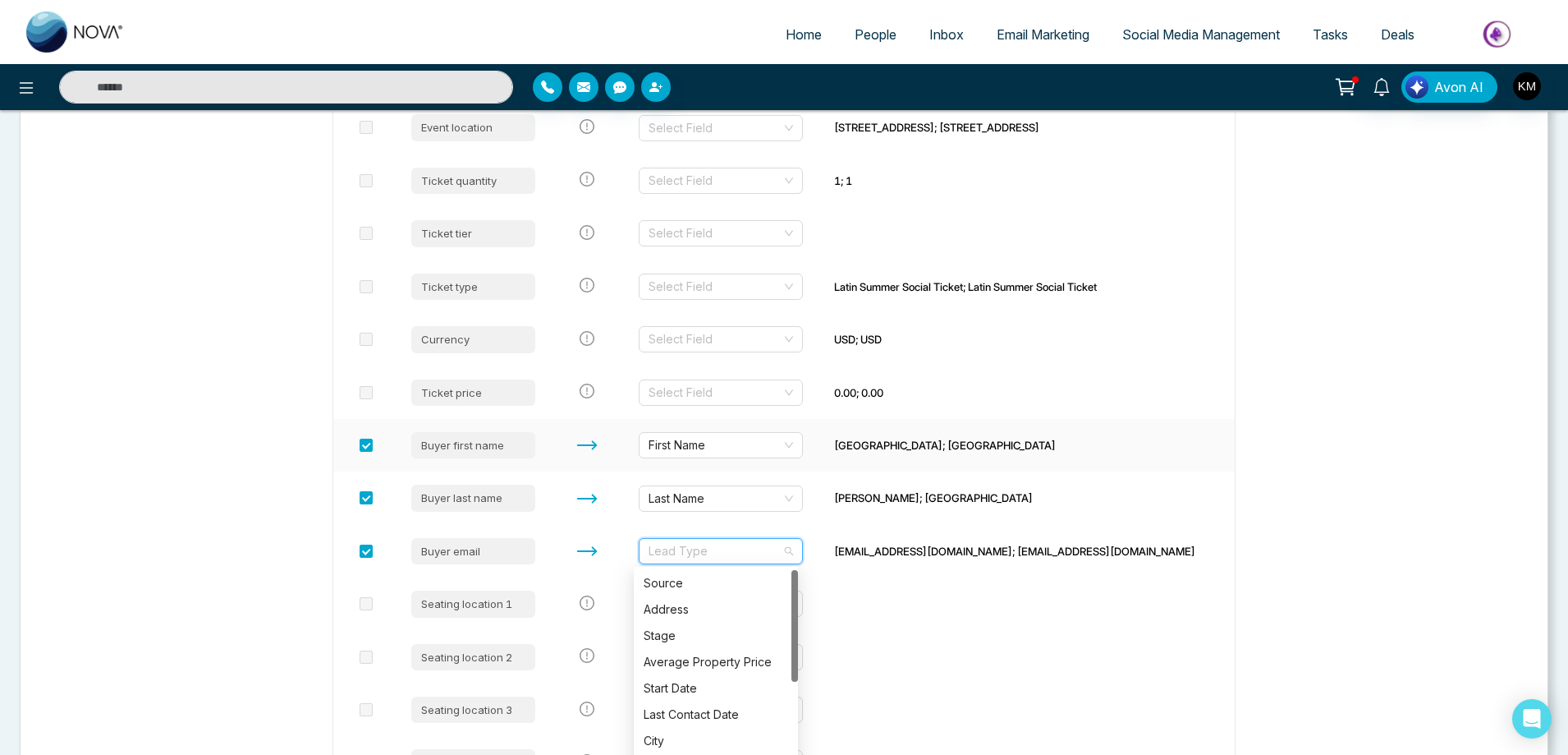
click at [746, 464] on td "First Name" at bounding box center [723, 445] width 196 height 53
click at [768, 560] on span "Lead Type" at bounding box center [720, 551] width 144 height 25
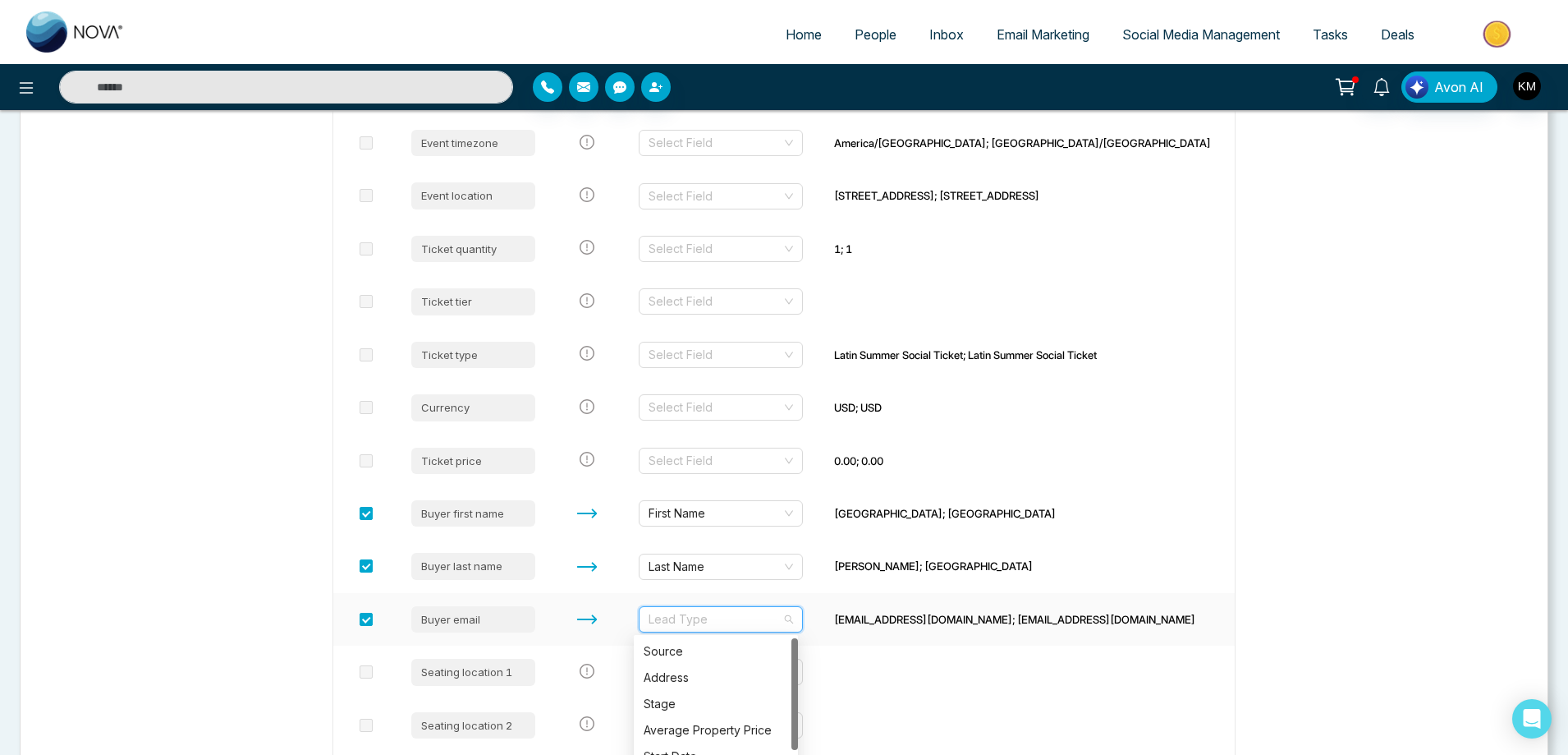
scroll to position [955, 0]
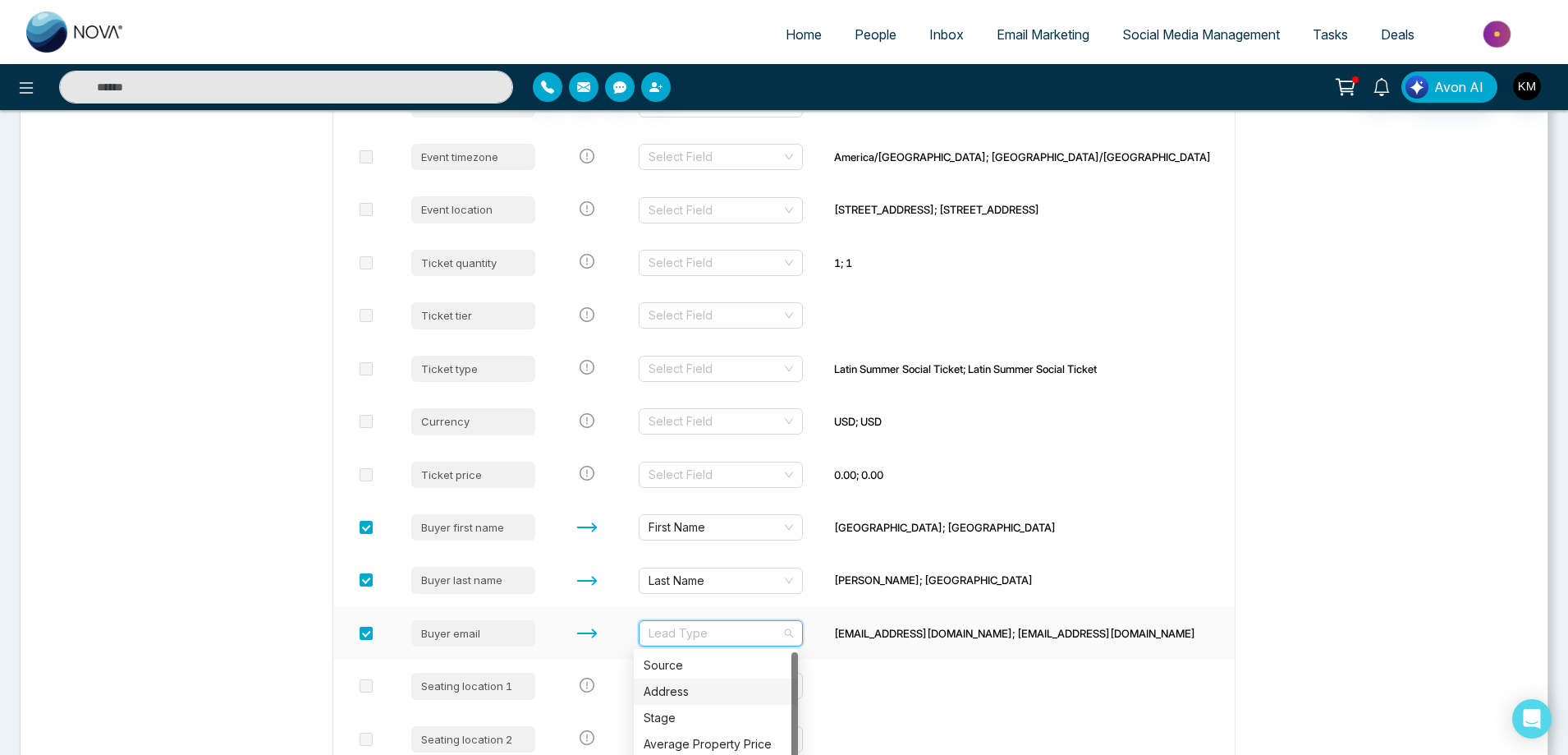
click at [678, 687] on div "Address" at bounding box center [715, 691] width 144 height 18
click at [901, 664] on td at bounding box center [1028, 685] width 414 height 53
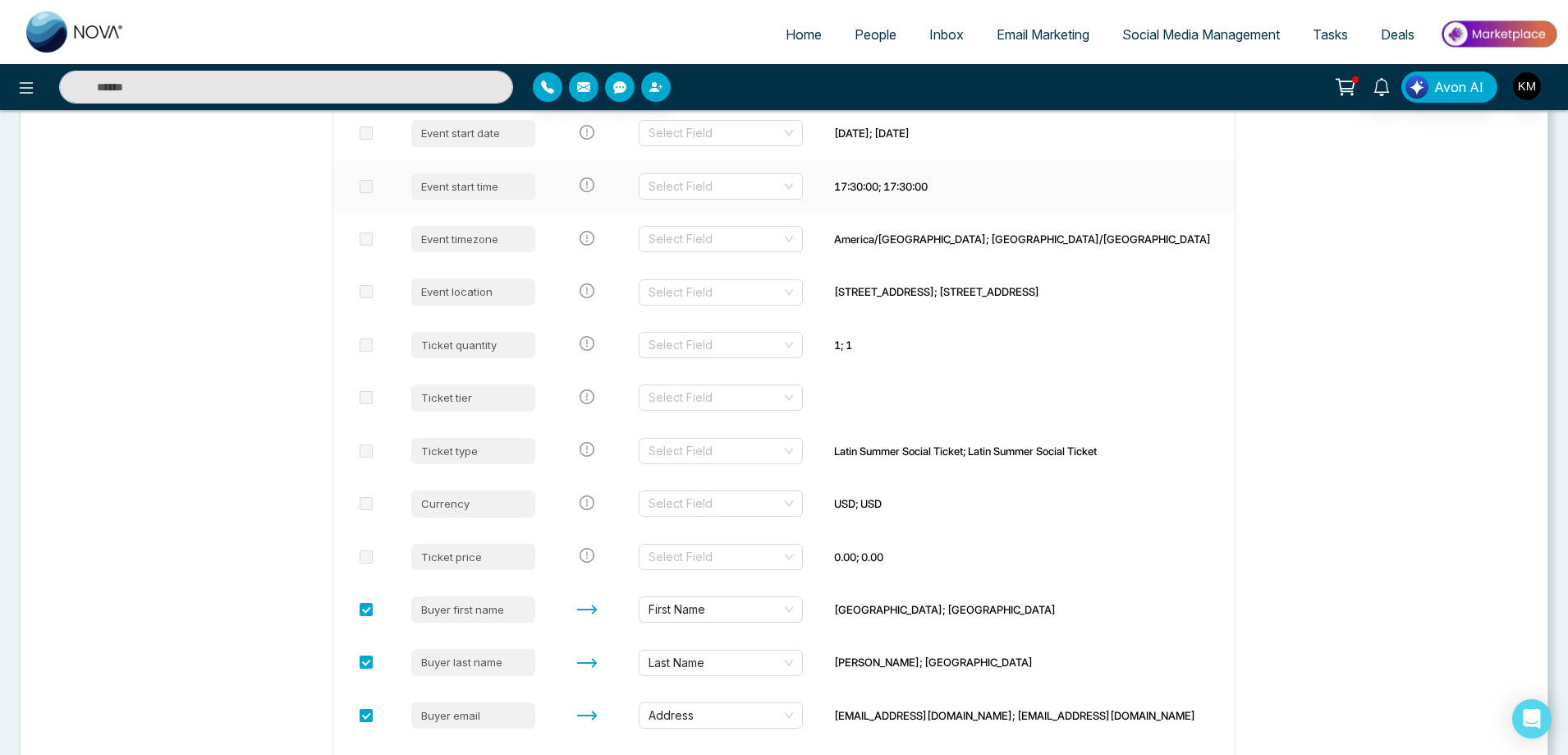
scroll to position [1201, 0]
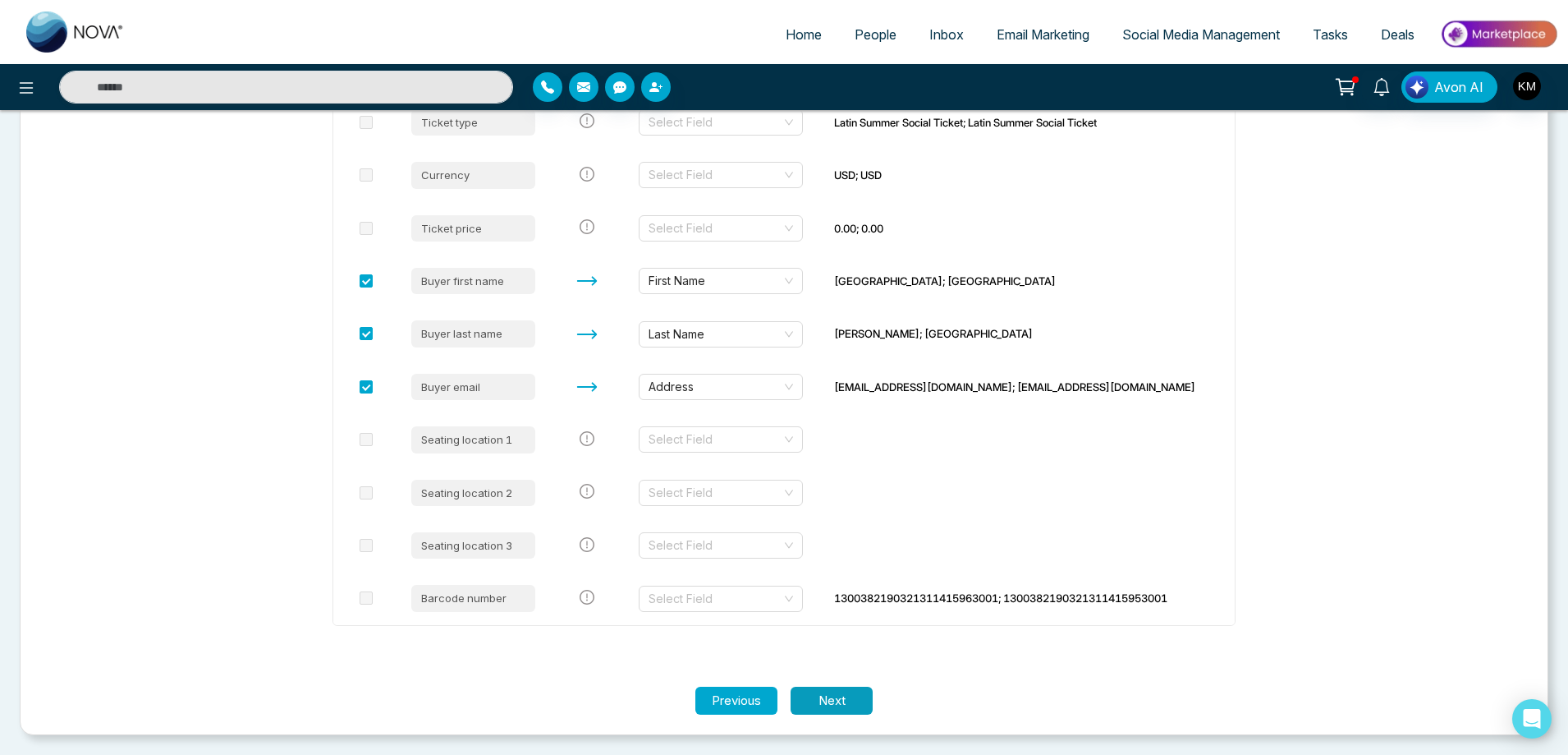
click at [831, 708] on button "Next" at bounding box center [831, 700] width 83 height 29
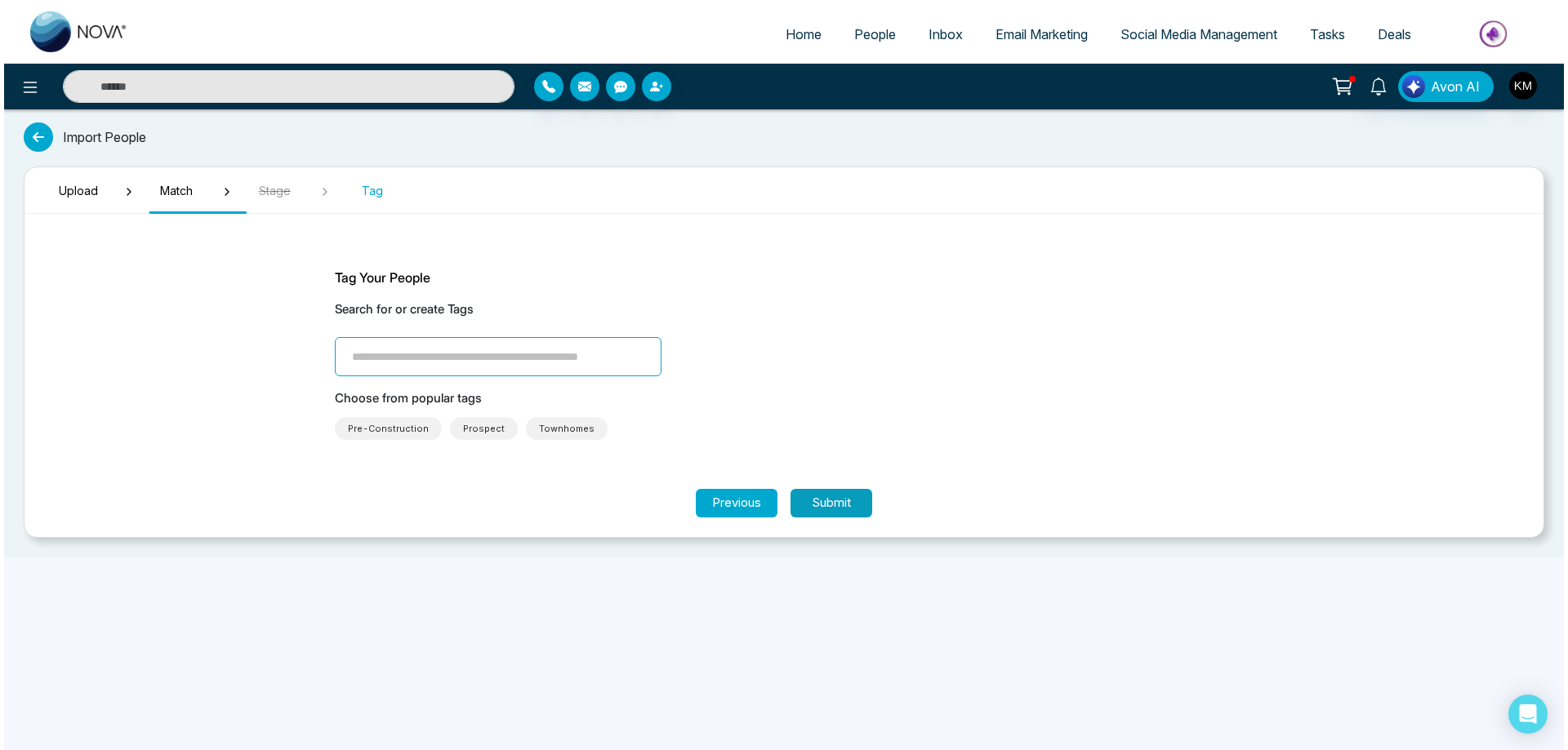
scroll to position [0, 0]
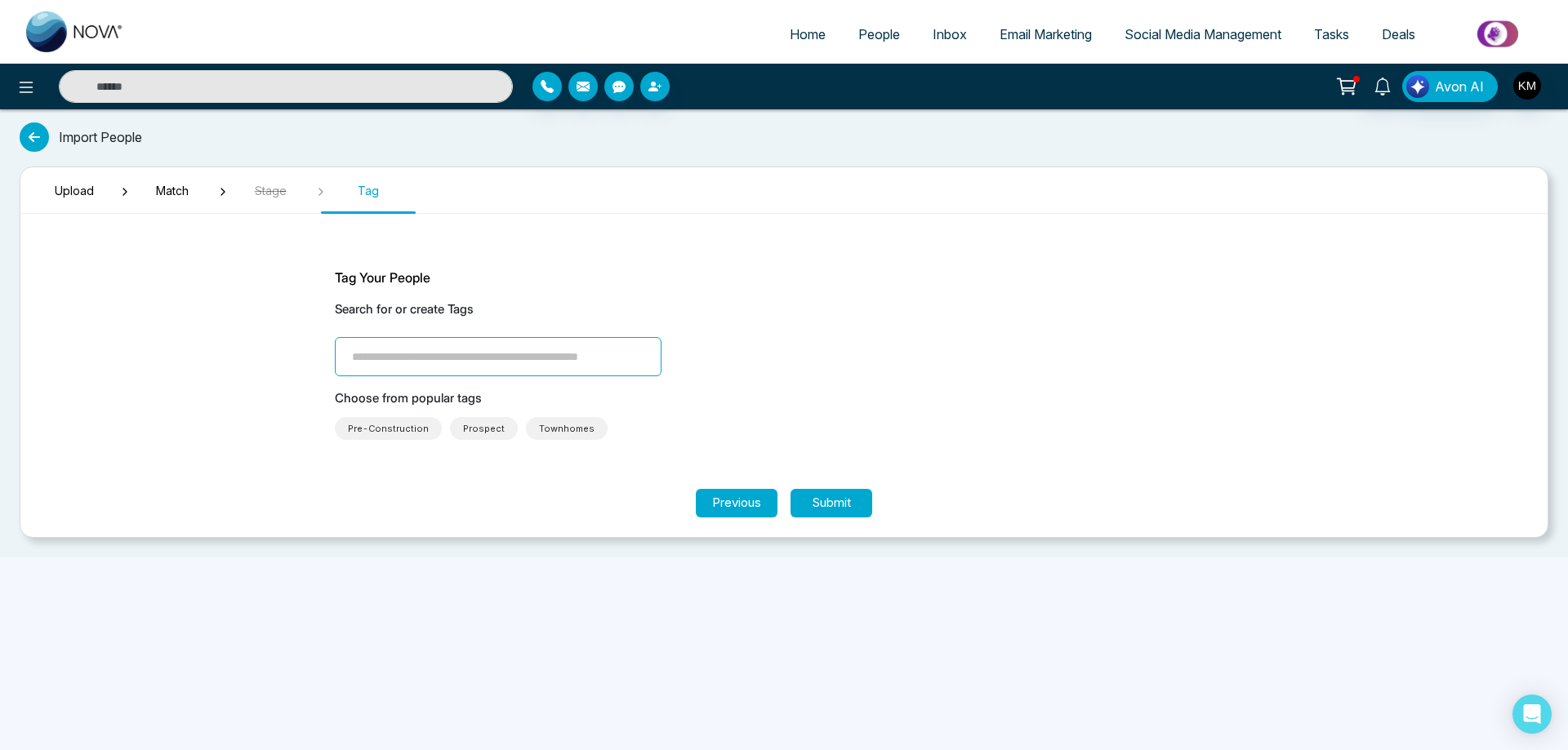
click at [472, 436] on span "Prospect" at bounding box center [483, 428] width 42 height 17
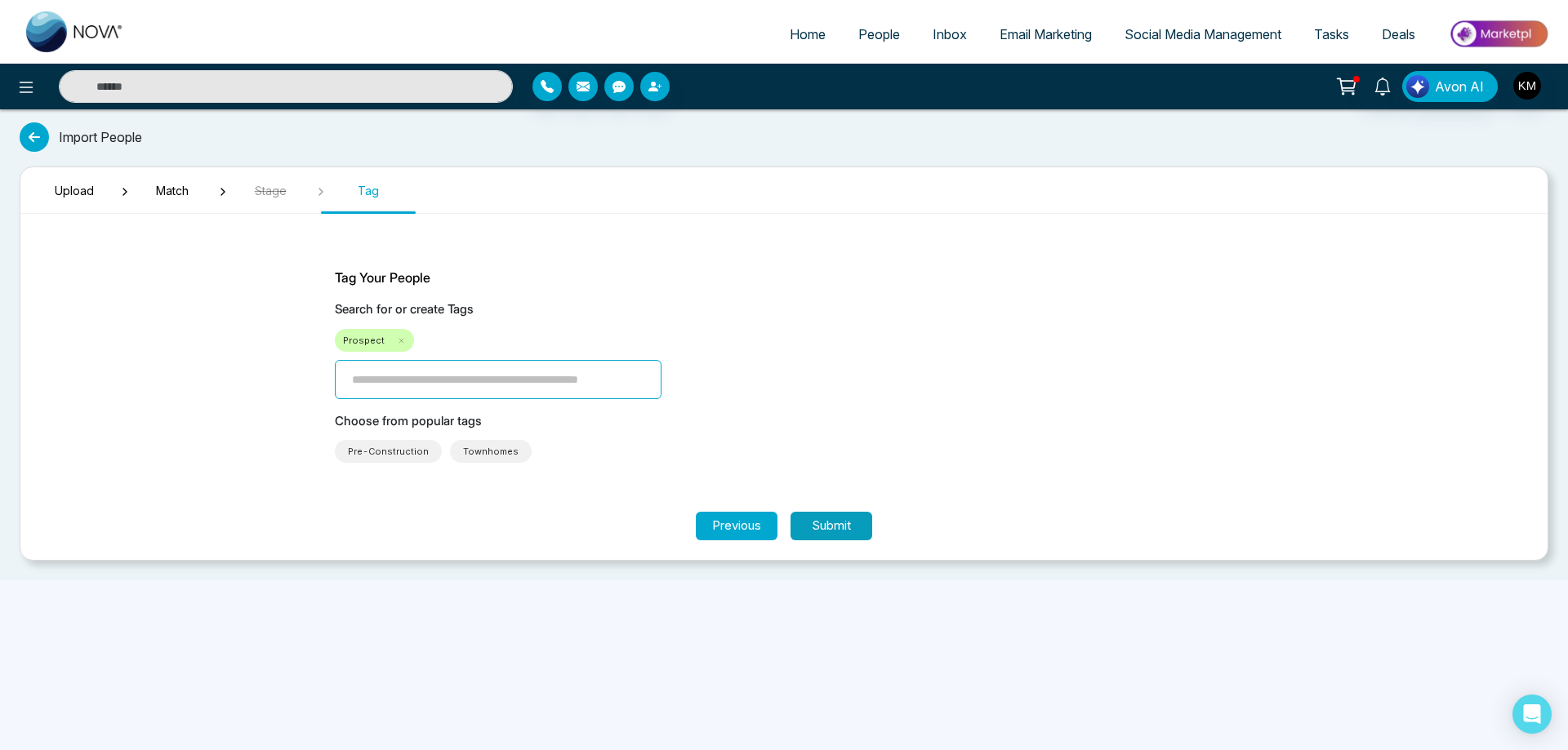
click at [811, 532] on button "Submit" at bounding box center [830, 526] width 82 height 29
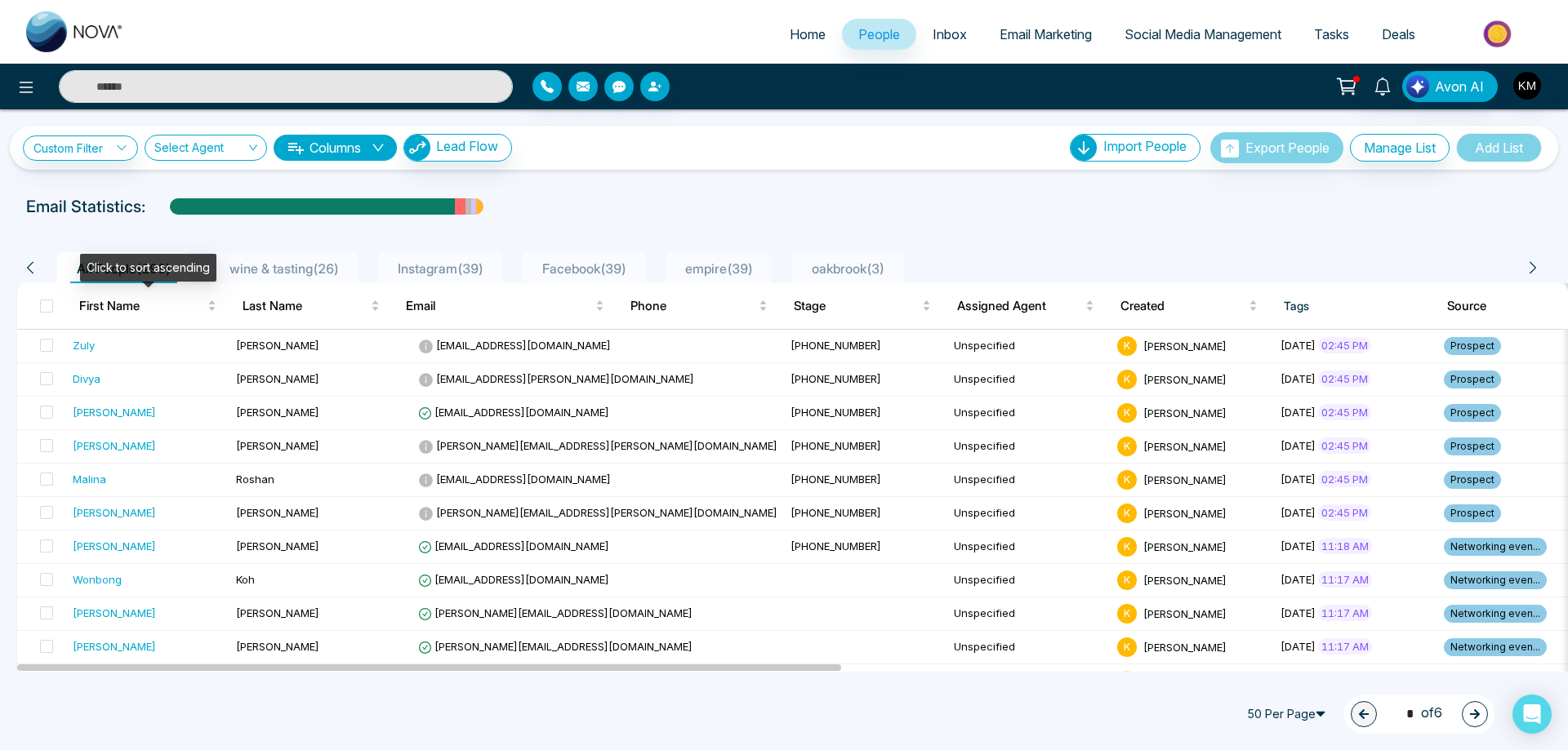
click at [38, 303] on th at bounding box center [42, 306] width 49 height 45
click at [42, 302] on span at bounding box center [45, 305] width 13 height 13
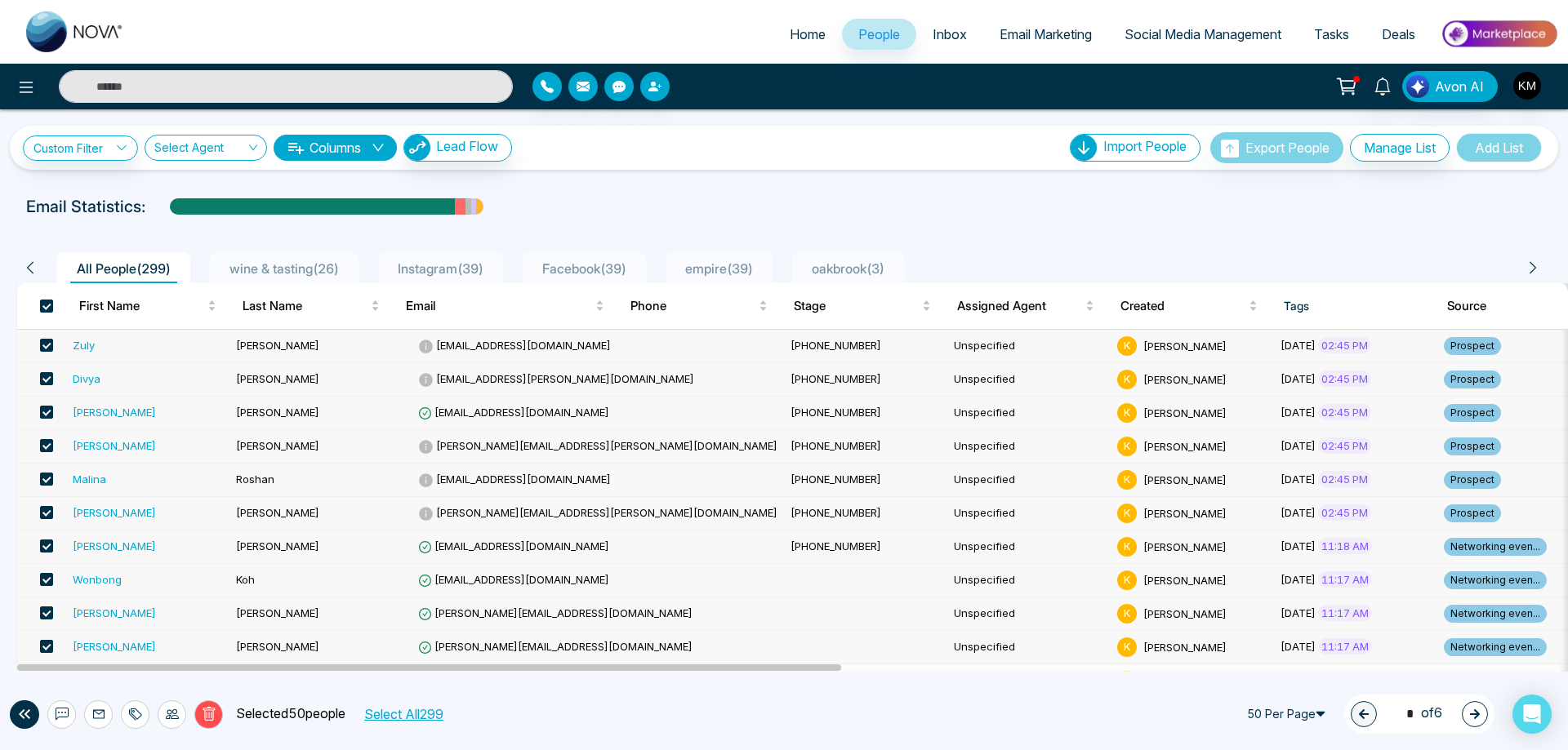
click at [1025, 36] on span "Email Marketing" at bounding box center [1045, 34] width 92 height 17
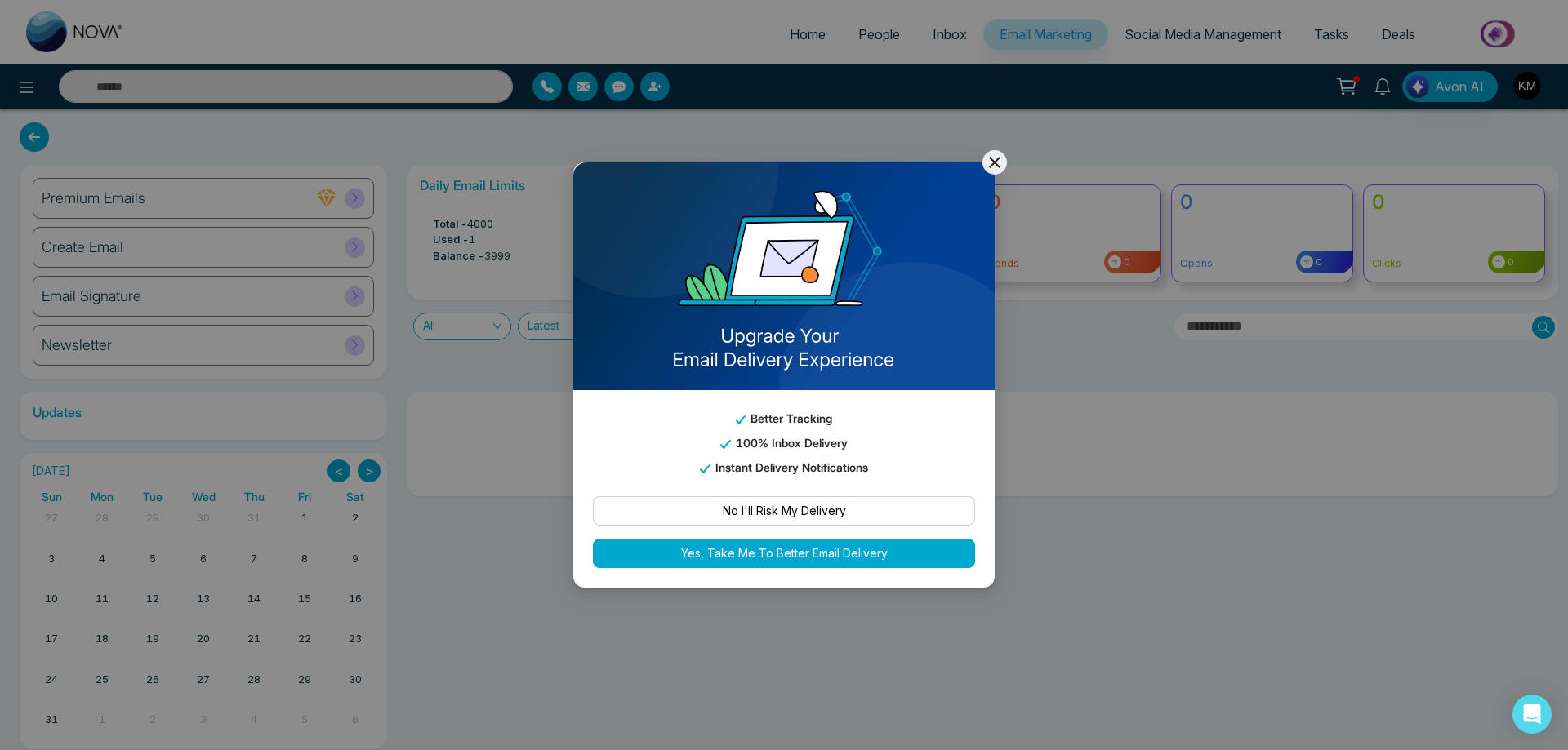
click at [999, 163] on icon at bounding box center [995, 162] width 20 height 20
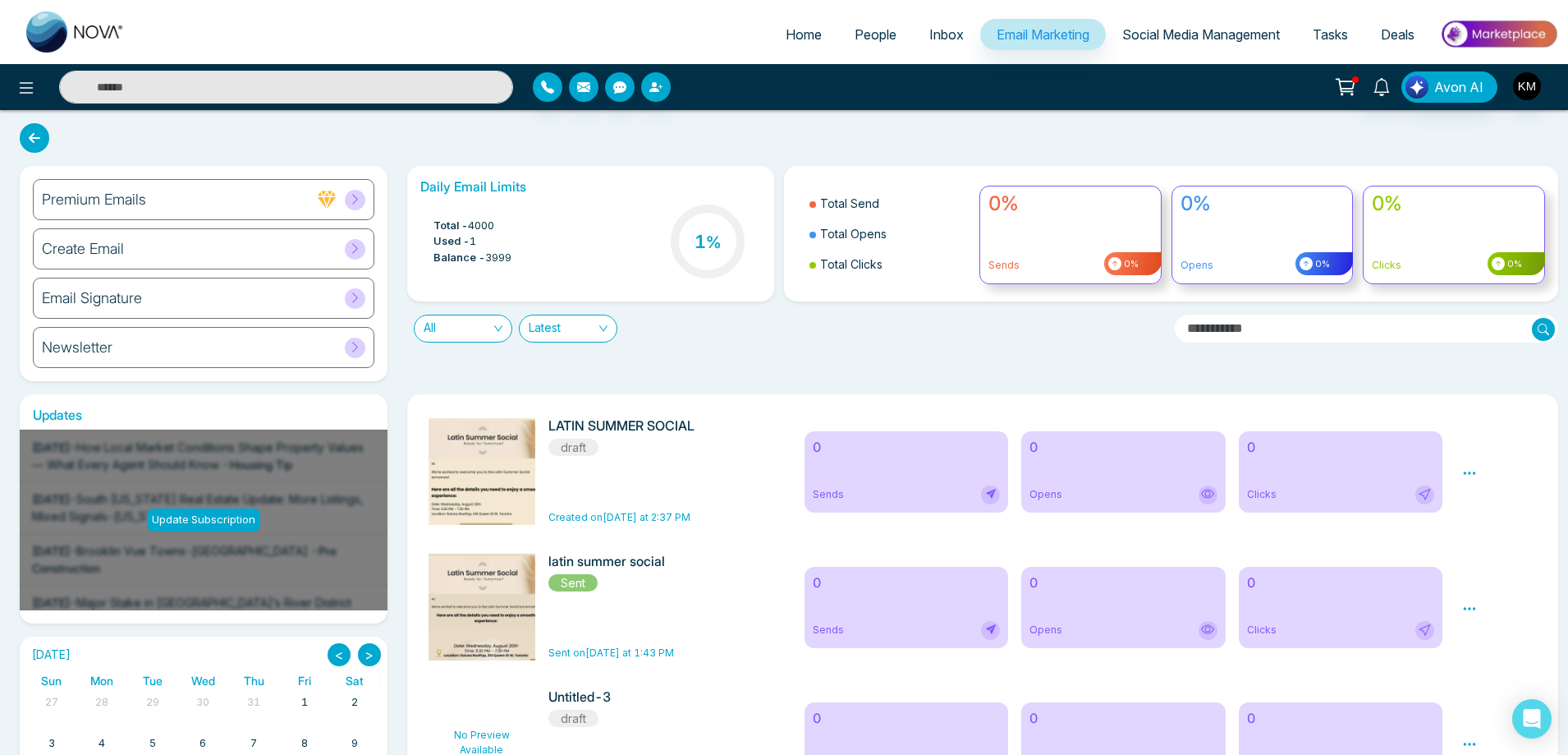
click at [1464, 476] on icon at bounding box center [1470, 472] width 15 height 15
click at [1482, 521] on link "Edit" at bounding box center [1485, 521] width 20 height 14
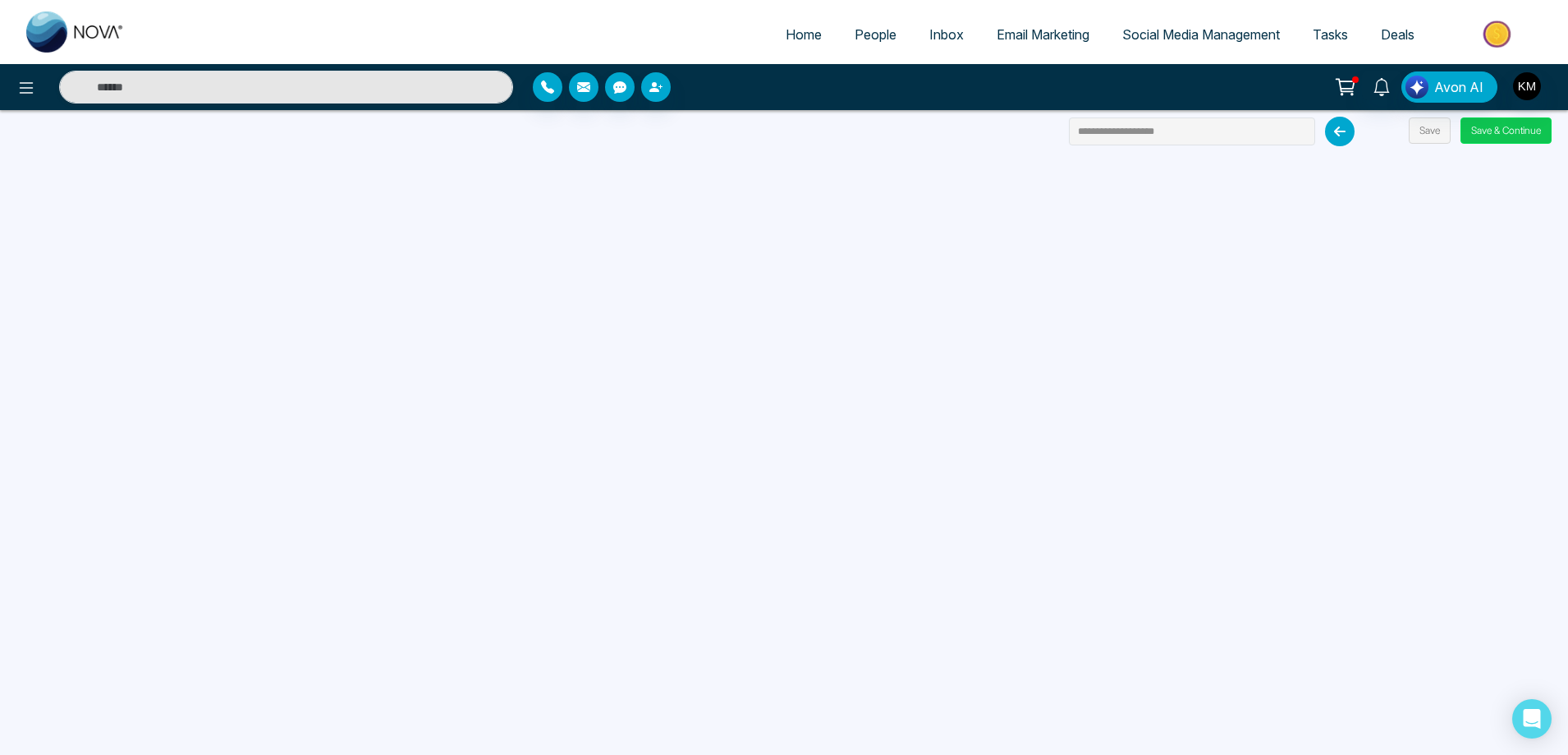
click at [1506, 131] on button "Save & Continue" at bounding box center [1506, 130] width 91 height 26
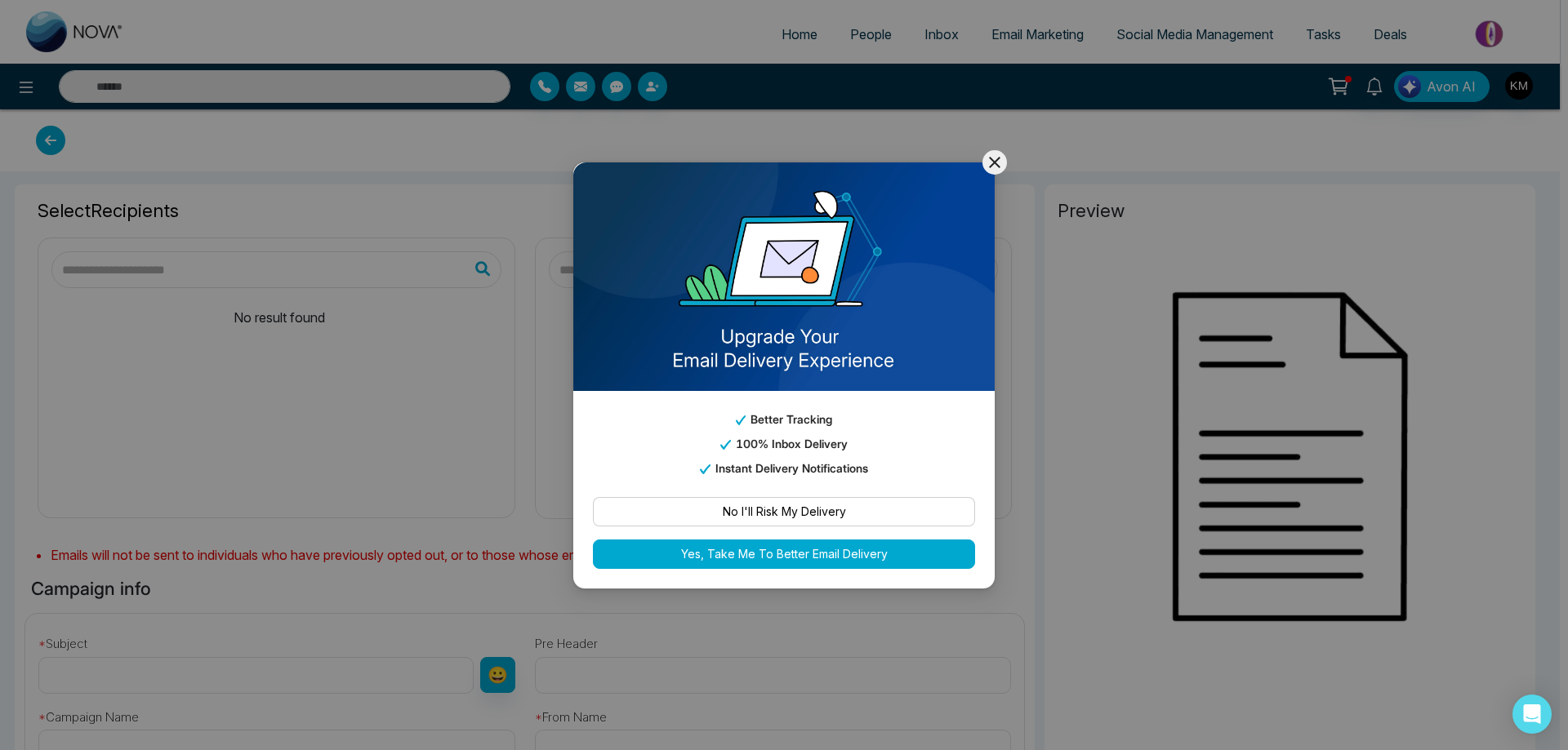
type input "**********"
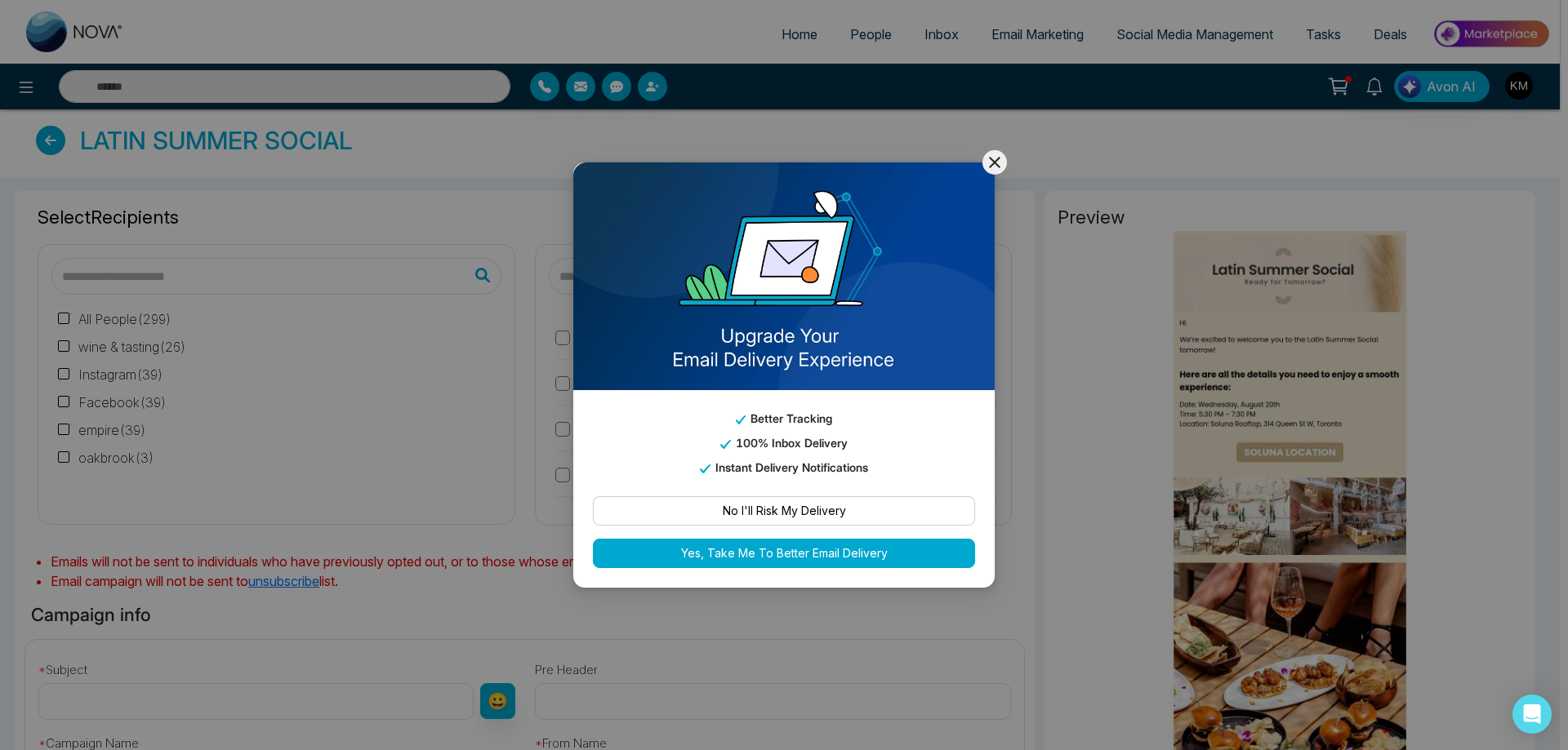
click at [992, 163] on icon at bounding box center [995, 162] width 20 height 20
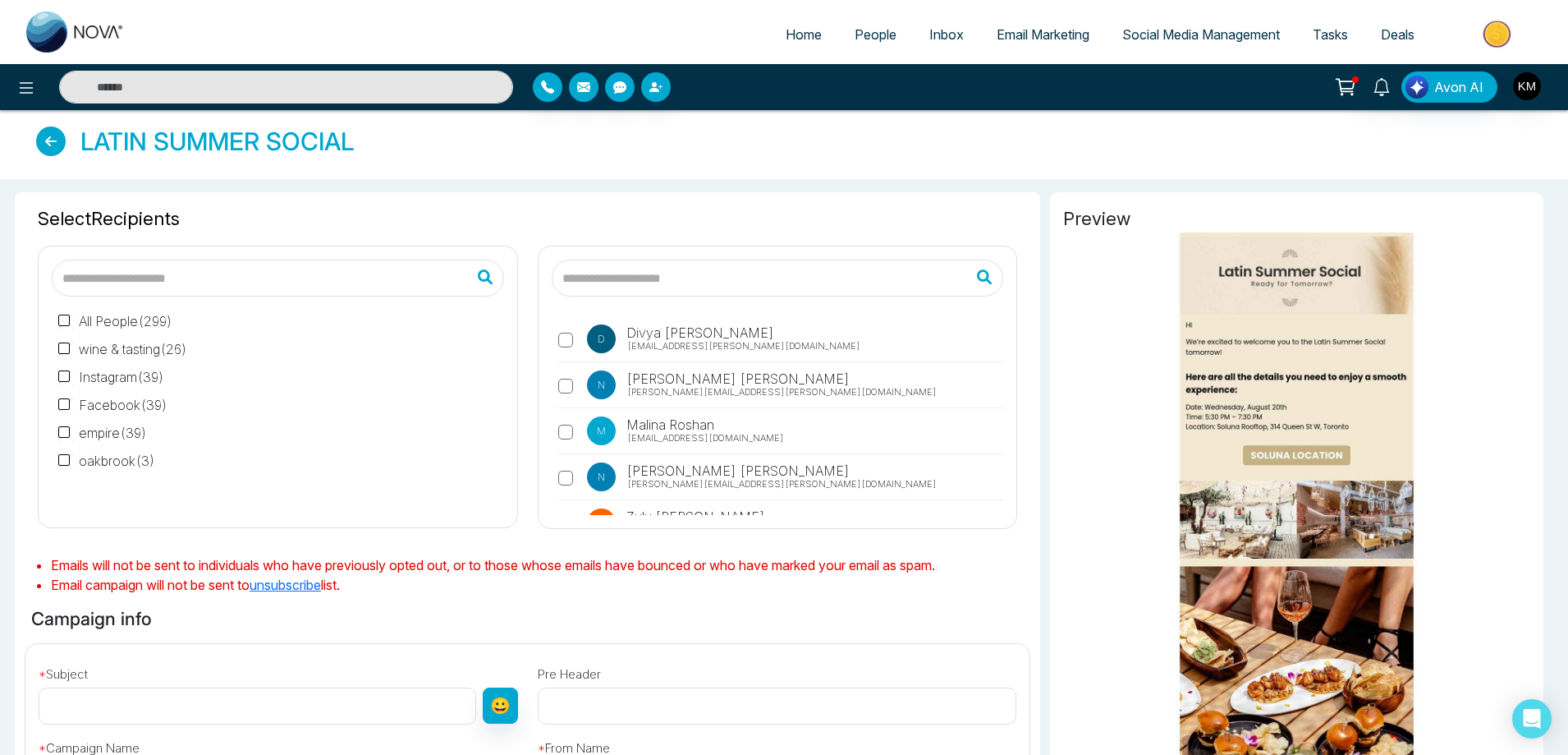
click at [65, 313] on label "All People ( 299 )" at bounding box center [115, 321] width 114 height 20
click at [66, 454] on label "oakbrook ( 3 )" at bounding box center [106, 461] width 96 height 20
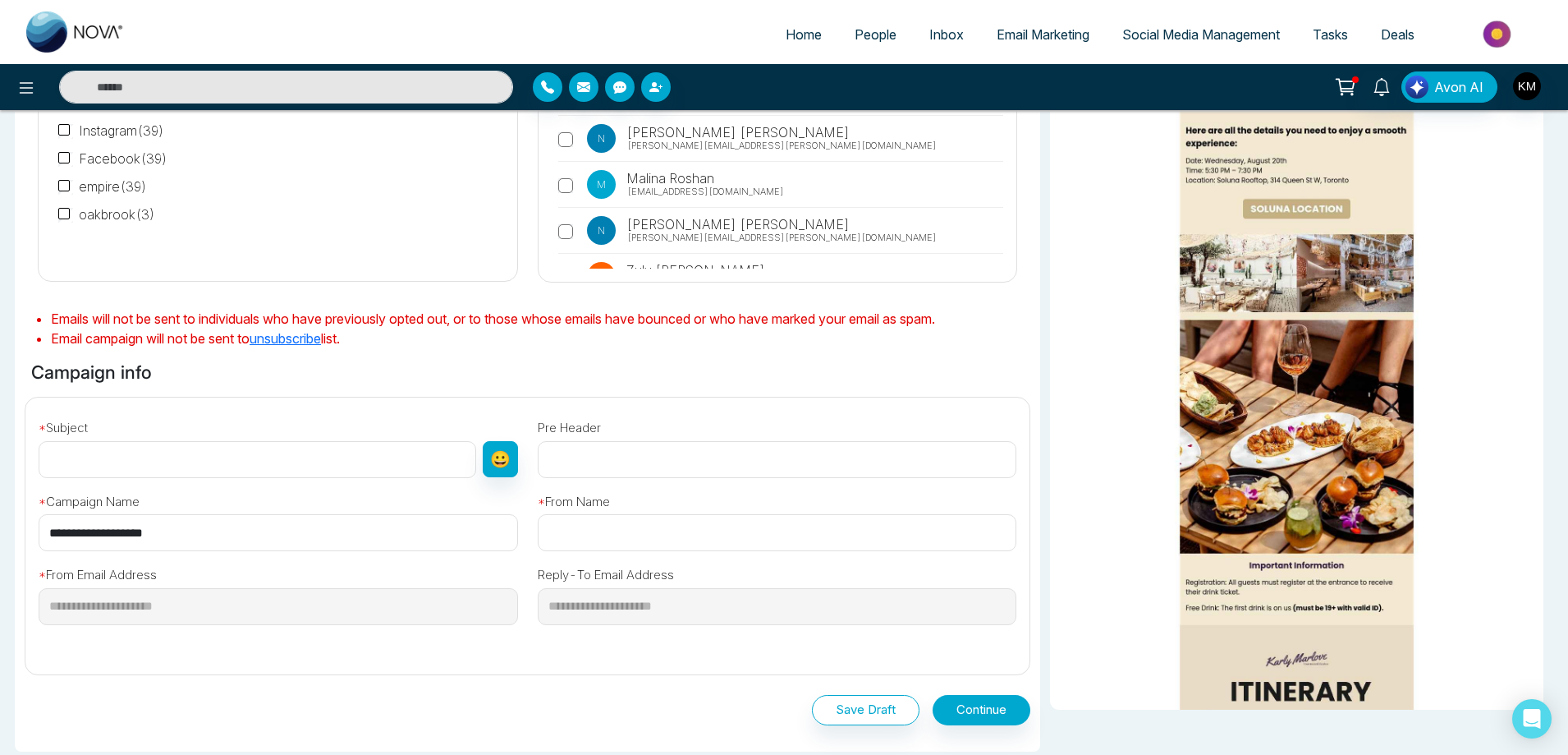
scroll to position [386, 0]
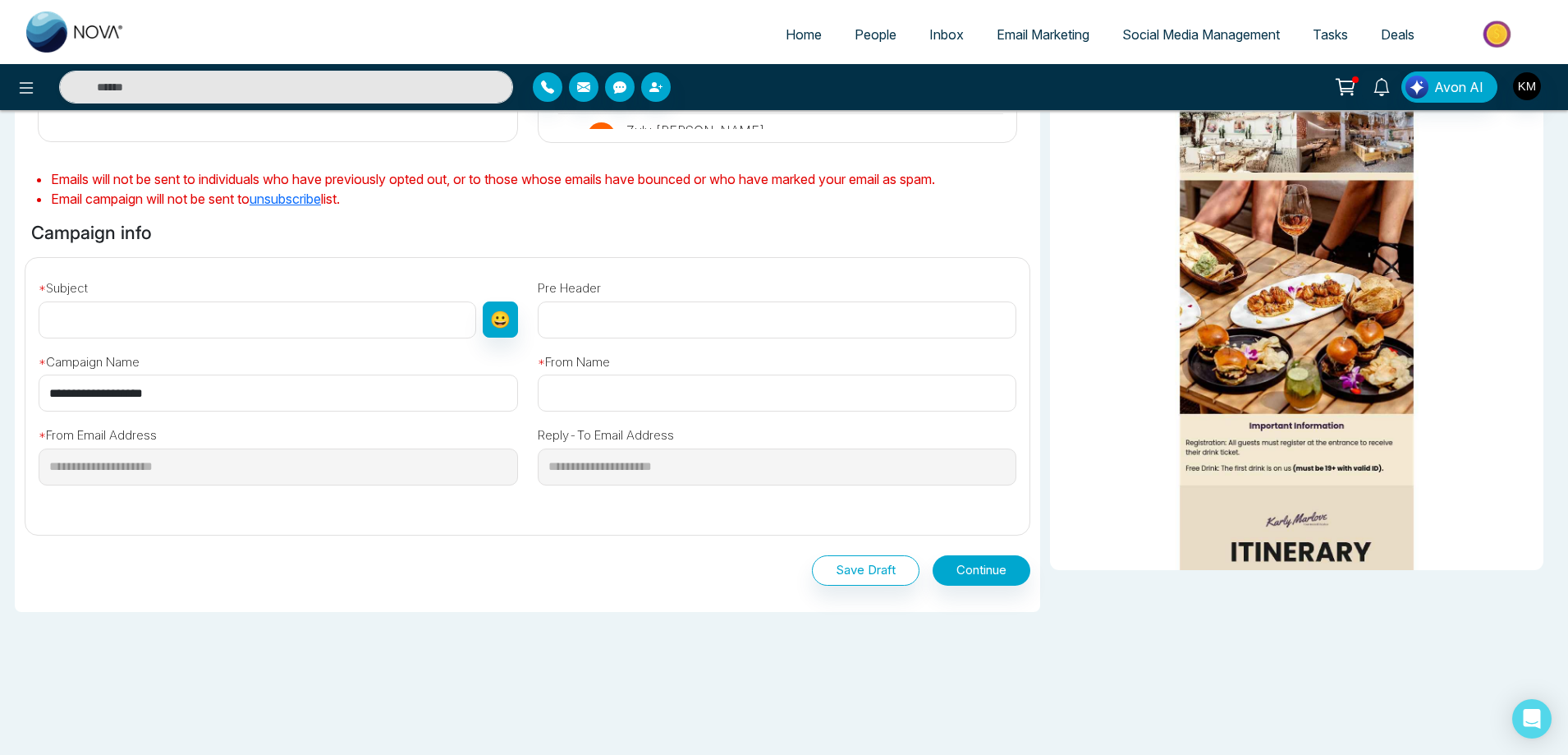
click at [290, 315] on input "text" at bounding box center [258, 319] width 437 height 37
click at [406, 330] on input "text" at bounding box center [258, 319] width 437 height 37
paste input "**********"
click at [425, 319] on input "**********" at bounding box center [258, 319] width 437 height 37
type input "**********"
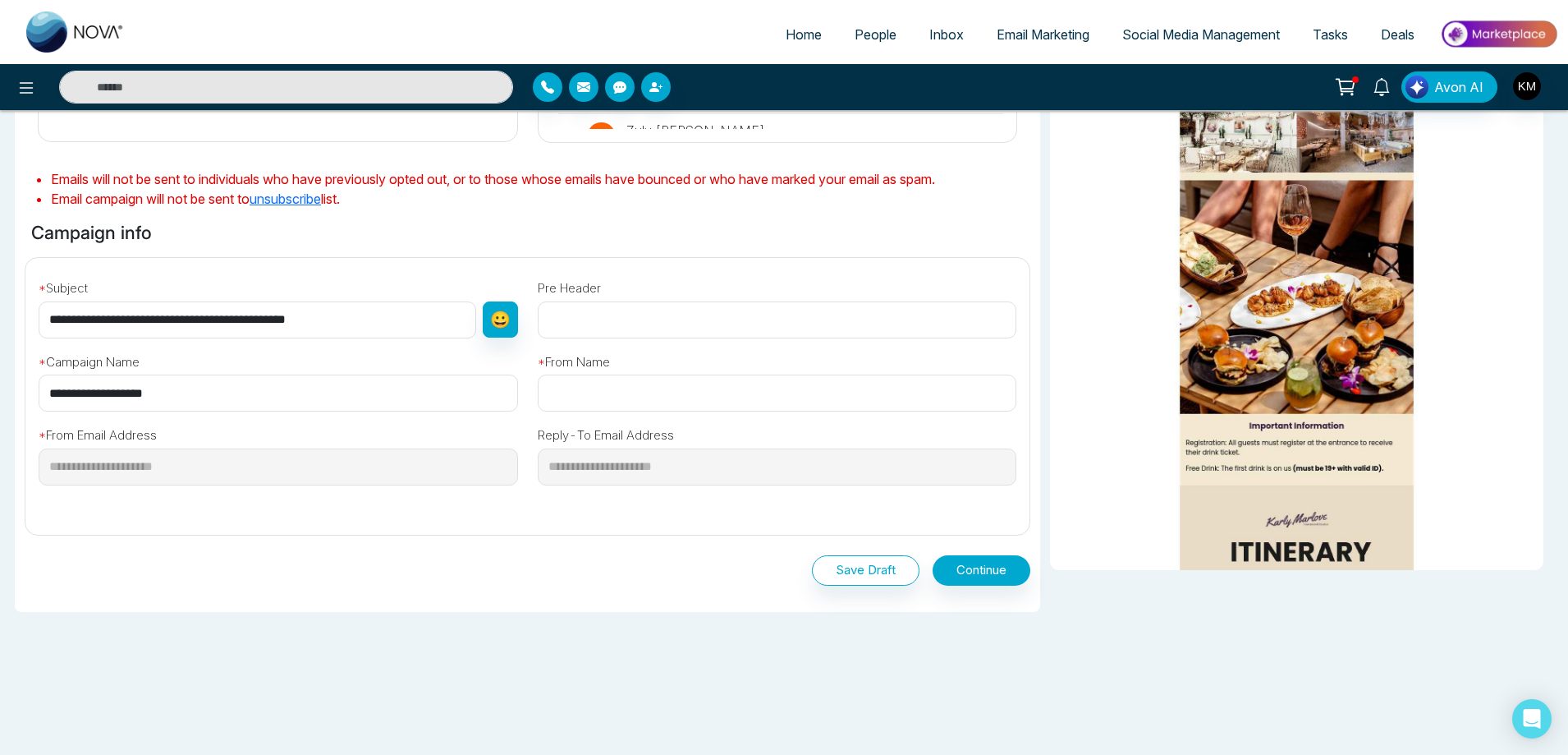
click at [696, 316] on input "text" at bounding box center [778, 319] width 479 height 37
paste input "**********"
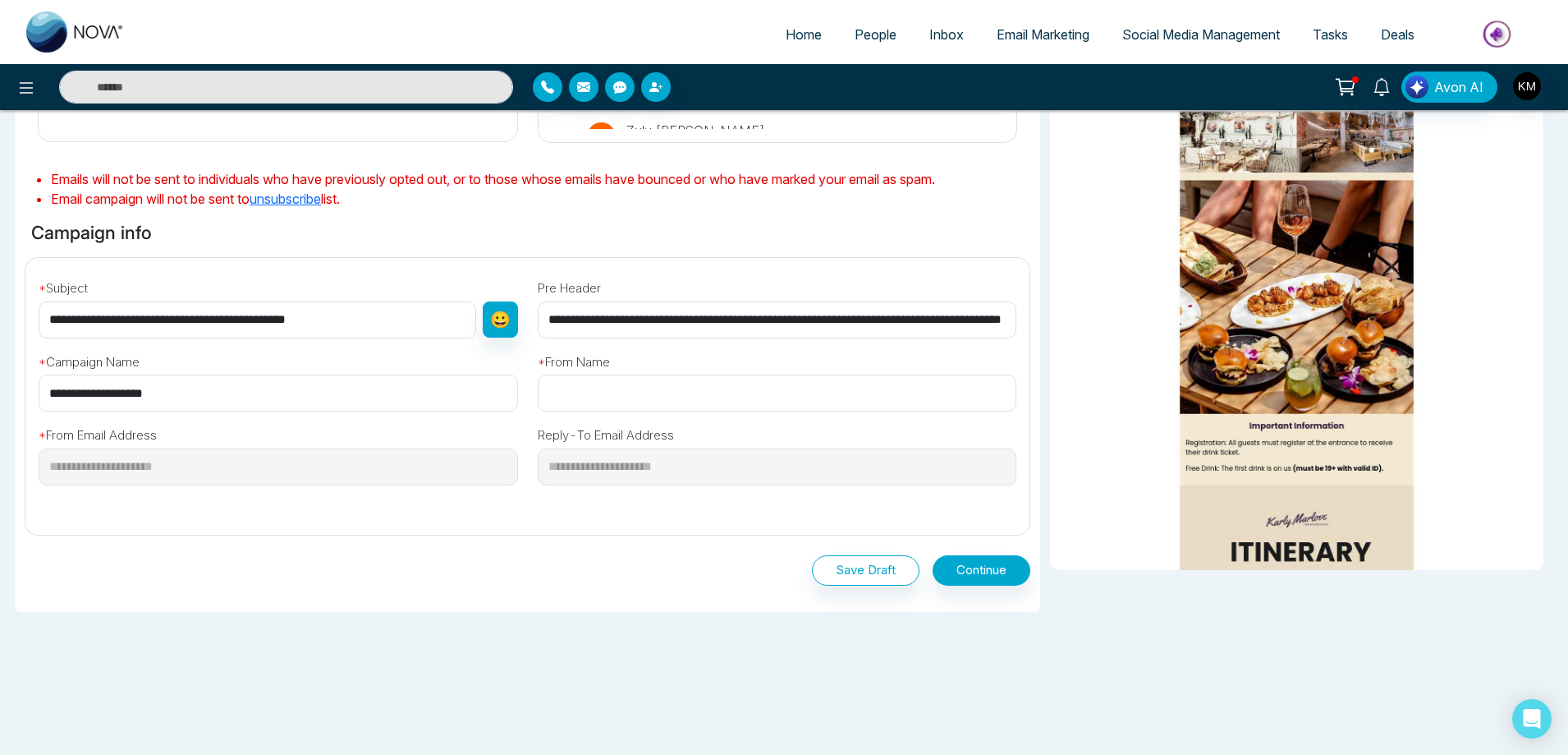
scroll to position [0, 76]
type input "**********"
click at [666, 372] on div "* From Name" at bounding box center [778, 375] width 499 height 74
click at [660, 393] on input "text" at bounding box center [778, 393] width 479 height 37
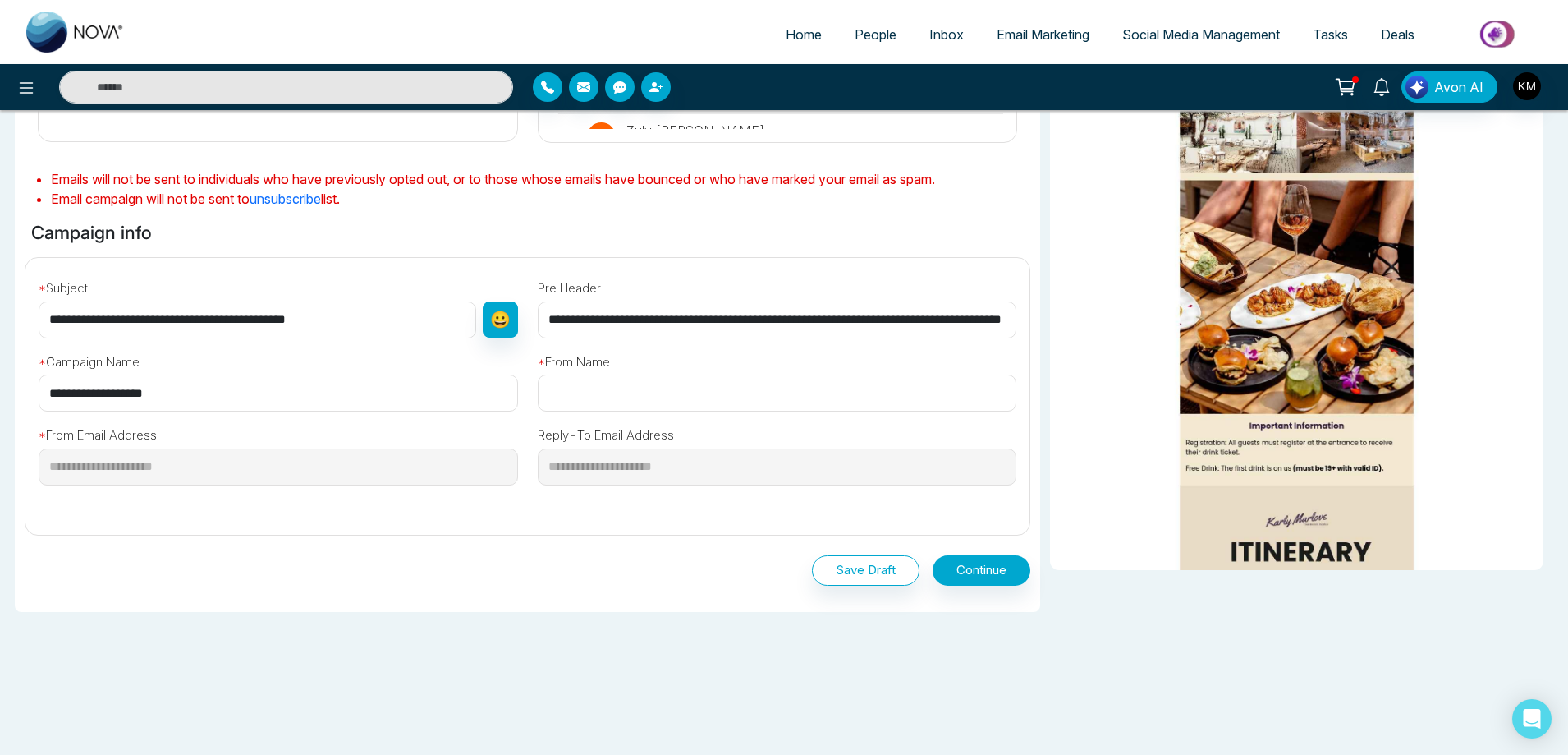
type input "**********"
click at [997, 558] on button "Continue" at bounding box center [981, 570] width 97 height 31
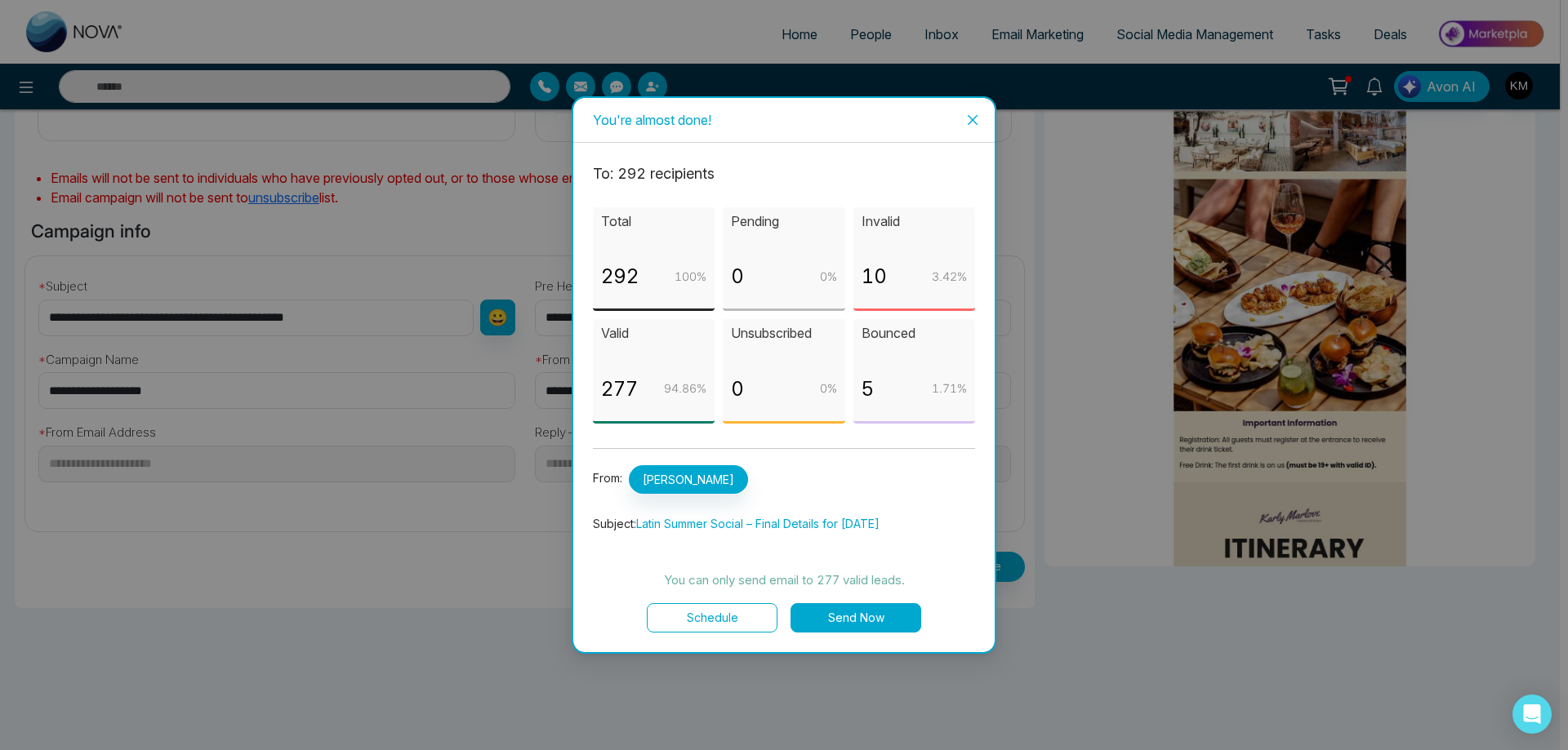
click at [812, 629] on button "Send Now" at bounding box center [855, 618] width 131 height 30
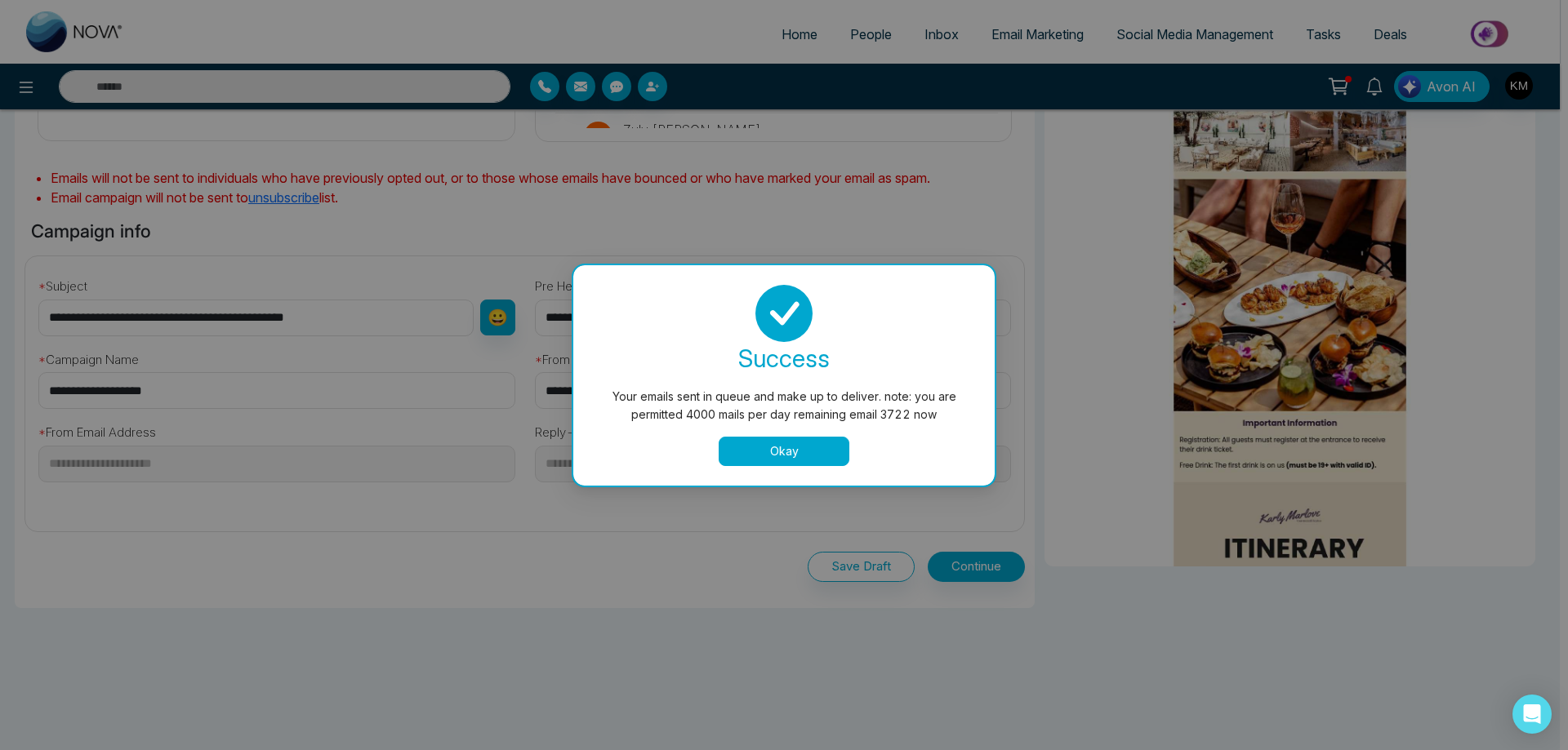
click at [782, 448] on button "Okay" at bounding box center [784, 452] width 131 height 30
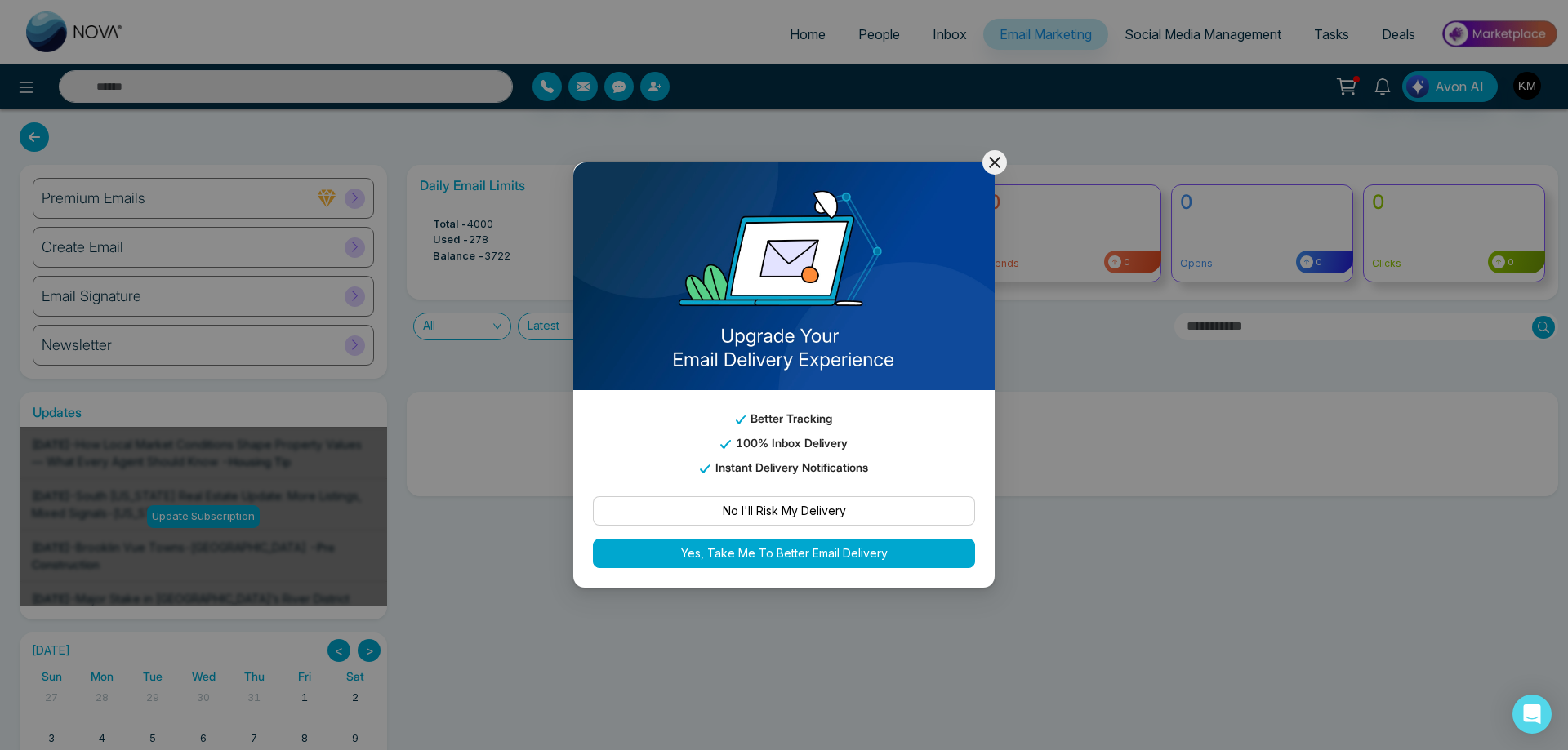
click at [986, 154] on icon at bounding box center [995, 162] width 20 height 20
